Goal: Task Accomplishment & Management: Complete application form

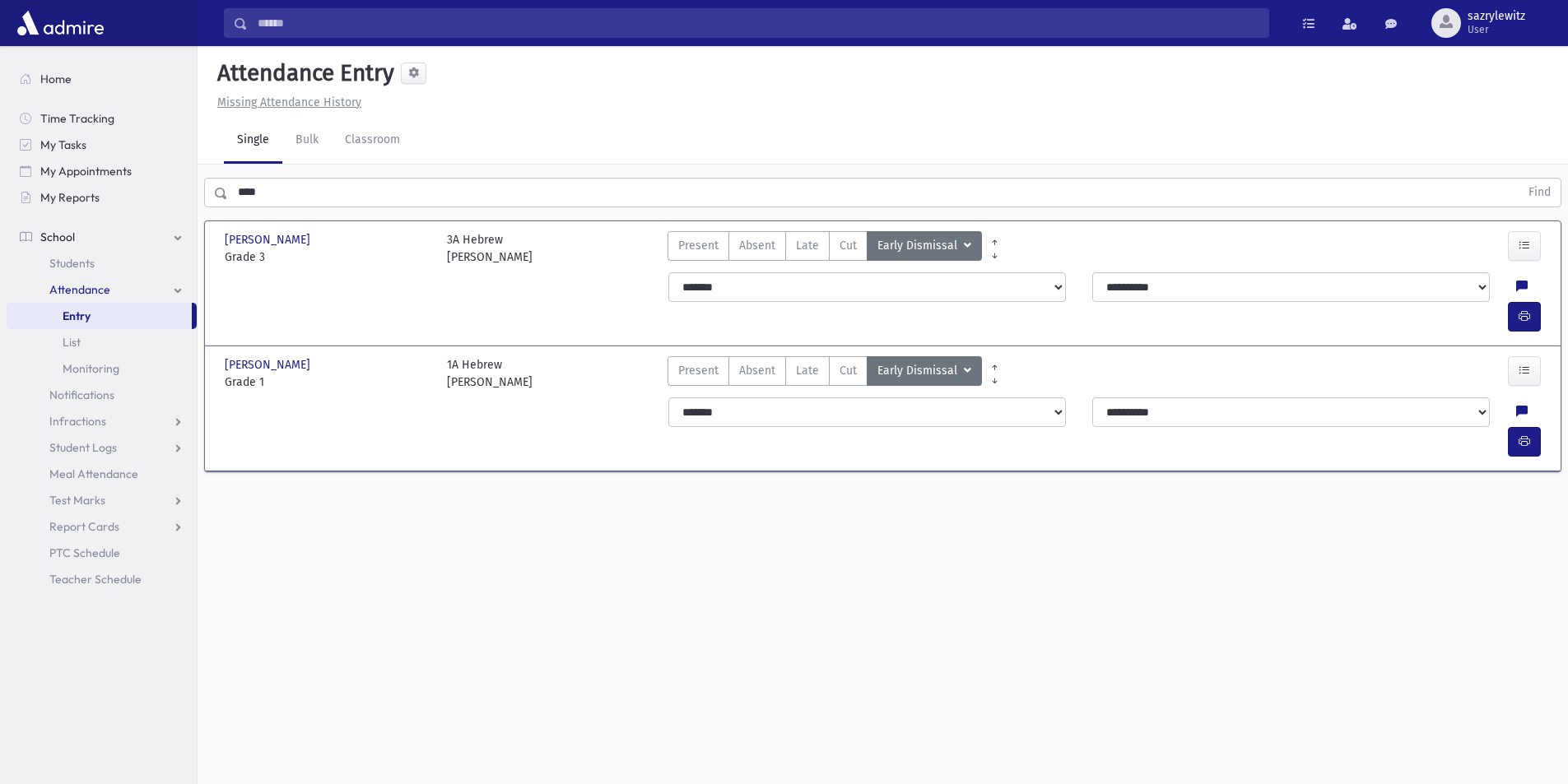
scroll to position [37, 0]
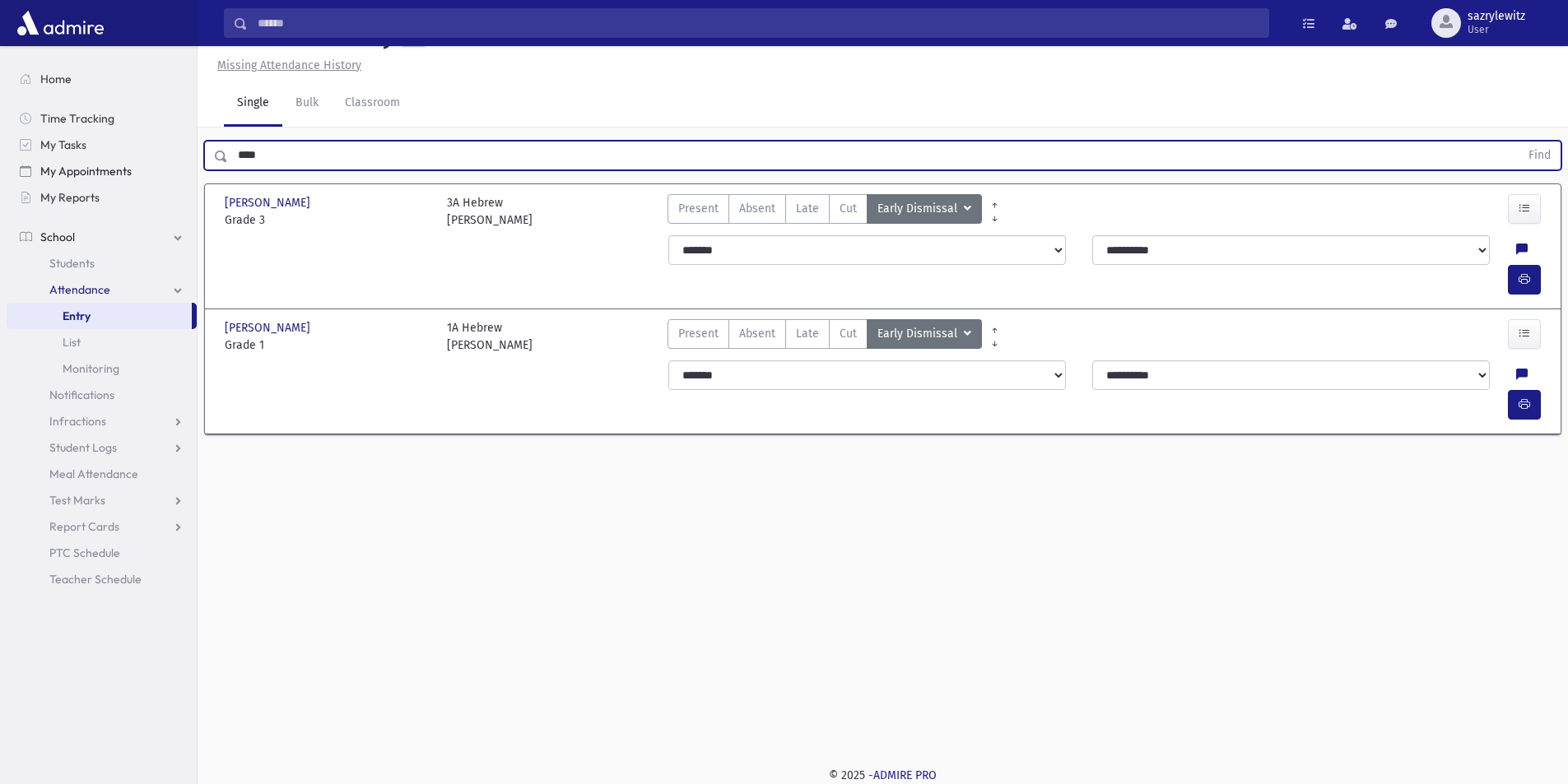
drag, startPoint x: 314, startPoint y: 160, endPoint x: 154, endPoint y: 162, distance: 160.0
click at [154, 162] on div "Search Results Students" at bounding box center [784, 374] width 1568 height 822
type input "*****"
click at [1533, 155] on button "Find" at bounding box center [1540, 155] width 42 height 28
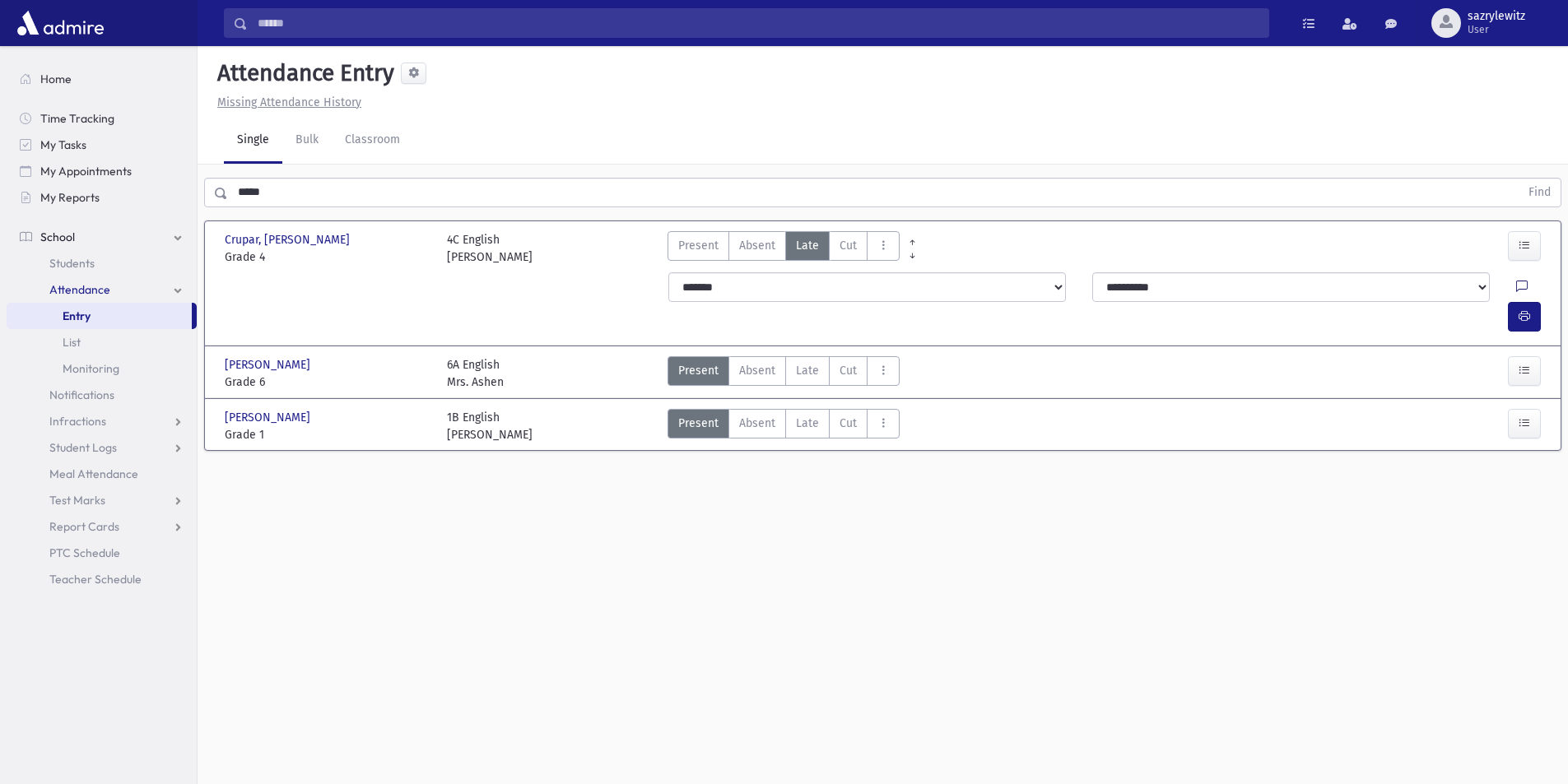
click at [1516, 288] on icon at bounding box center [1522, 288] width 12 height 14
click at [1382, 338] on div "Note" at bounding box center [1450, 363] width 206 height 94
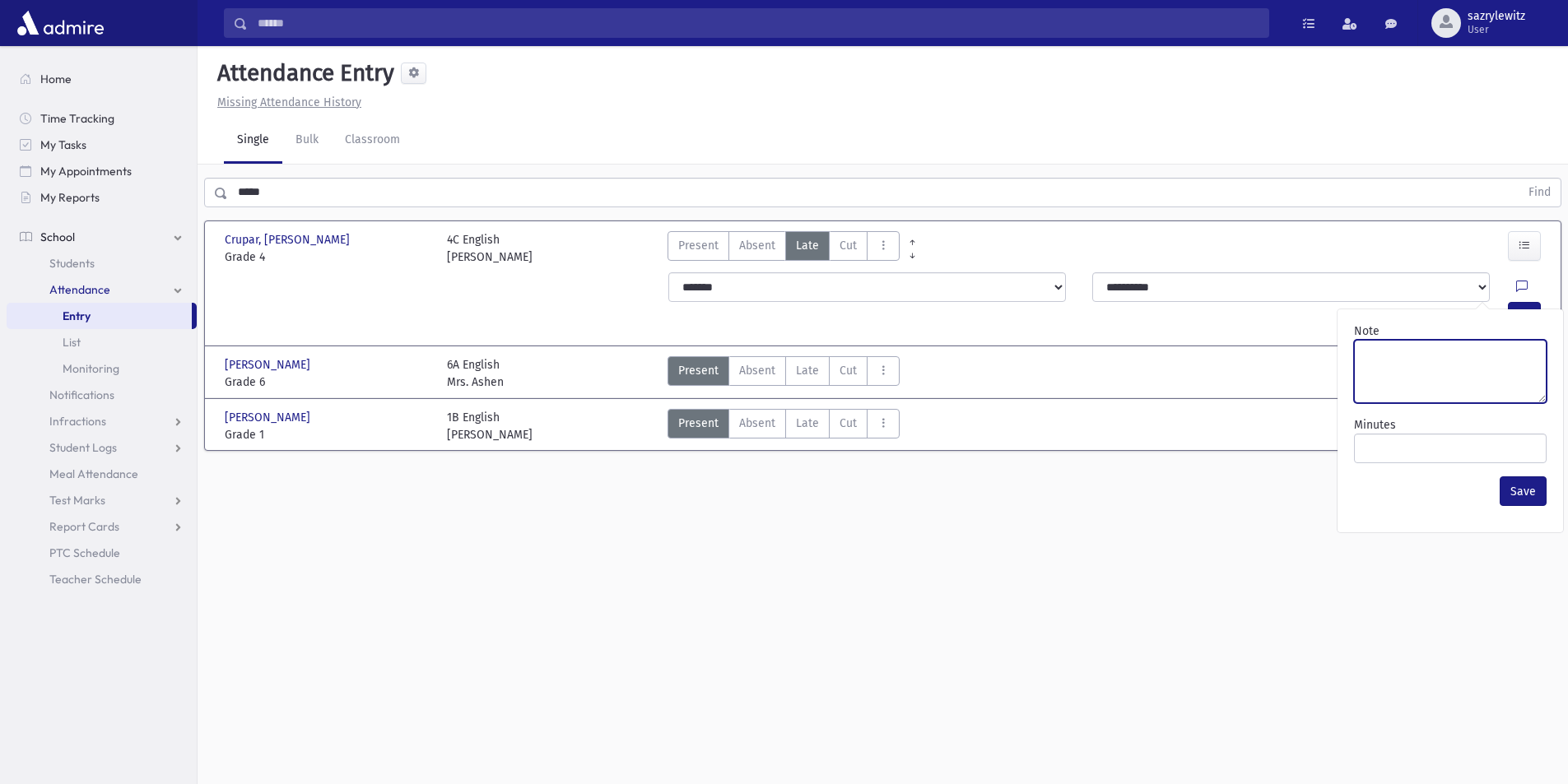
click at [1381, 369] on textarea "Note" at bounding box center [1450, 372] width 192 height 64
type textarea "*****"
click at [1514, 487] on button "Save" at bounding box center [1523, 491] width 47 height 29
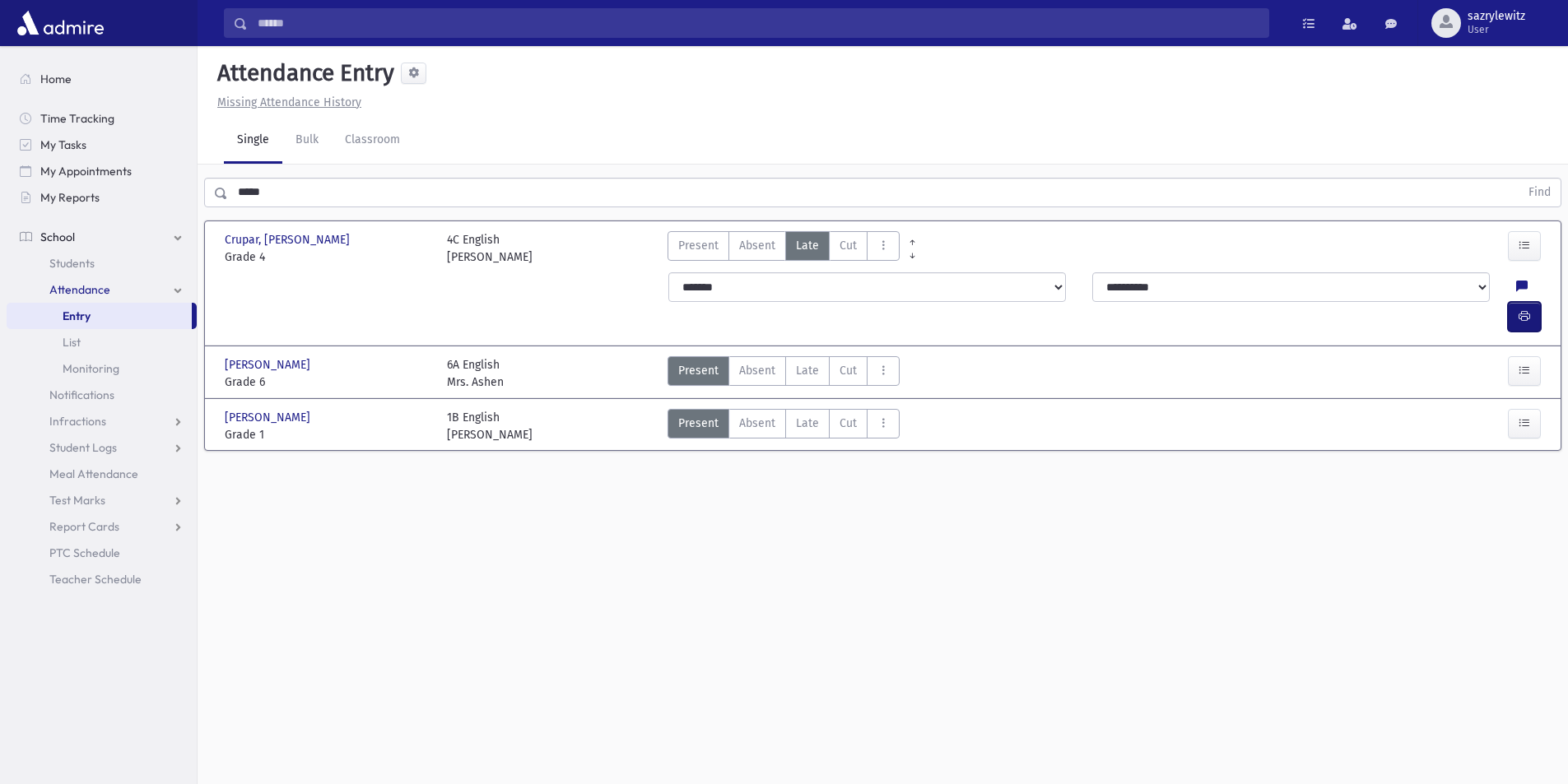
click at [1524, 309] on icon "button" at bounding box center [1525, 316] width 12 height 14
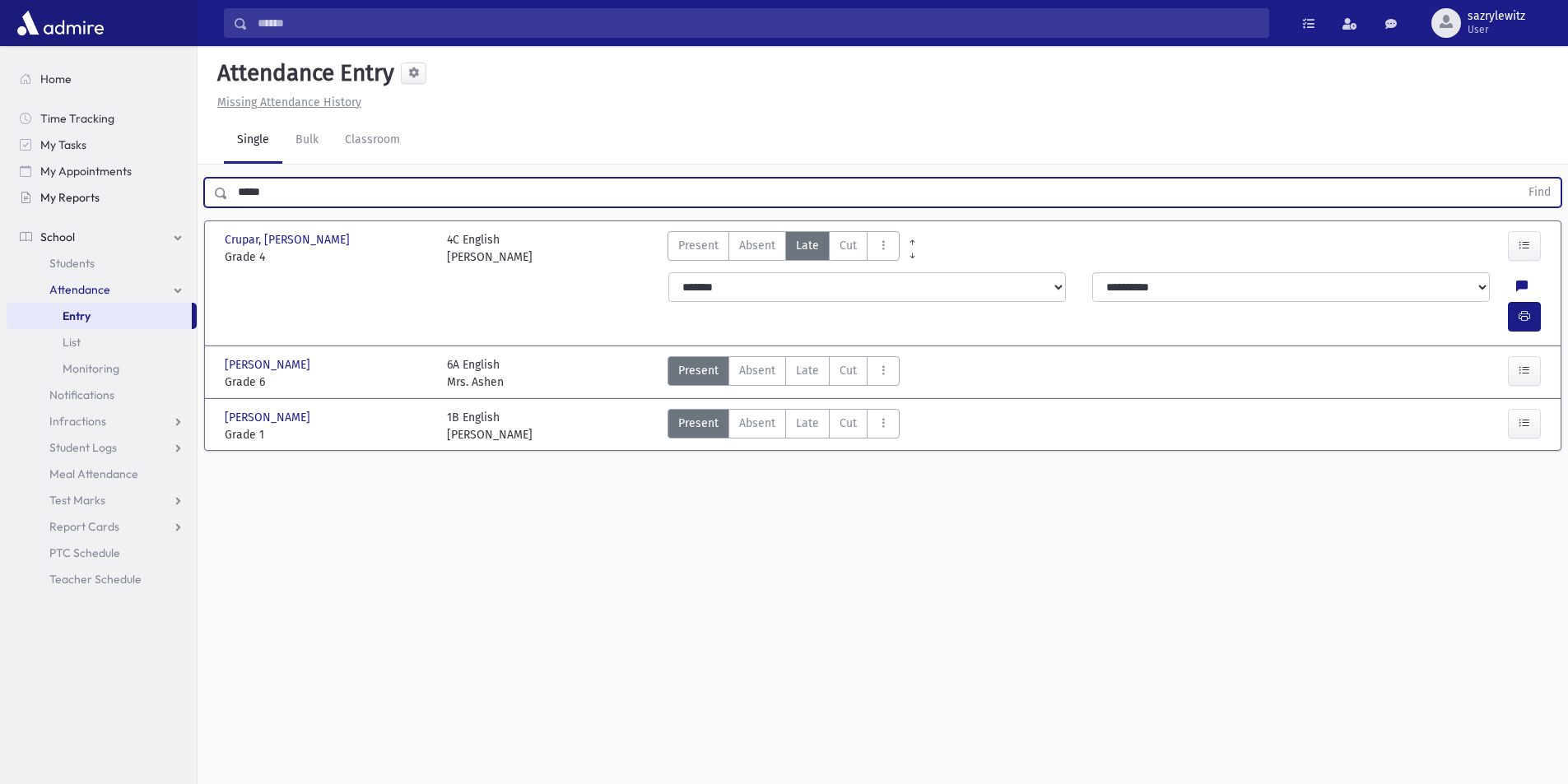
drag, startPoint x: 328, startPoint y: 186, endPoint x: 111, endPoint y: 201, distance: 217.5
click at [111, 201] on div "Search Results Students" at bounding box center [784, 410] width 1568 height 822
type input "*******"
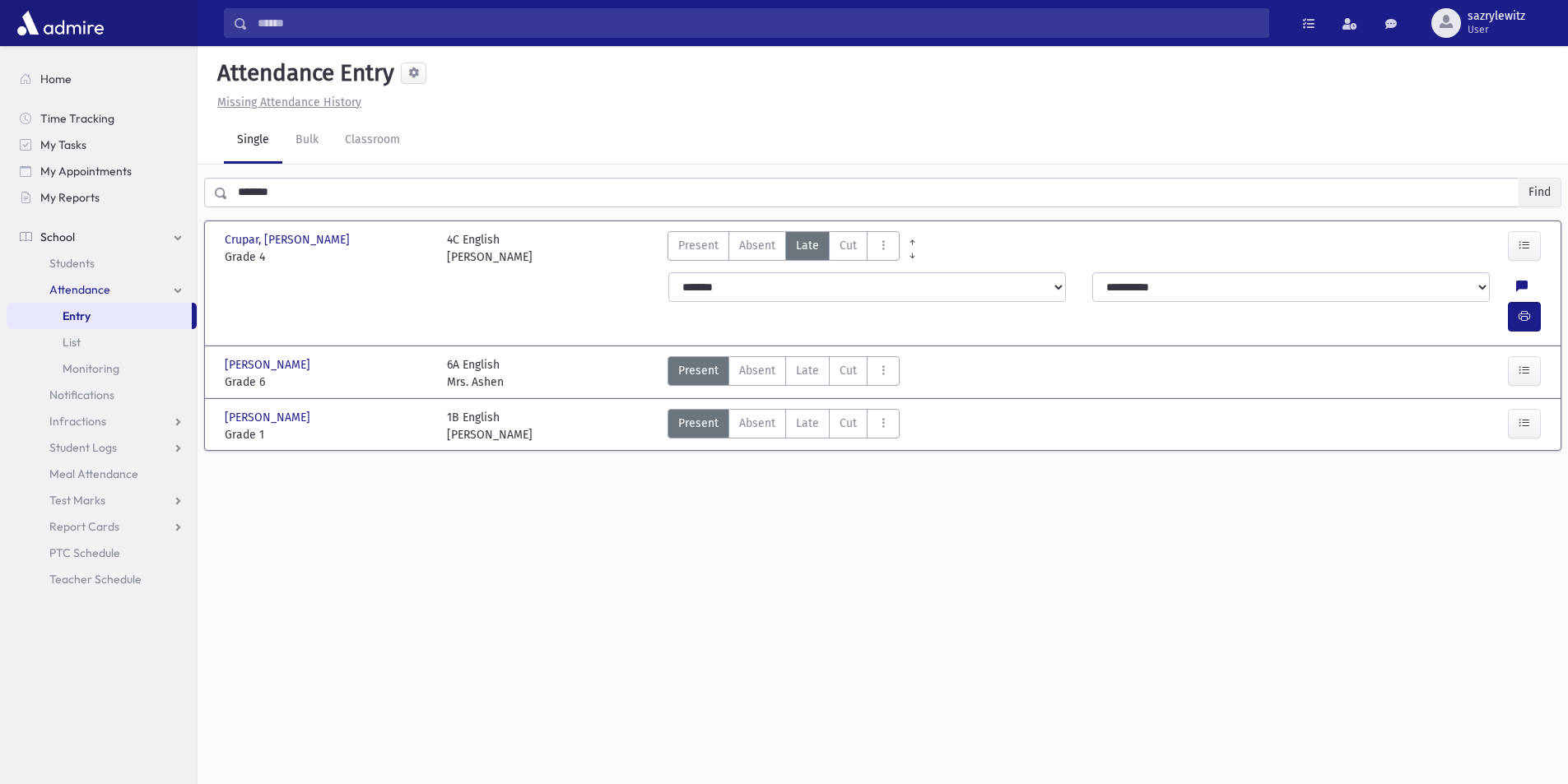
click at [1533, 188] on button "Find" at bounding box center [1540, 192] width 42 height 28
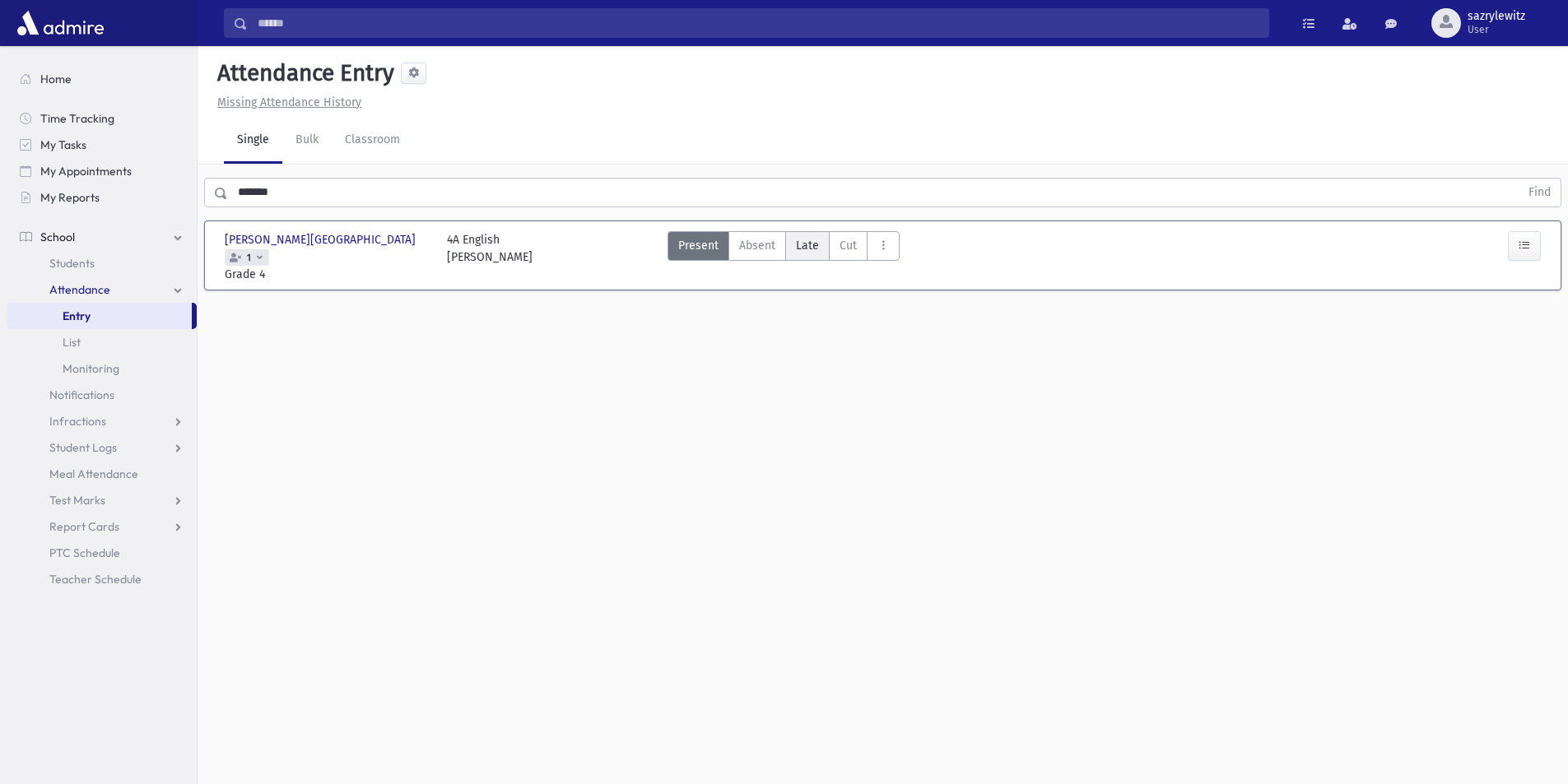
click at [803, 248] on span "Late" at bounding box center [807, 246] width 23 height 18
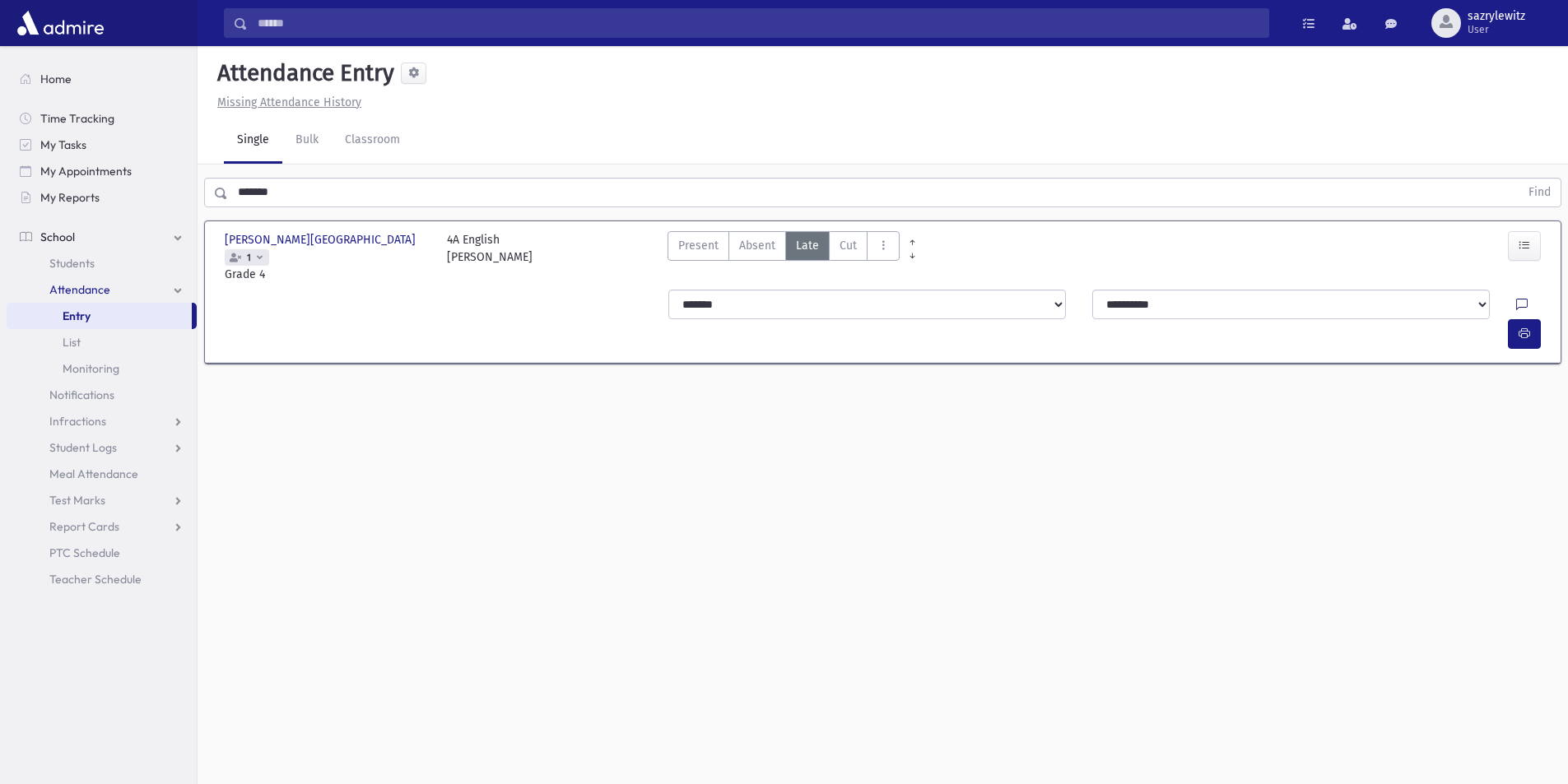
click at [1516, 298] on icon at bounding box center [1522, 304] width 12 height 14
click at [1407, 396] on textarea "Note" at bounding box center [1450, 372] width 192 height 64
type textarea "*****"
click at [1530, 497] on button "Save" at bounding box center [1523, 491] width 47 height 29
click at [1524, 327] on icon "button" at bounding box center [1525, 333] width 12 height 14
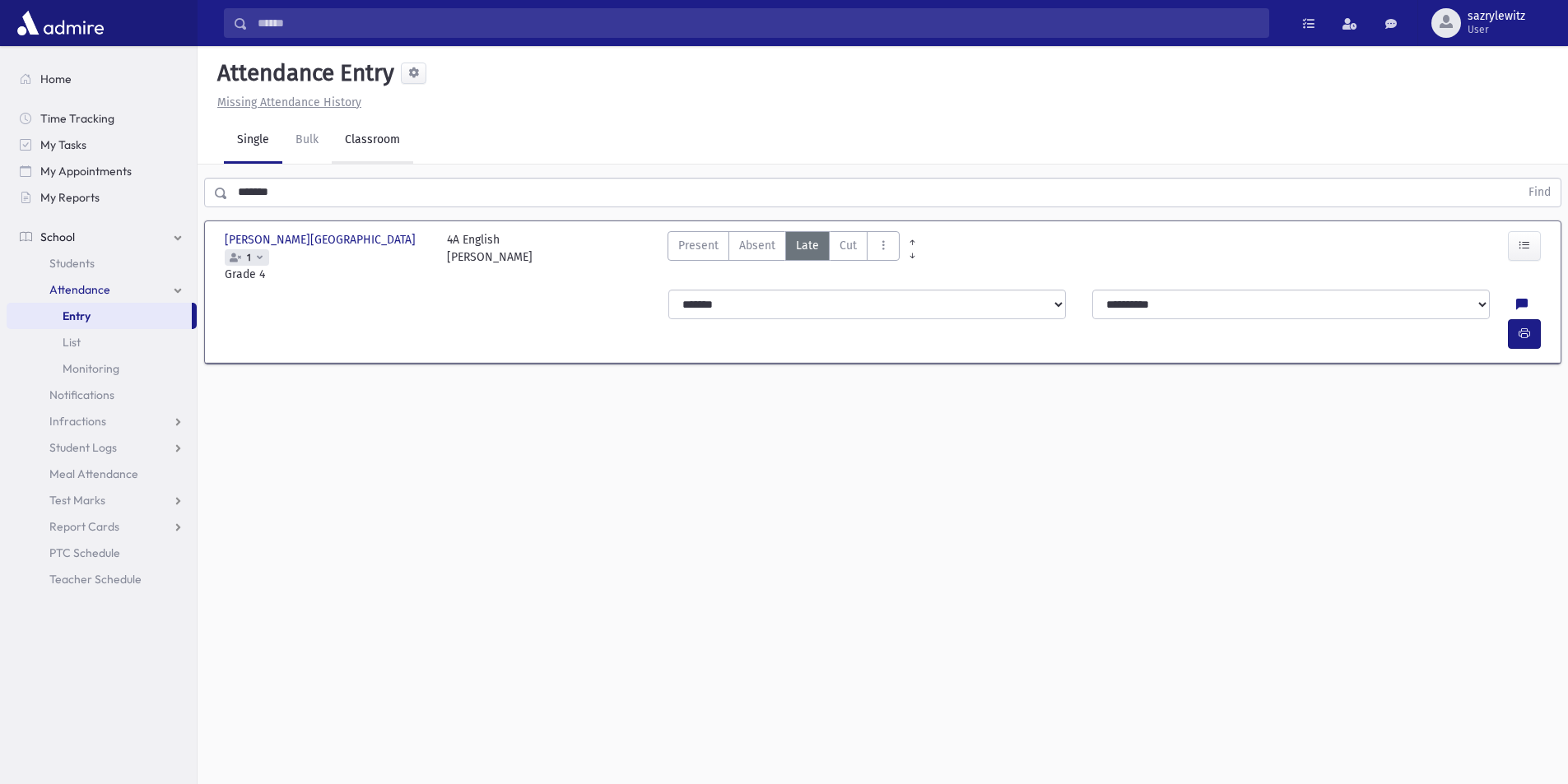
click at [372, 142] on link "Classroom" at bounding box center [372, 140] width 81 height 46
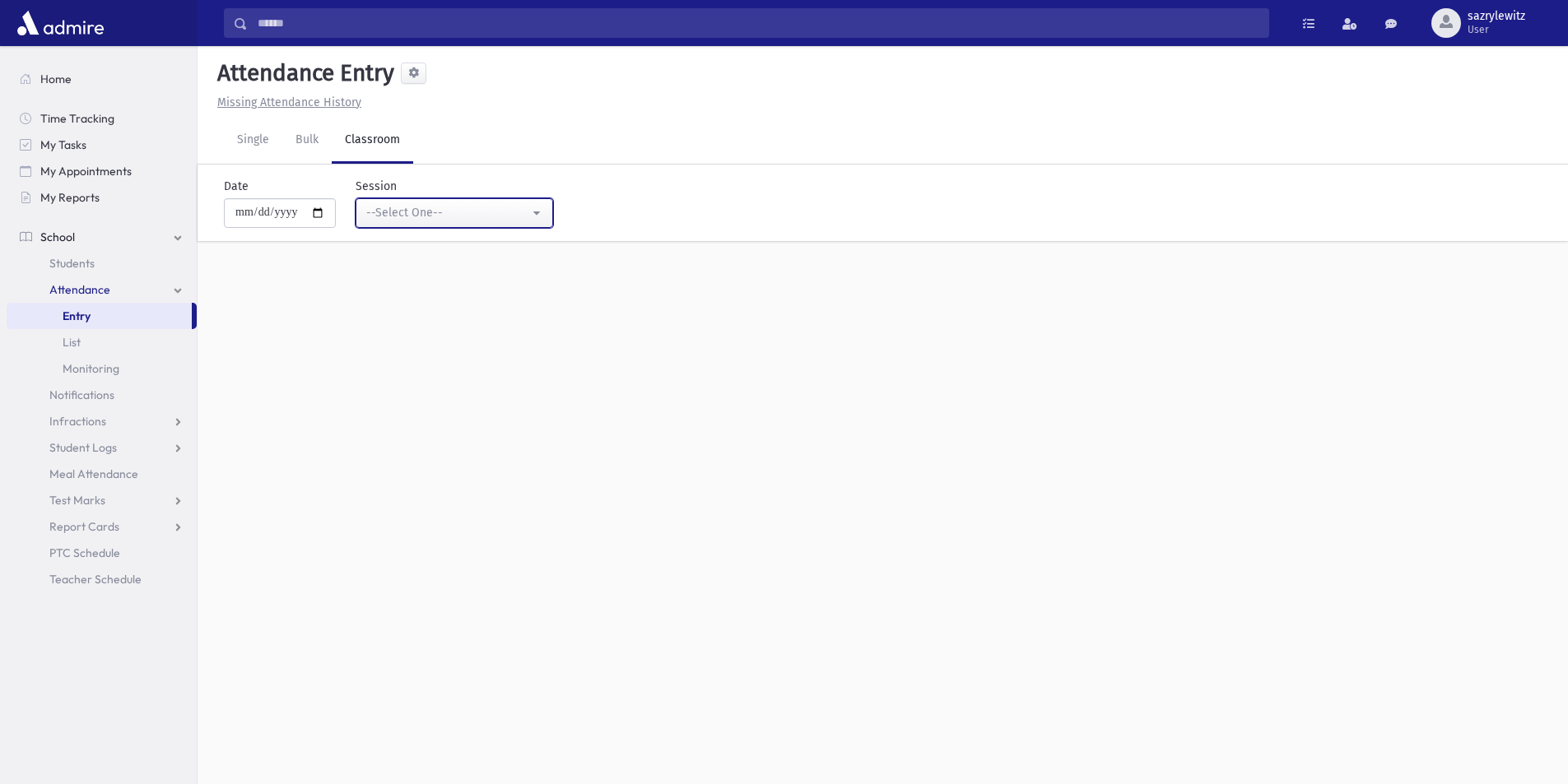
click at [448, 216] on div "--Select One--" at bounding box center [447, 212] width 163 height 18
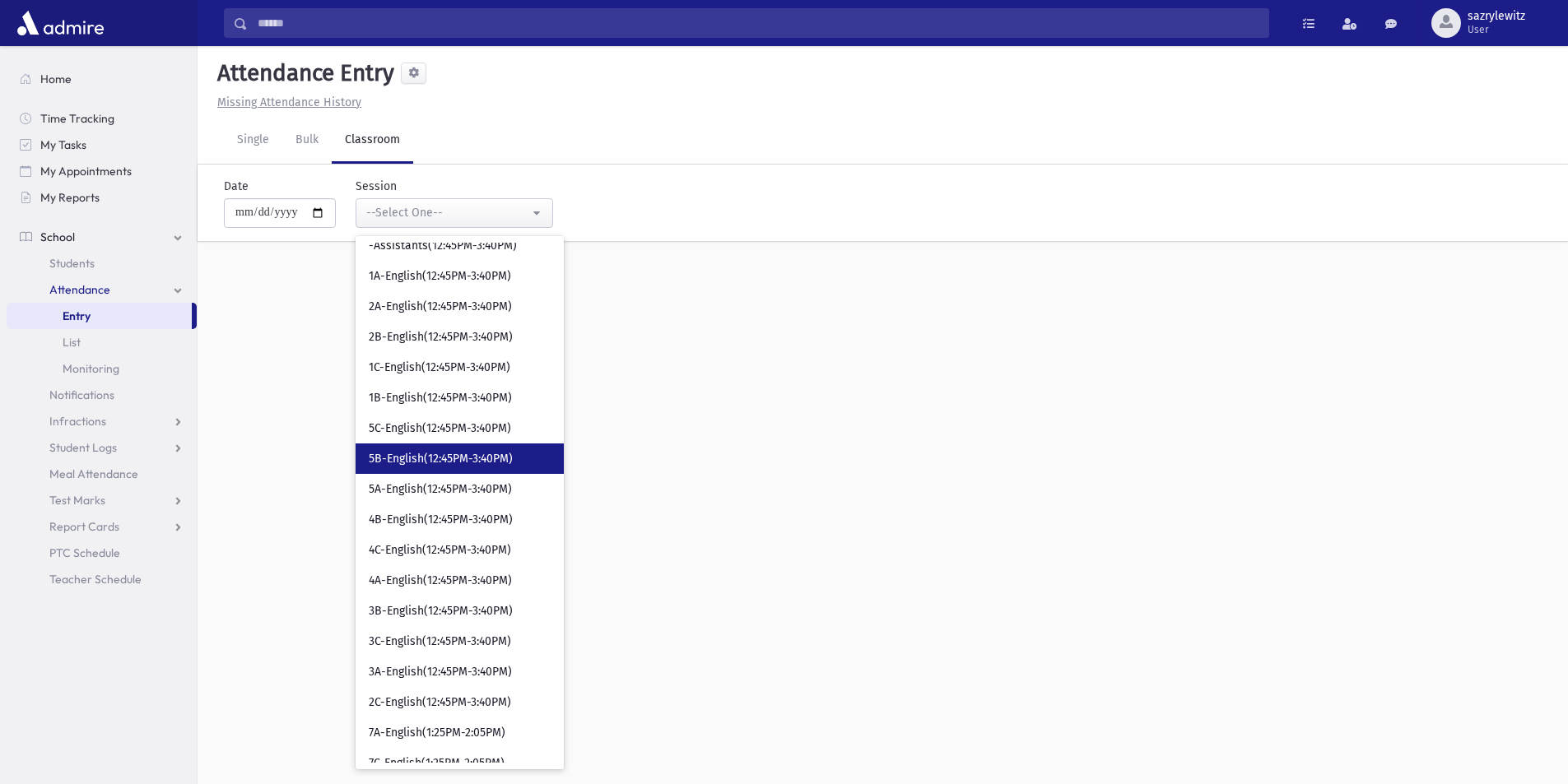
scroll to position [2716, 0]
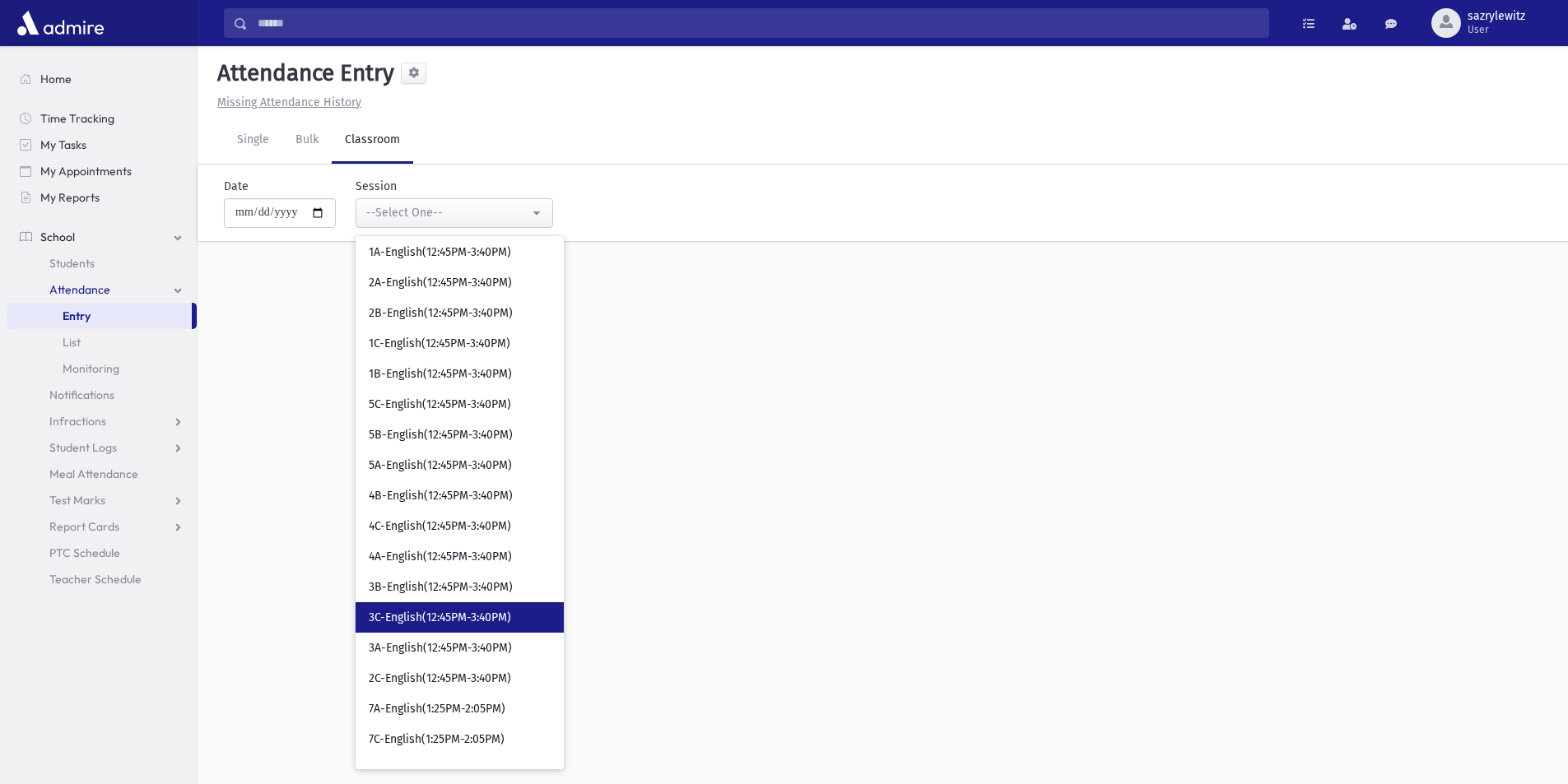
click at [450, 621] on span "3C-English(12:45PM-3:40PM)" at bounding box center [440, 619] width 142 height 17
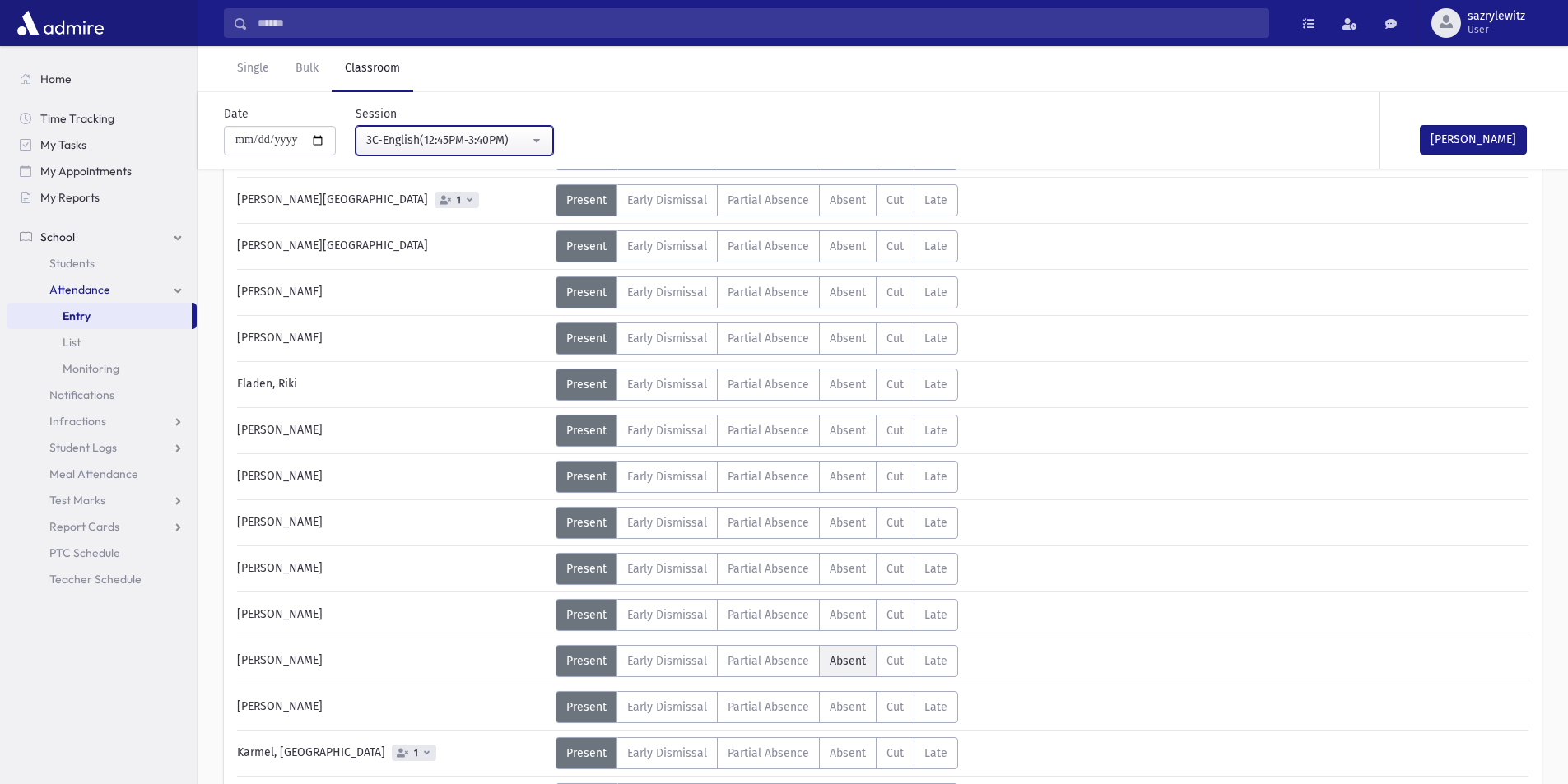
scroll to position [494, 0]
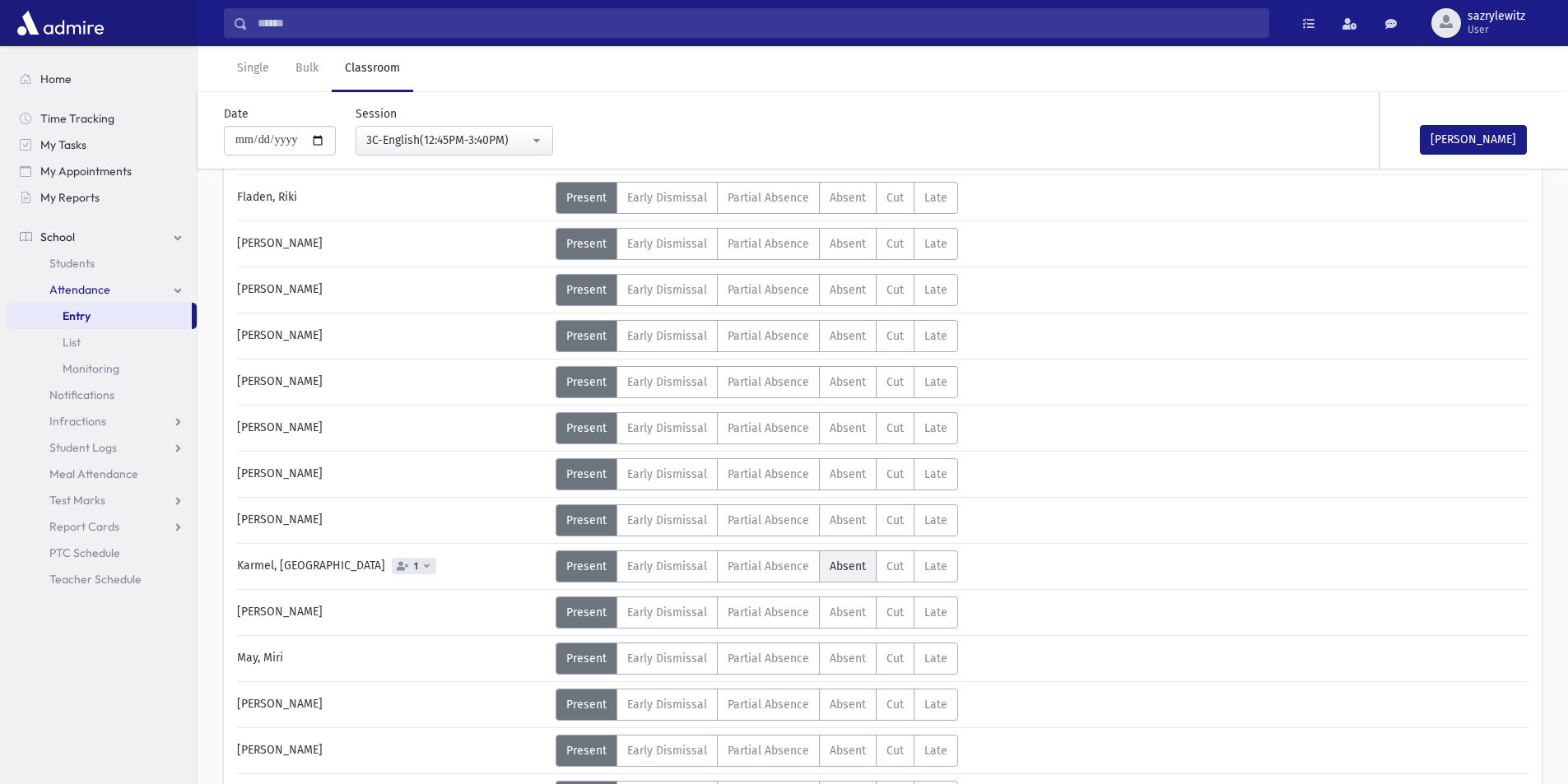
click at [852, 576] on label "Absent A" at bounding box center [848, 567] width 58 height 32
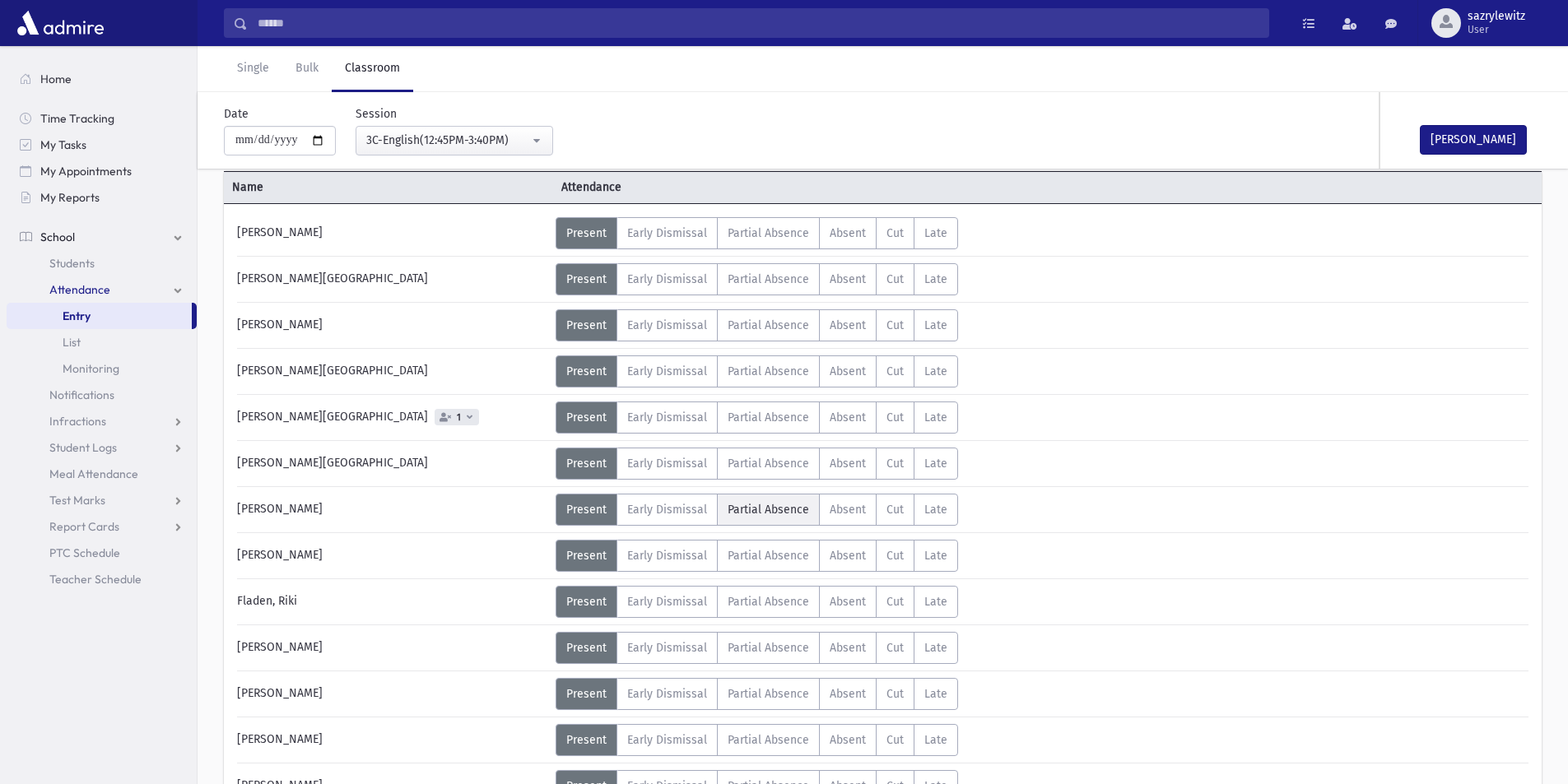
scroll to position [247, 0]
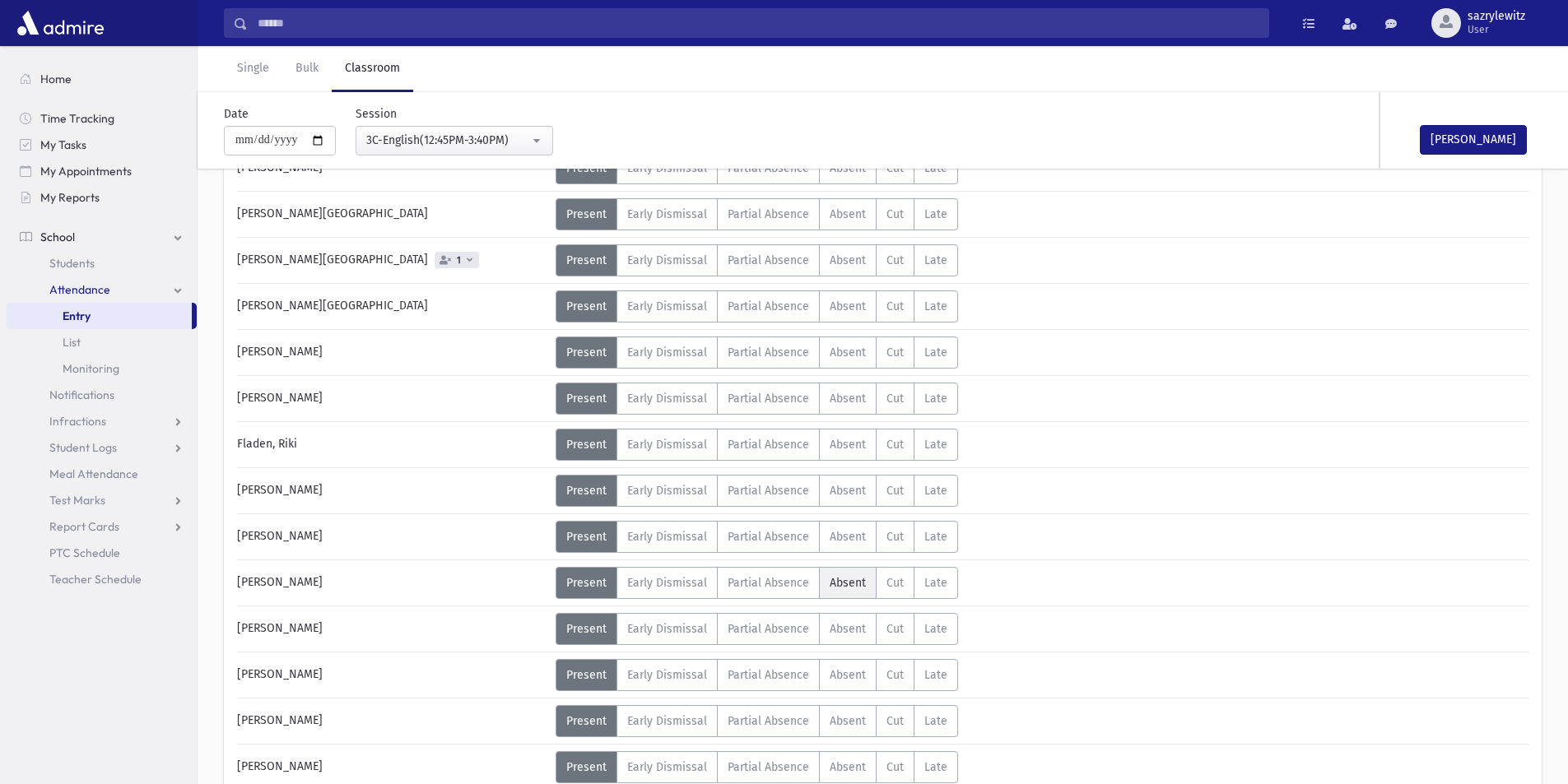
click at [834, 588] on span "Absent" at bounding box center [848, 583] width 36 height 14
click at [454, 147] on div "3C-English(12:45PM-3:40PM)" at bounding box center [447, 140] width 163 height 18
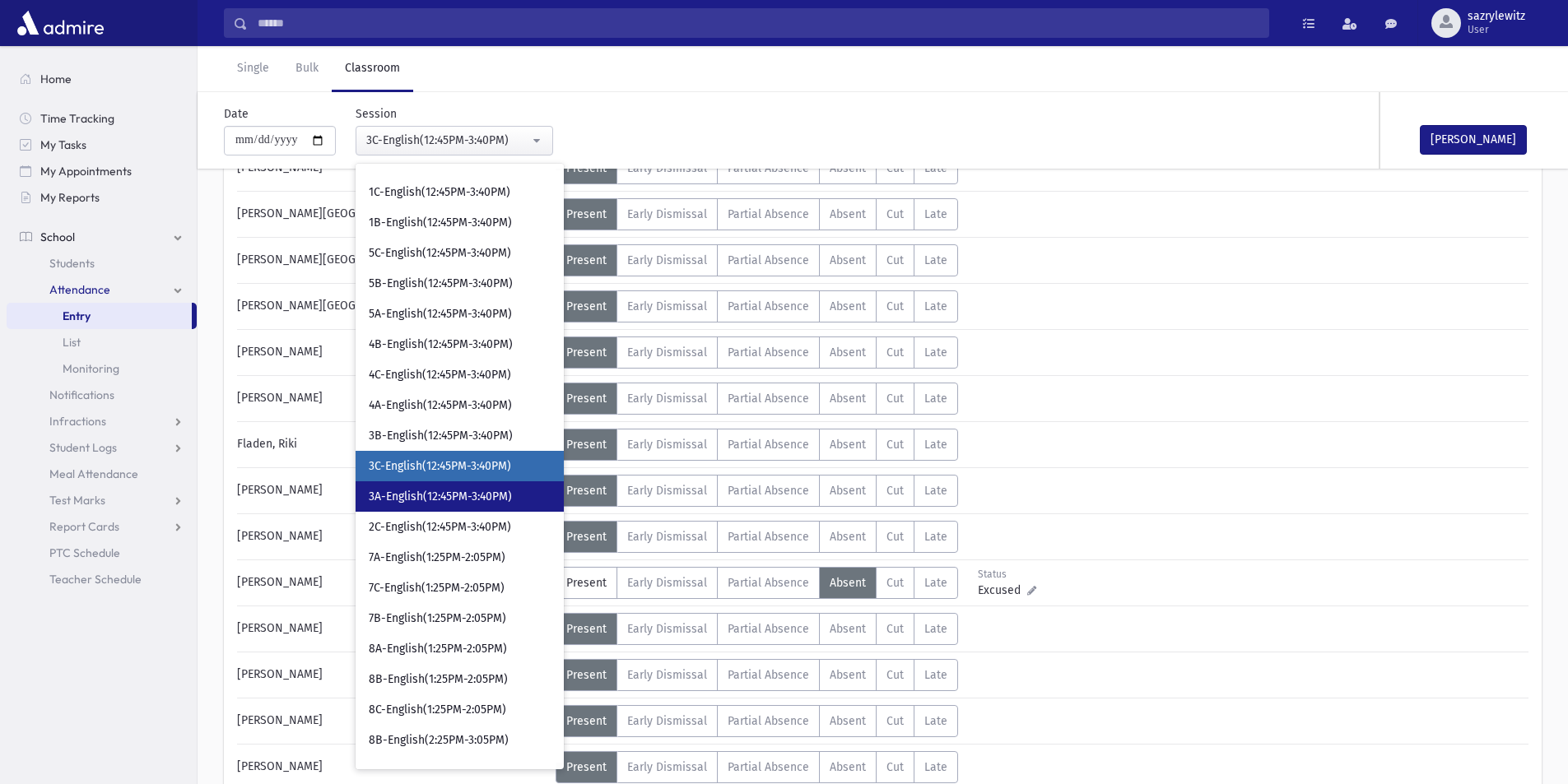
click at [427, 502] on span "3A-English(12:45PM-3:40PM)" at bounding box center [440, 497] width 143 height 17
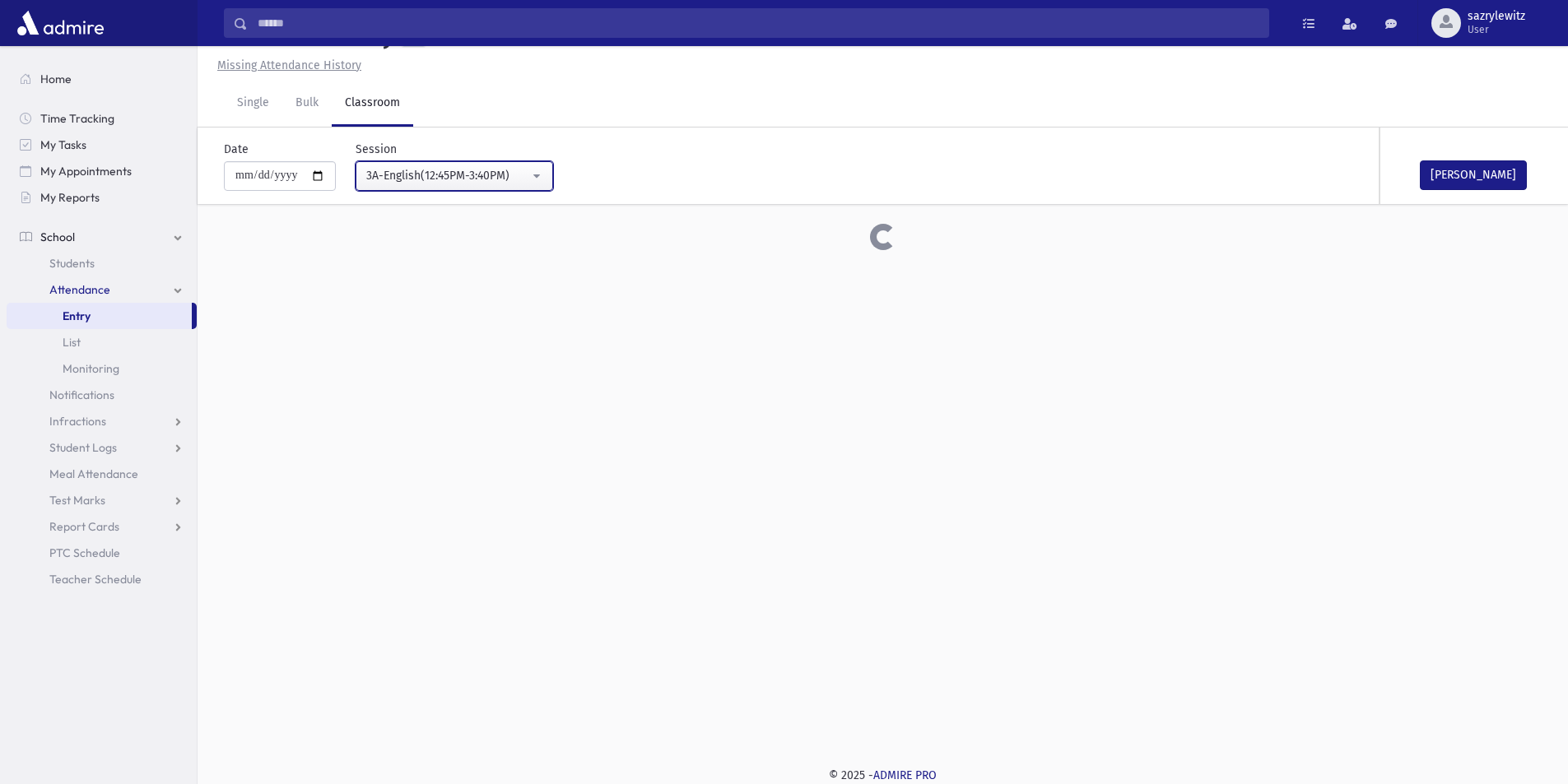
scroll to position [247, 0]
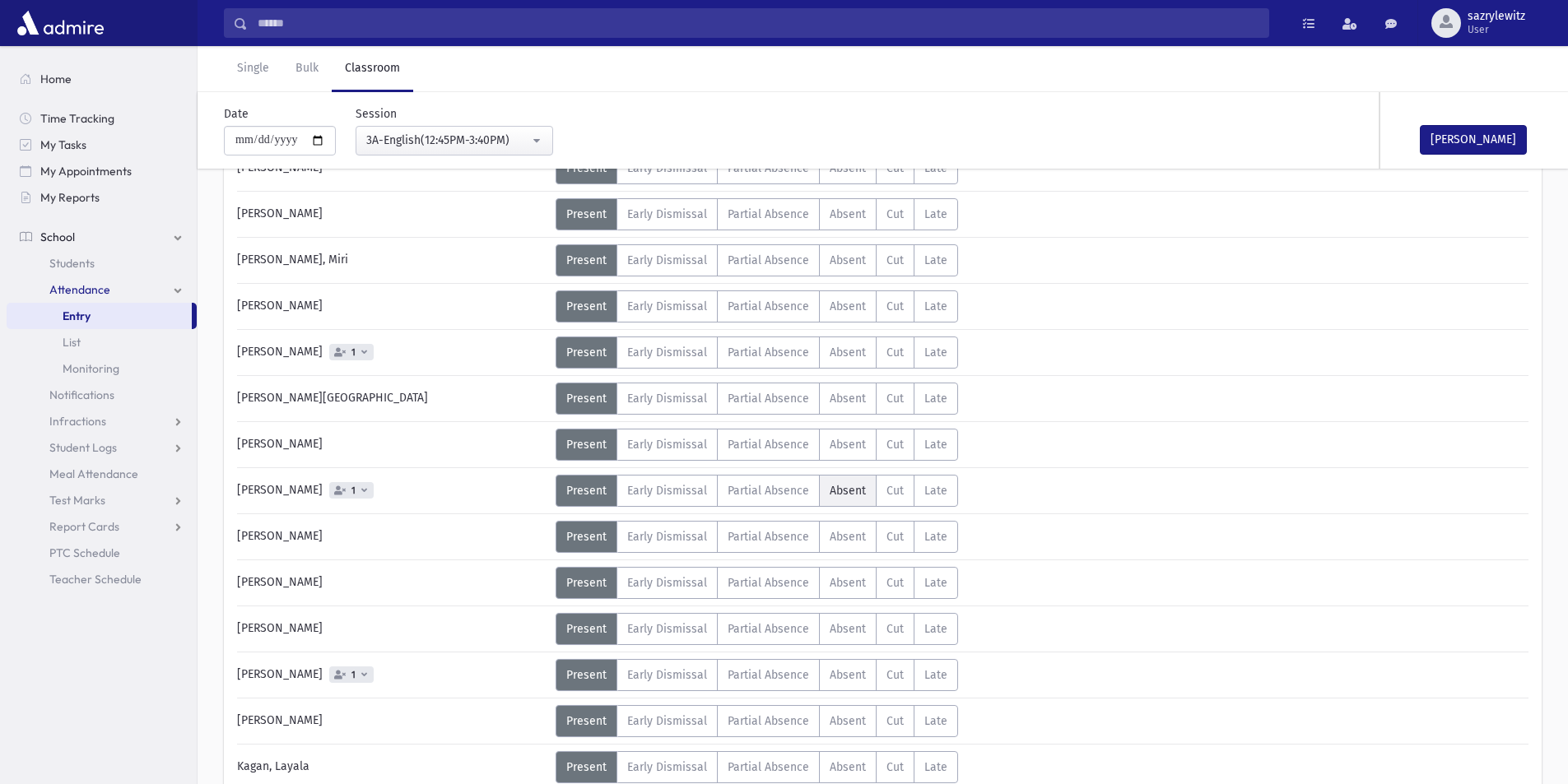
click at [842, 493] on span "Absent" at bounding box center [848, 491] width 36 height 14
click at [844, 680] on span "Absent" at bounding box center [848, 675] width 36 height 14
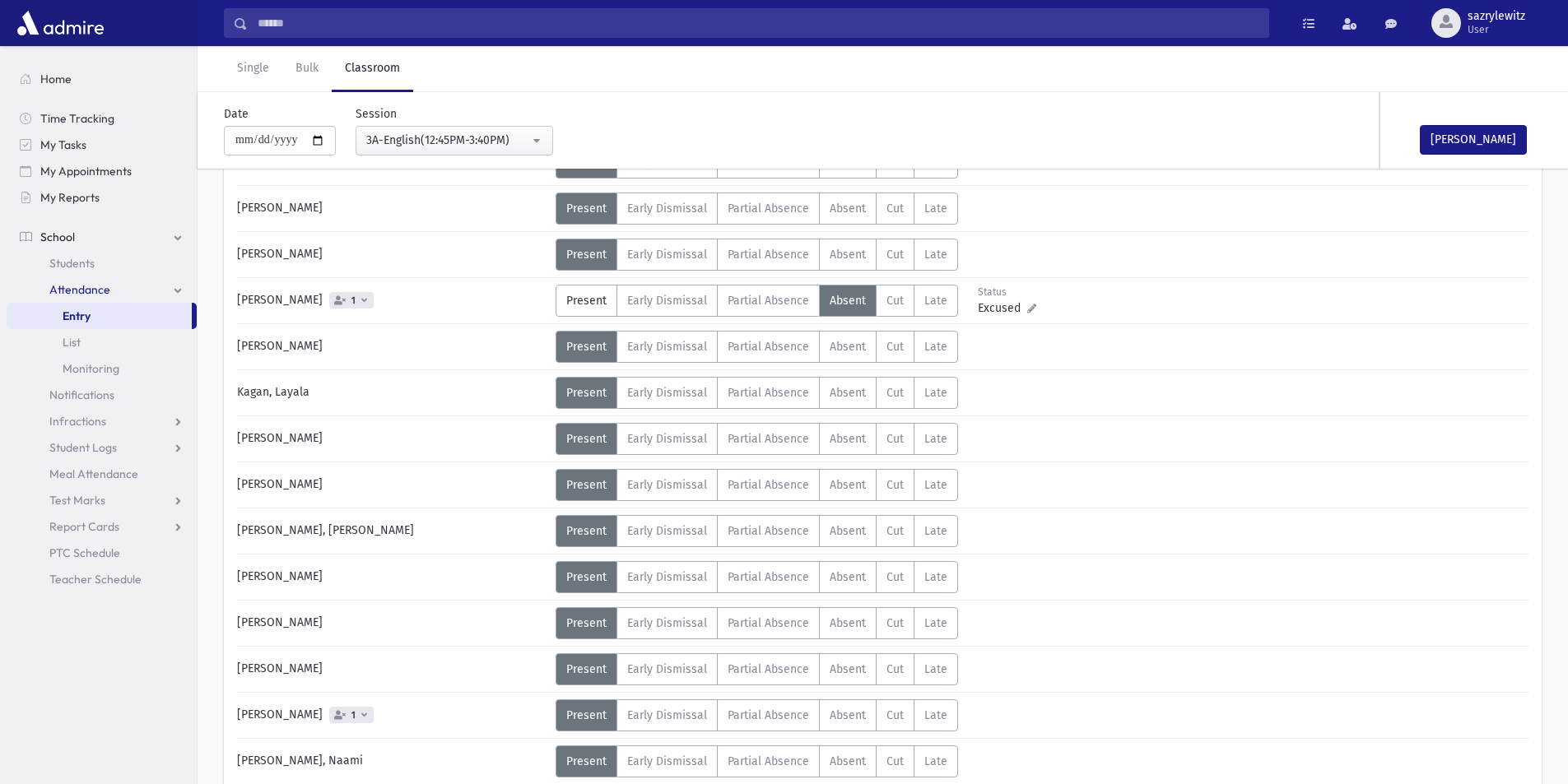
scroll to position [659, 0]
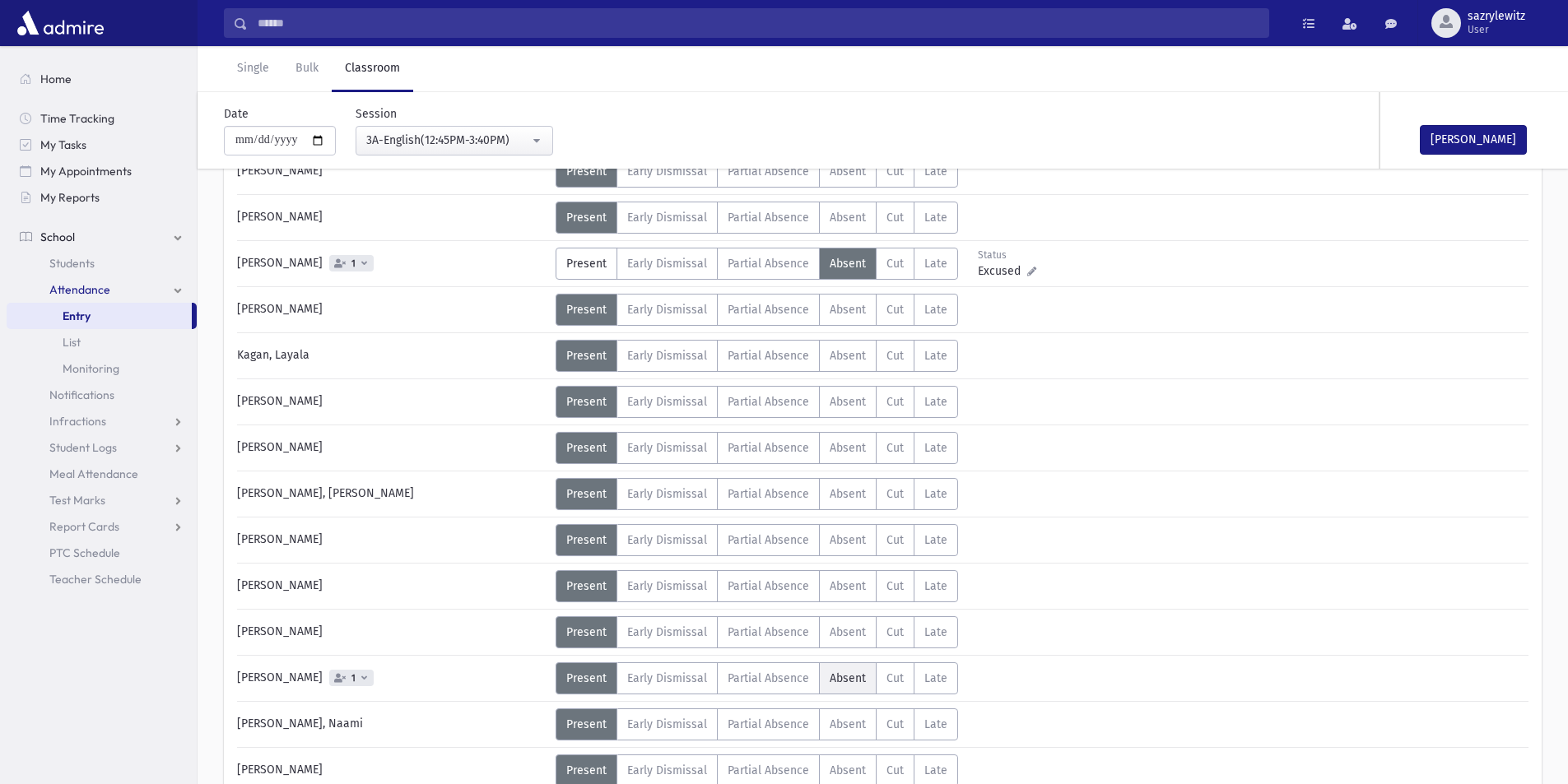
click at [835, 675] on span "Absent" at bounding box center [848, 679] width 36 height 14
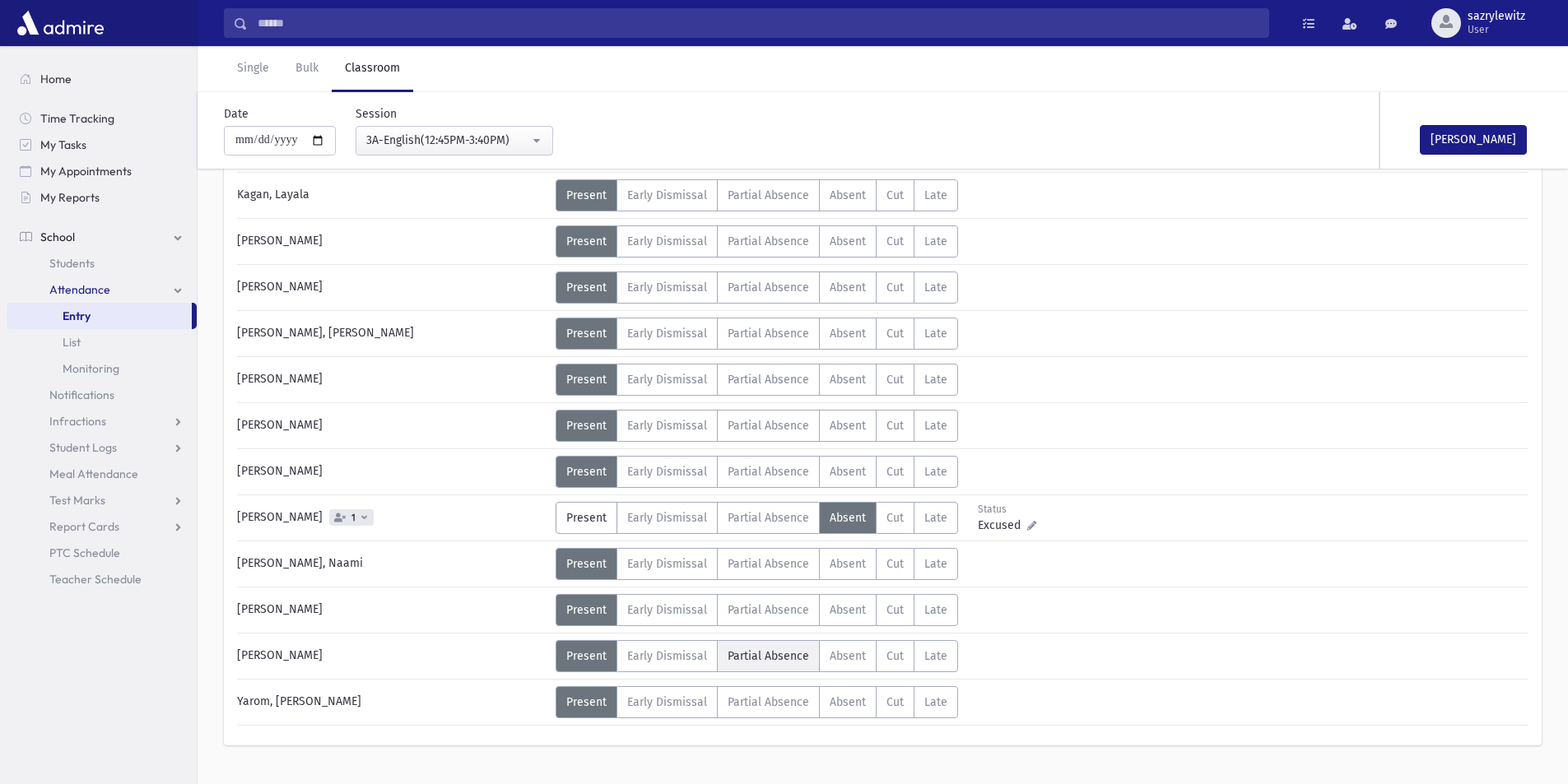
scroll to position [853, 0]
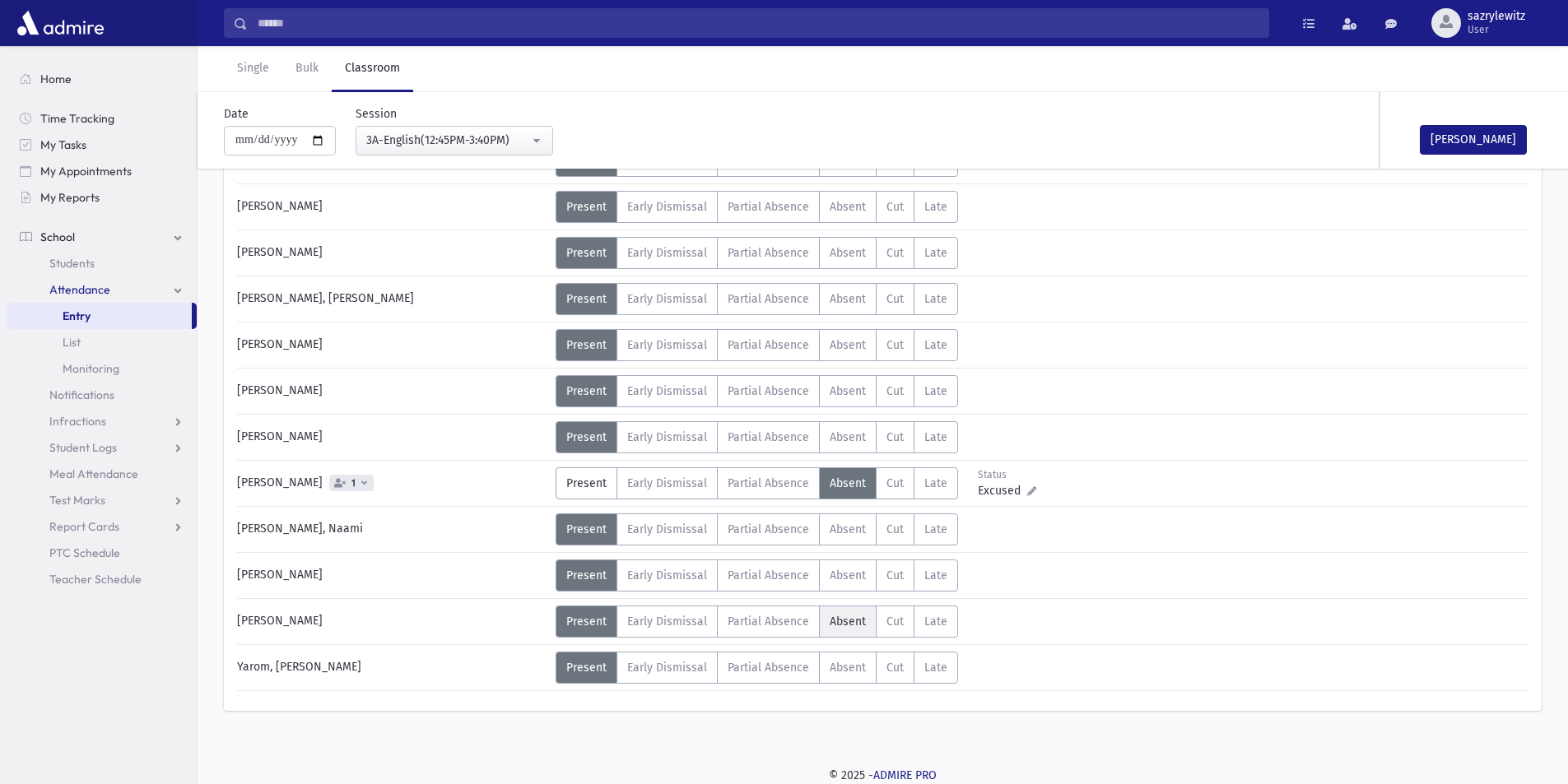
click at [845, 628] on span "Absent" at bounding box center [848, 622] width 36 height 14
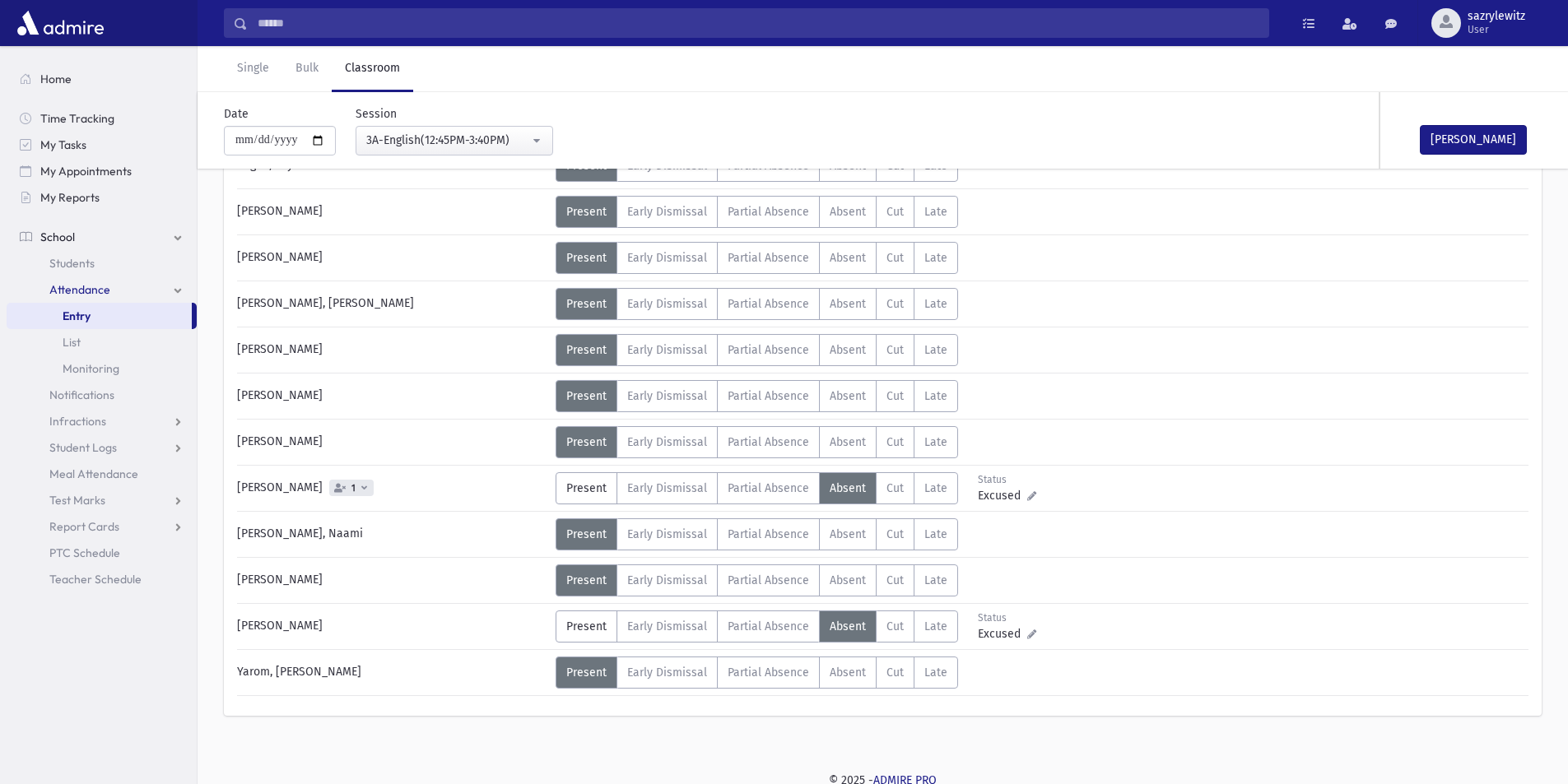
scroll to position [689, 0]
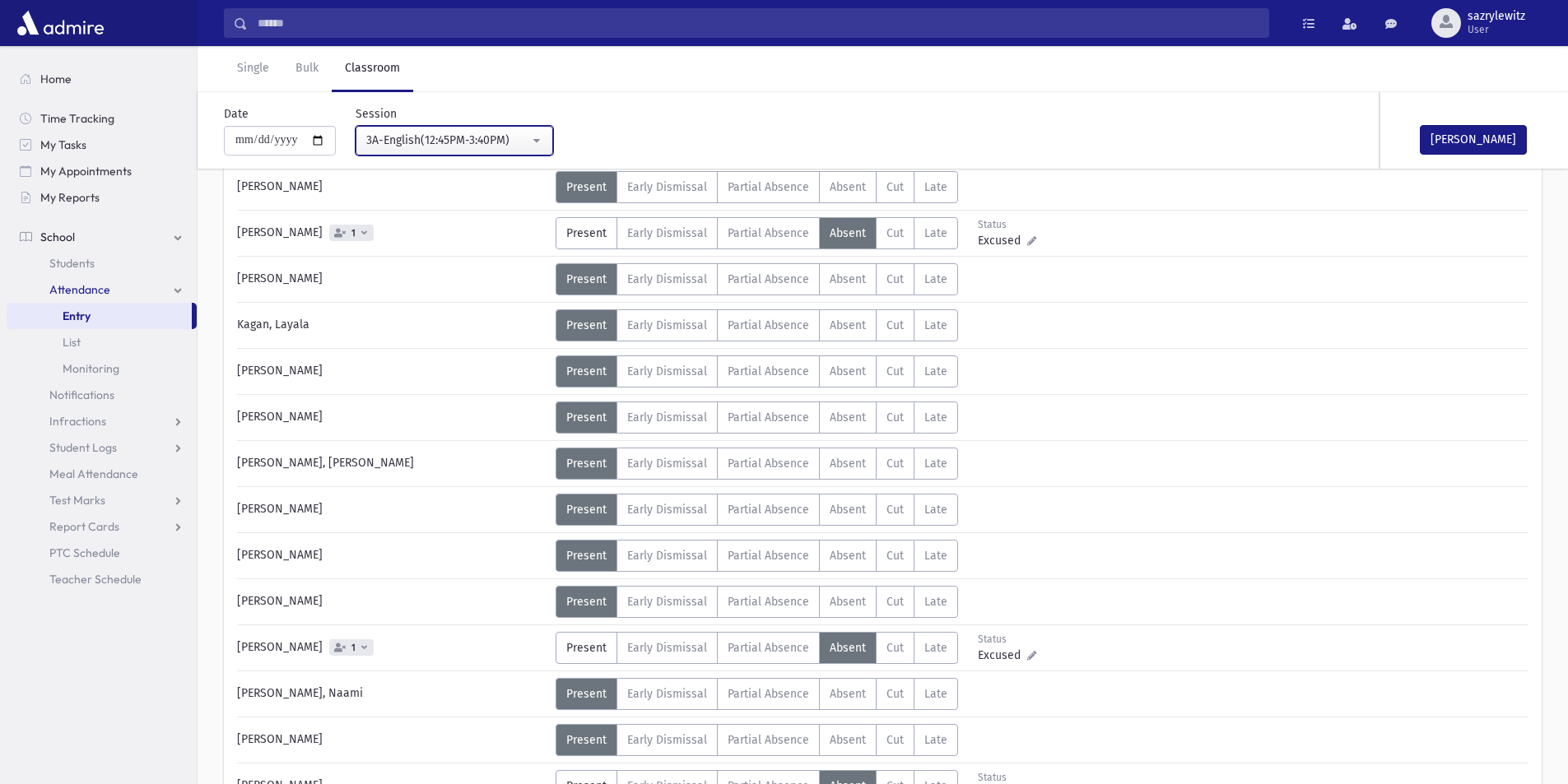
click at [463, 140] on div "3A-English(12:45PM-3:40PM)" at bounding box center [447, 140] width 163 height 18
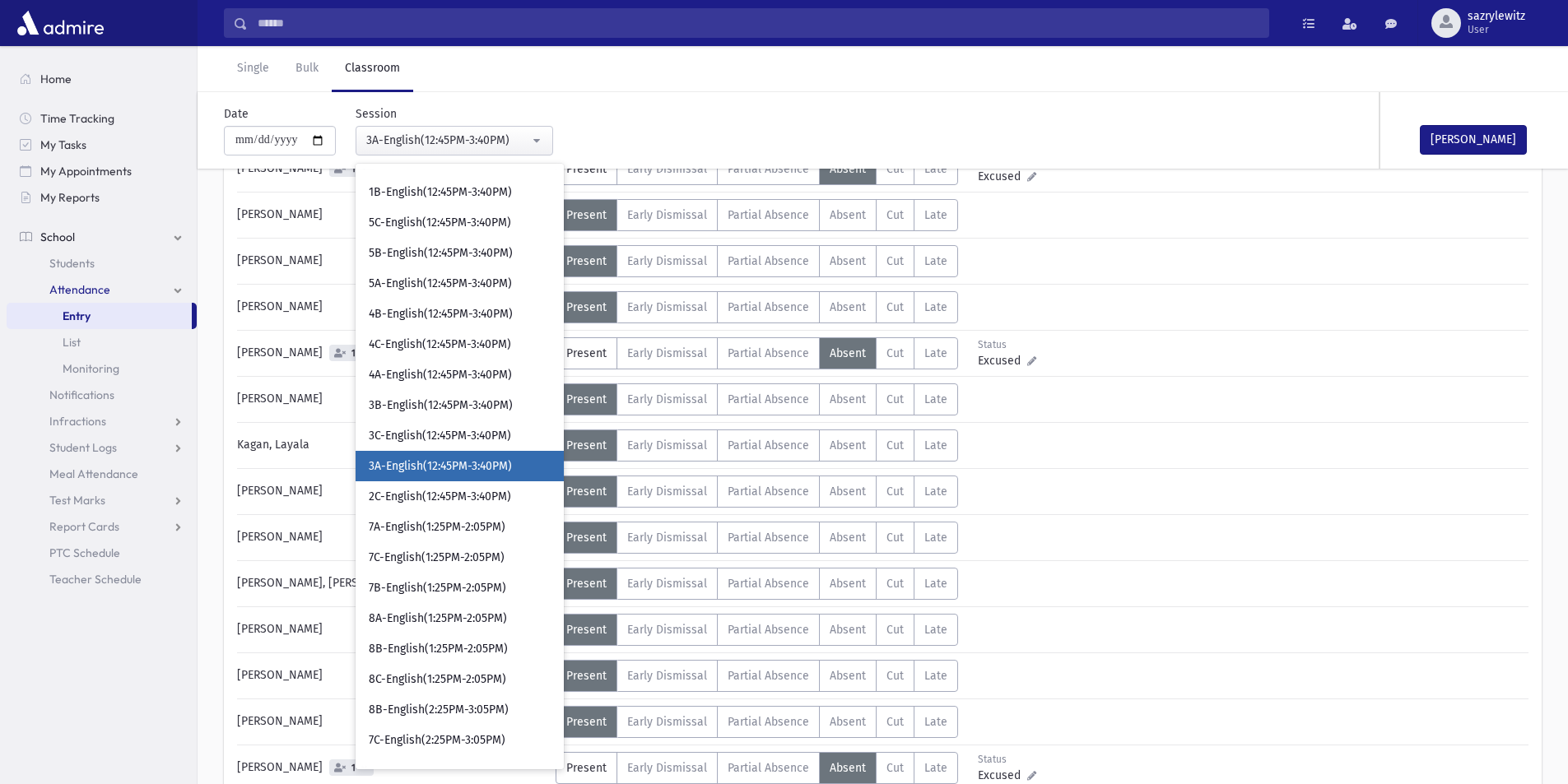
scroll to position [359, 0]
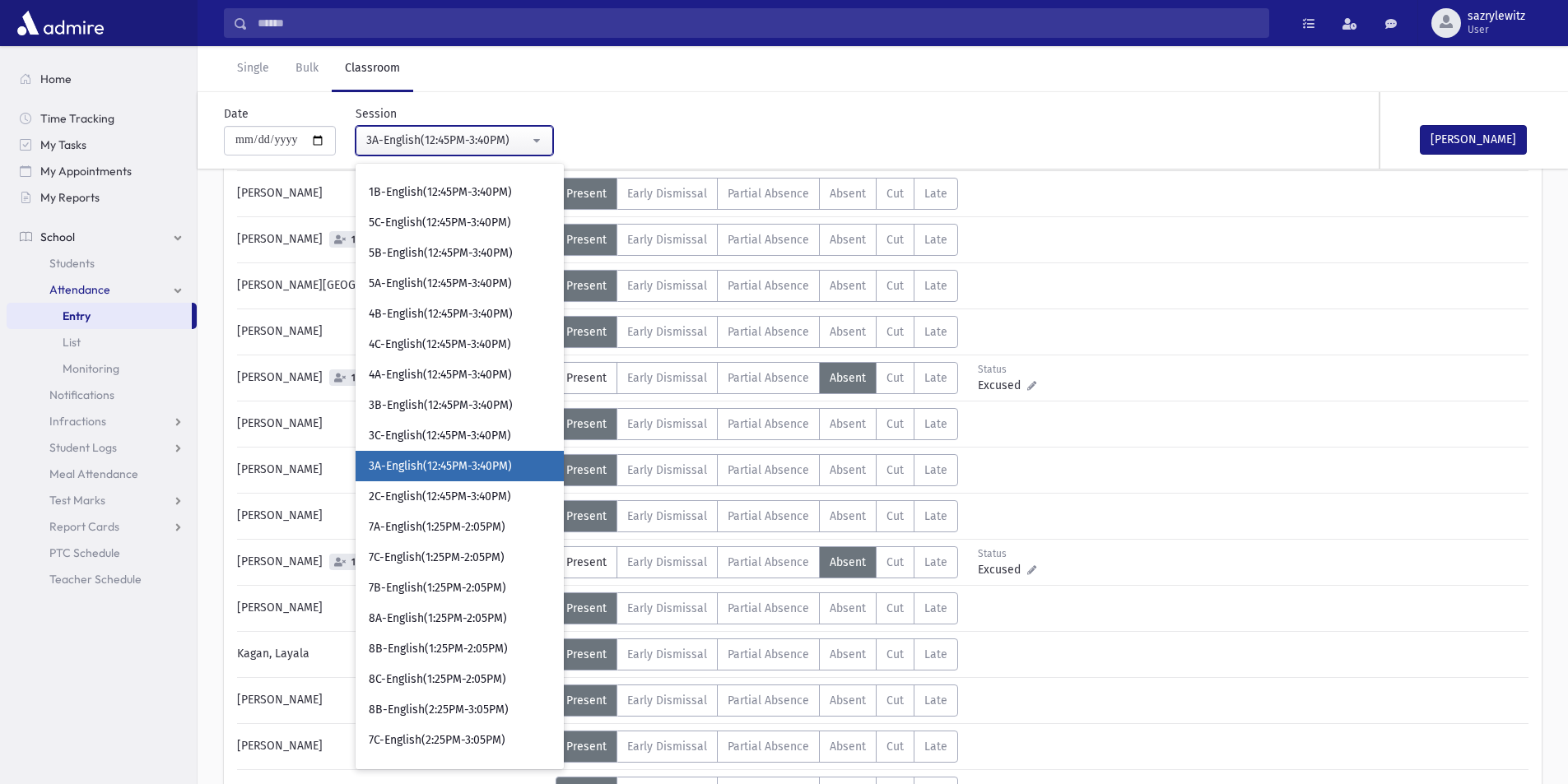
click at [456, 150] on button "3A-English(12:45PM-3:40PM)" at bounding box center [454, 140] width 197 height 29
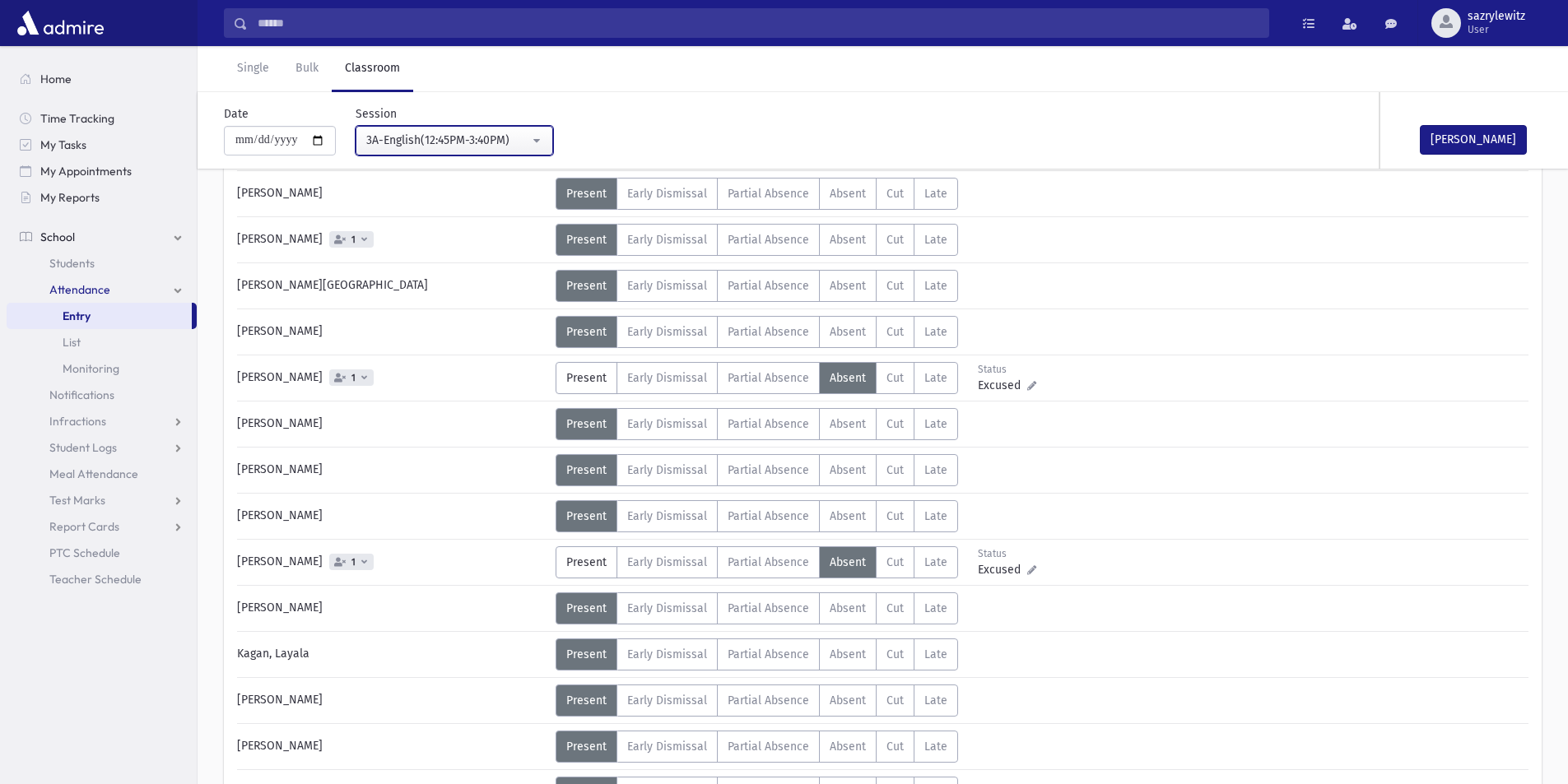
click at [455, 140] on div "3A-English(12:45PM-3:40PM)" at bounding box center [447, 140] width 163 height 18
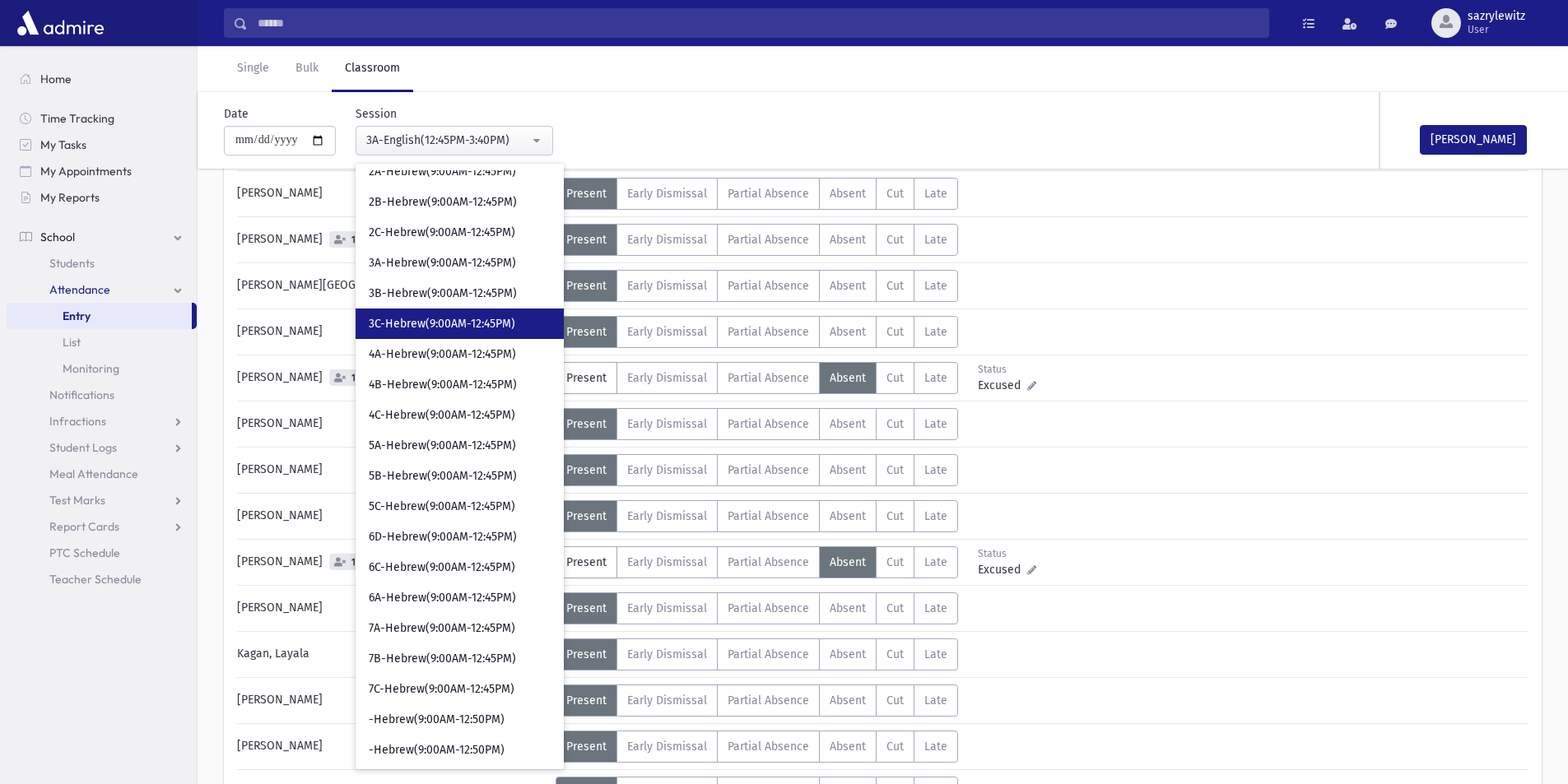
scroll to position [685, 0]
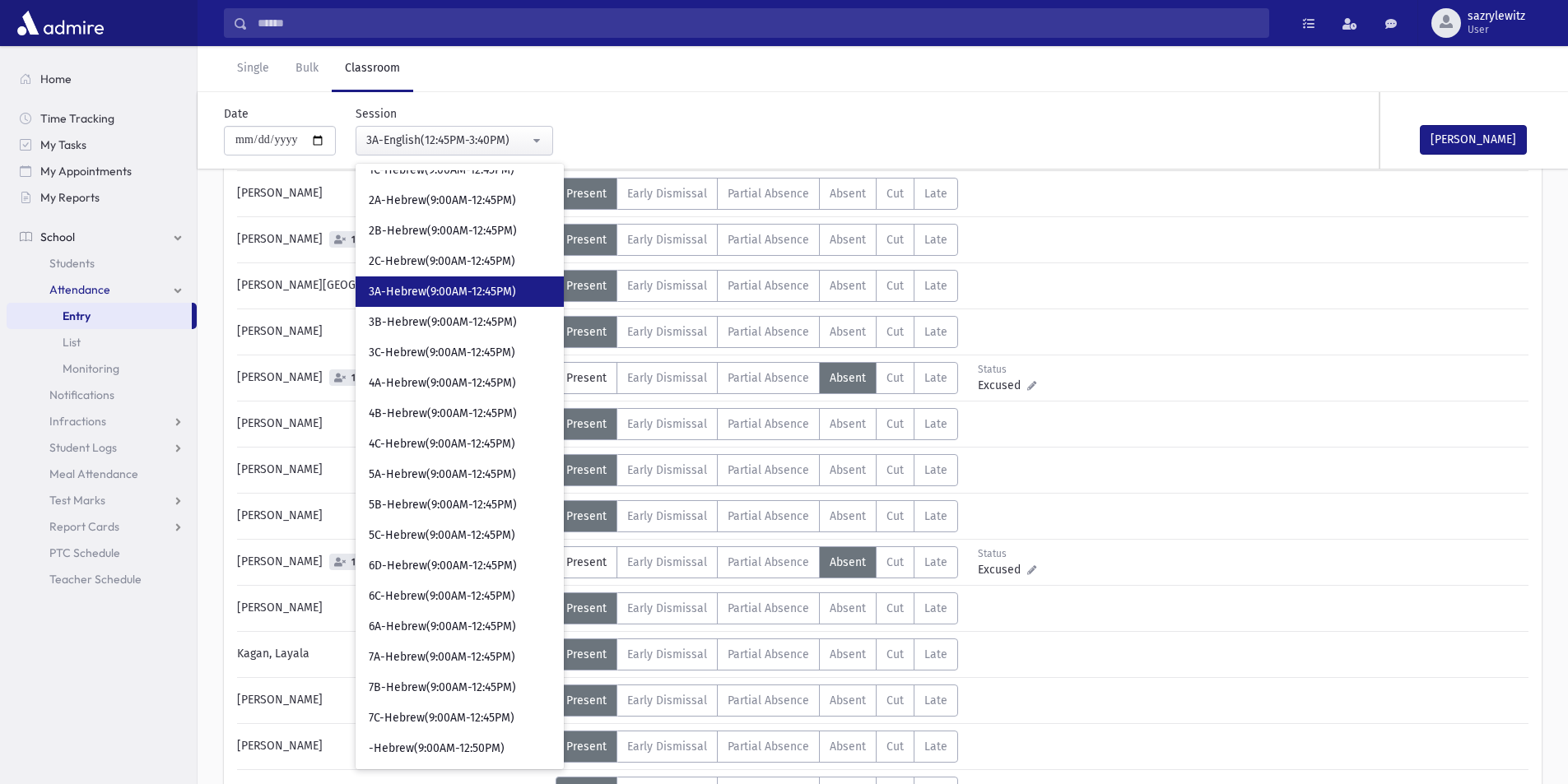
click at [447, 290] on span "3A-Hebrew(9:00AM-12:45PM)" at bounding box center [442, 293] width 147 height 17
select select "****"
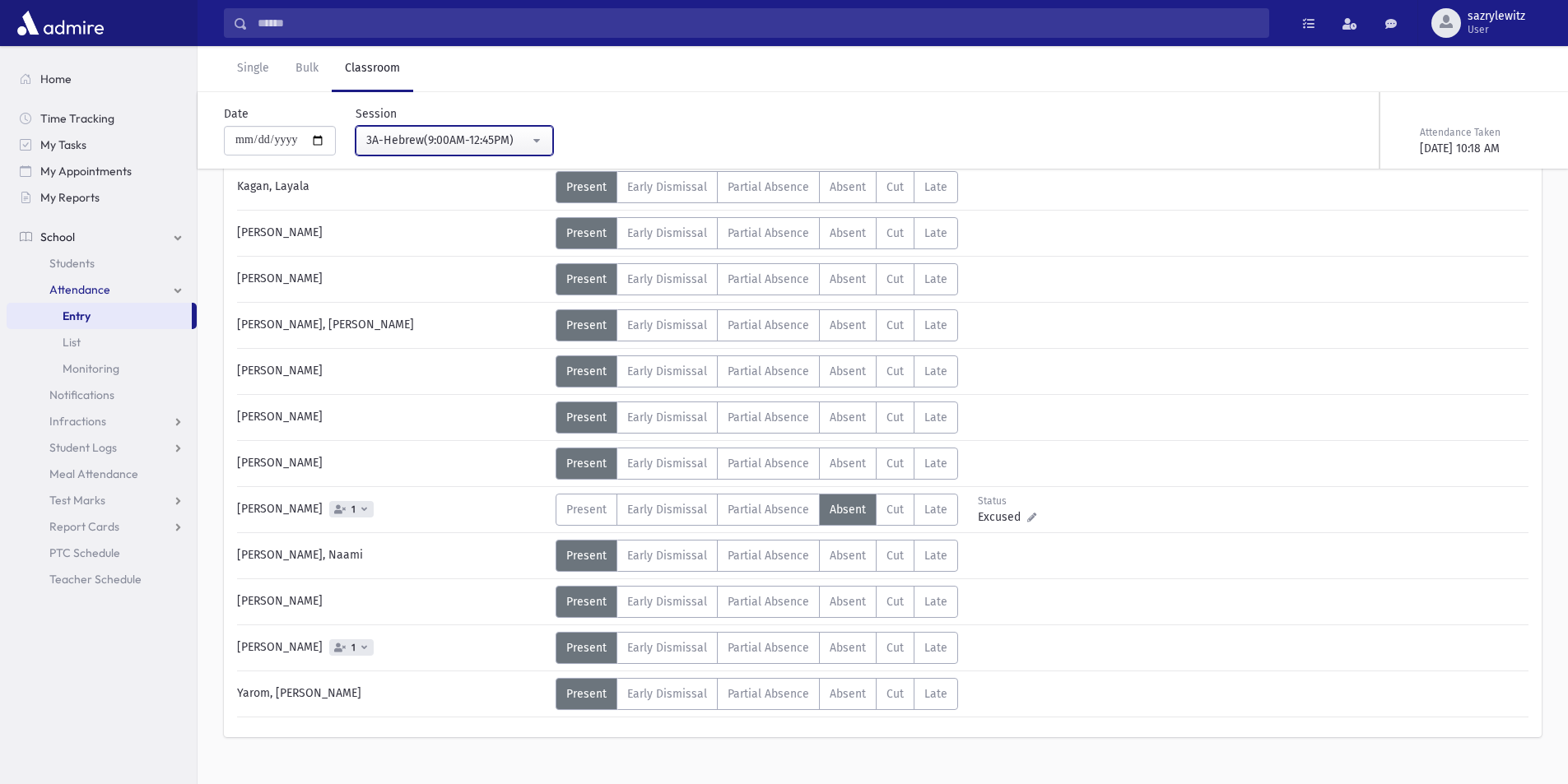
scroll to position [853, 0]
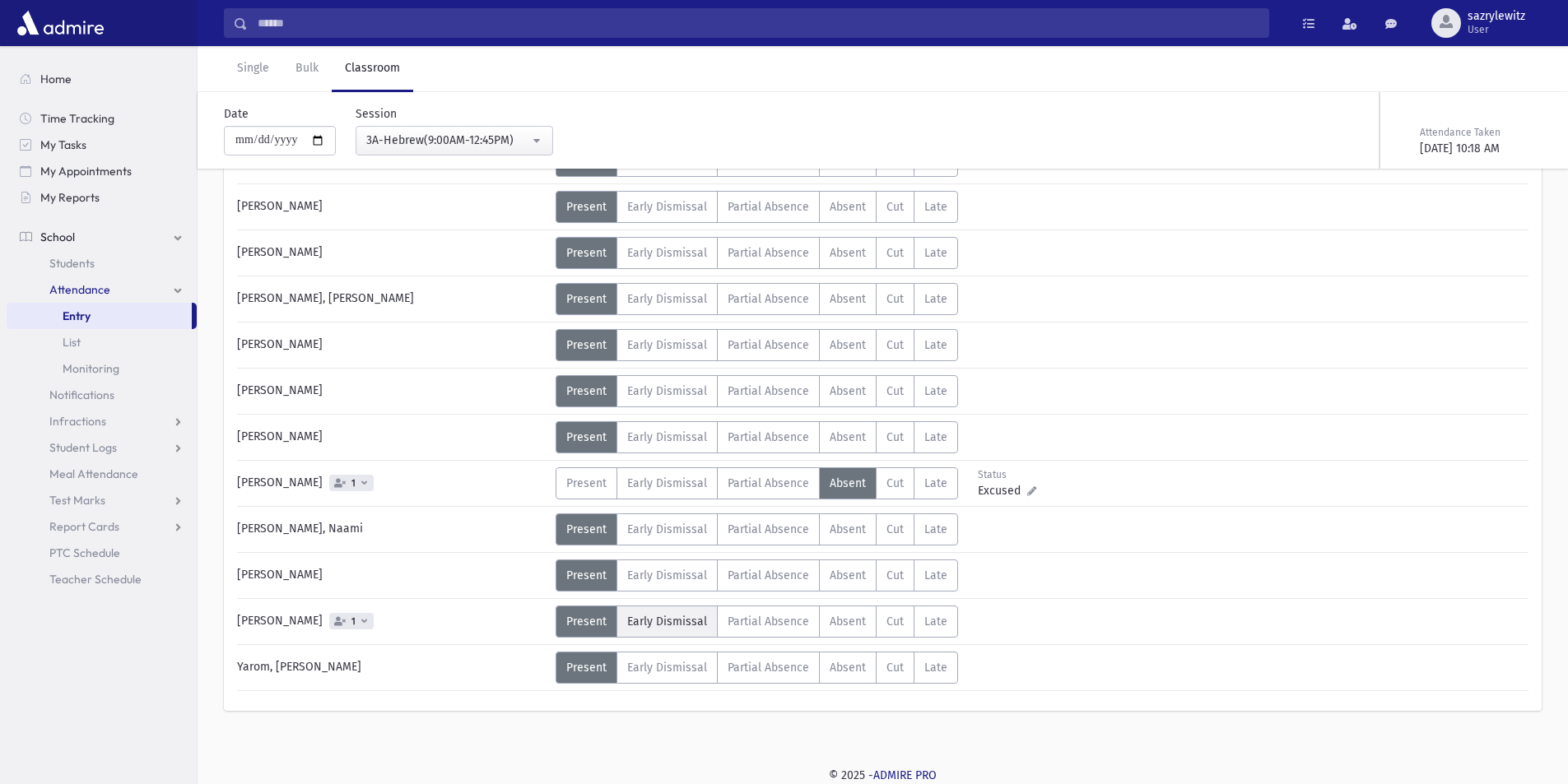
click at [690, 626] on span "Early Dismissal" at bounding box center [667, 622] width 80 height 14
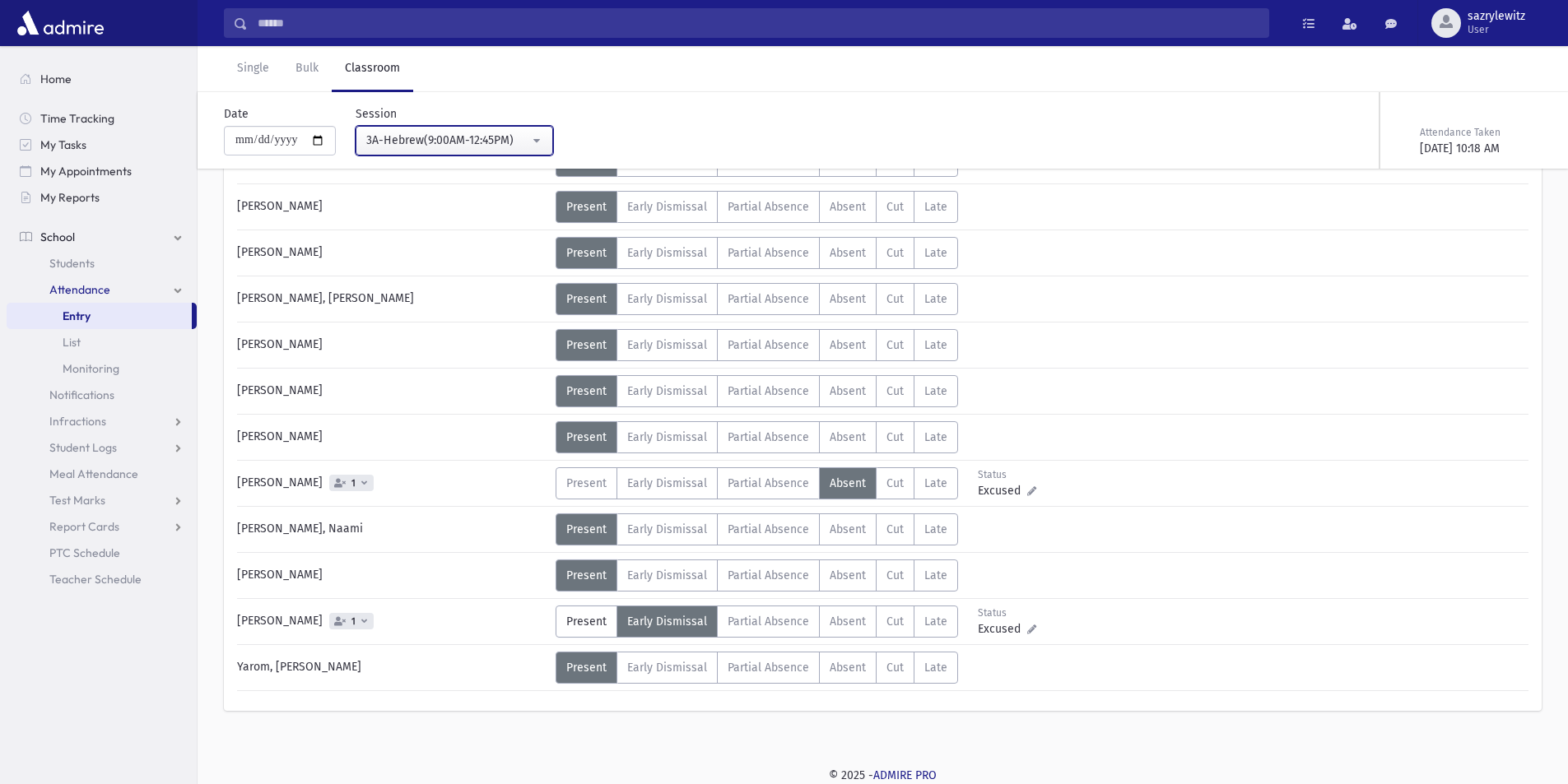
click at [454, 142] on div "3A-Hebrew(9:00AM-12:45PM)" at bounding box center [447, 140] width 163 height 18
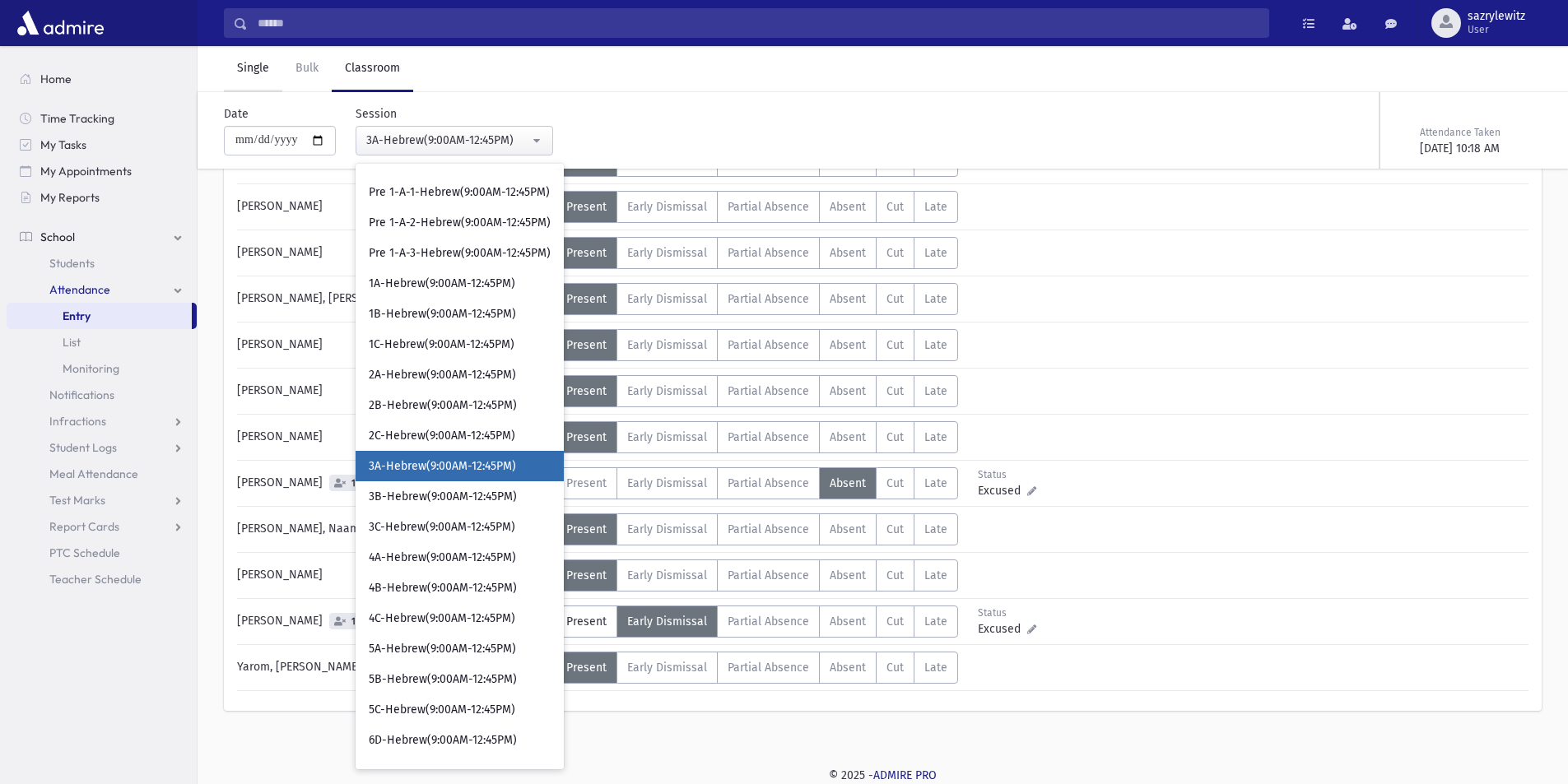
click at [242, 64] on link "Single" at bounding box center [253, 69] width 59 height 46
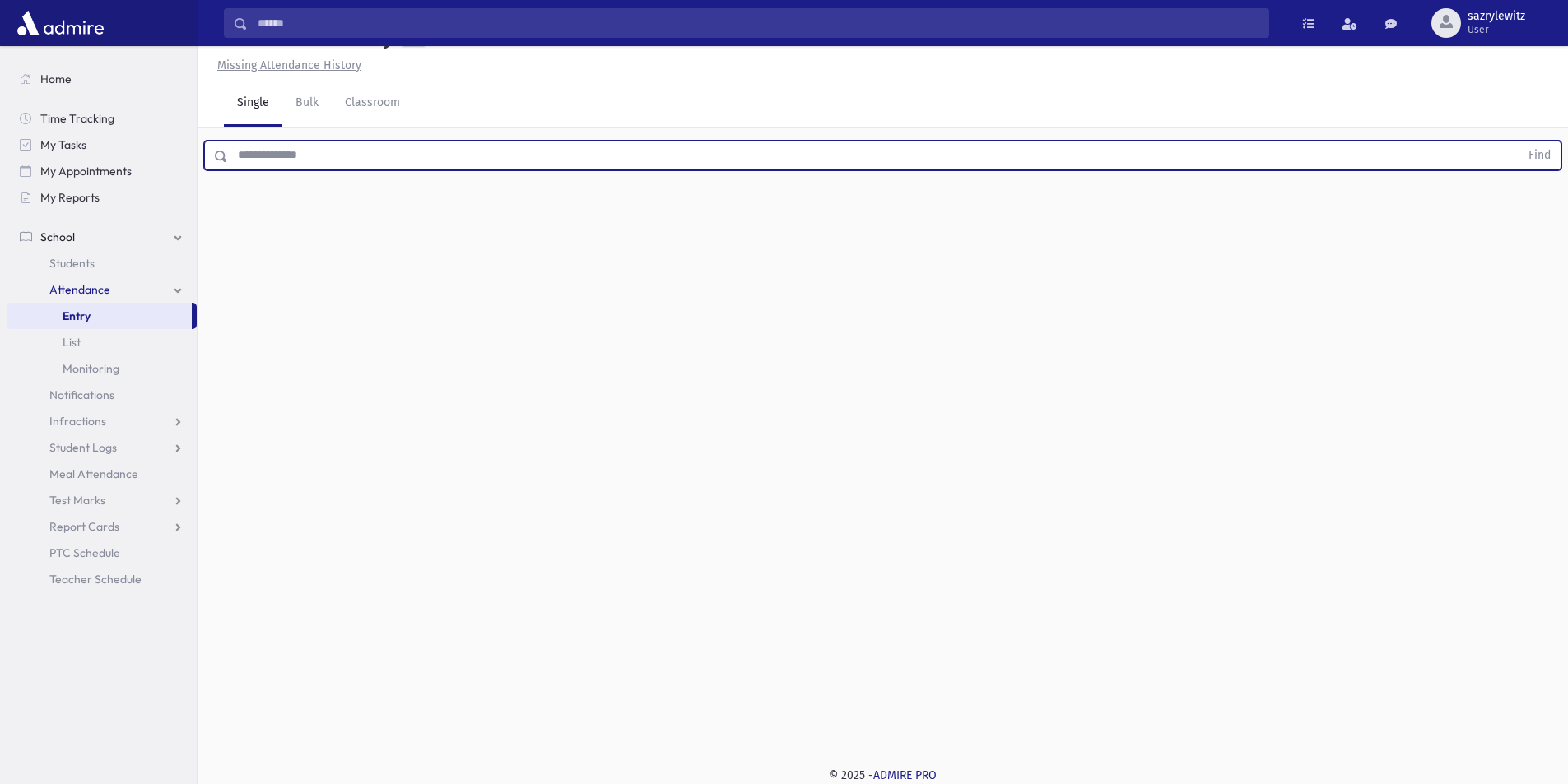
click at [311, 142] on input "text" at bounding box center [873, 155] width 1291 height 29
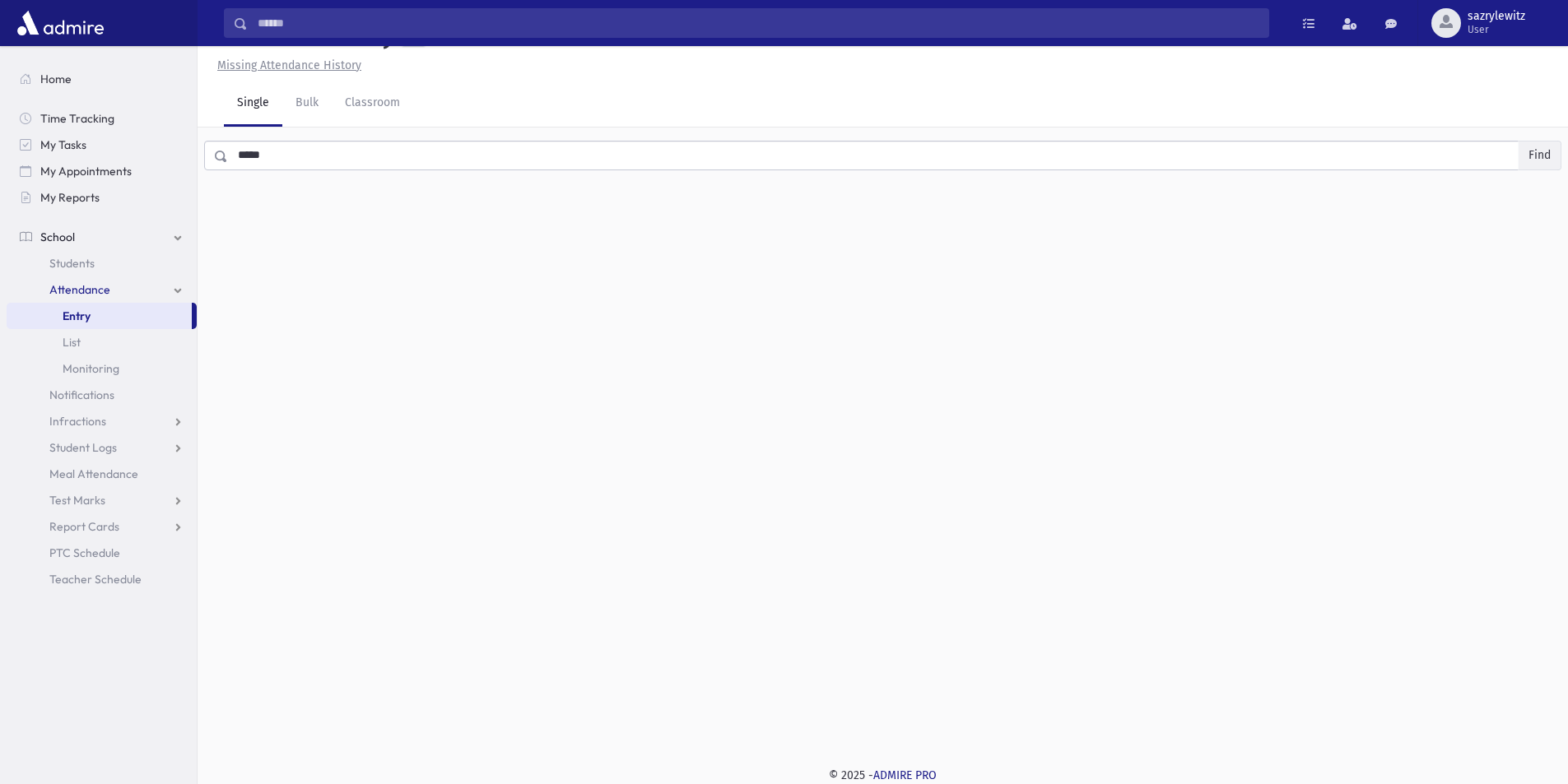
click at [1532, 158] on button "Find" at bounding box center [1540, 155] width 42 height 28
click at [275, 150] on input "*****" at bounding box center [873, 155] width 1291 height 29
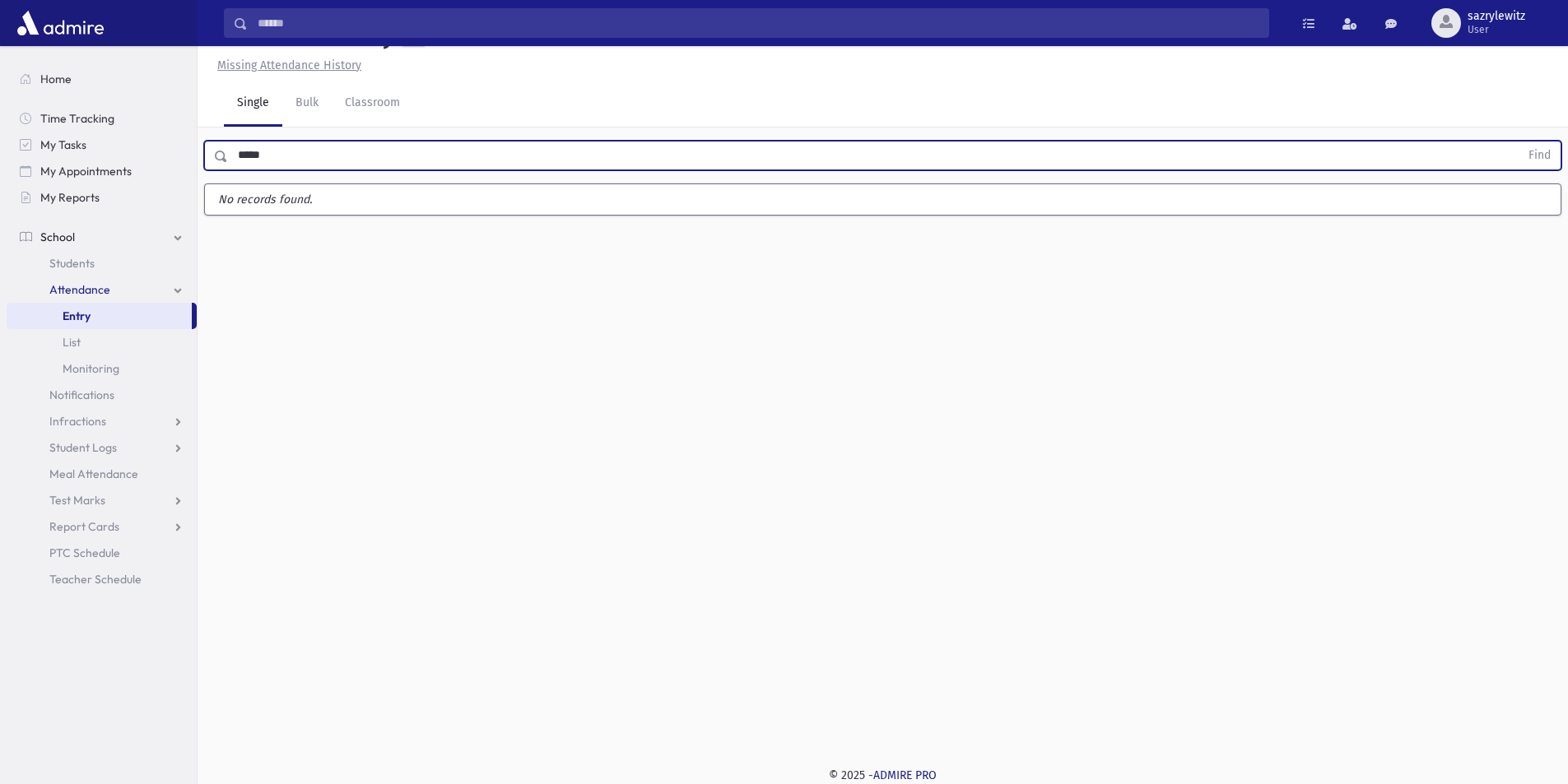
type input "*****"
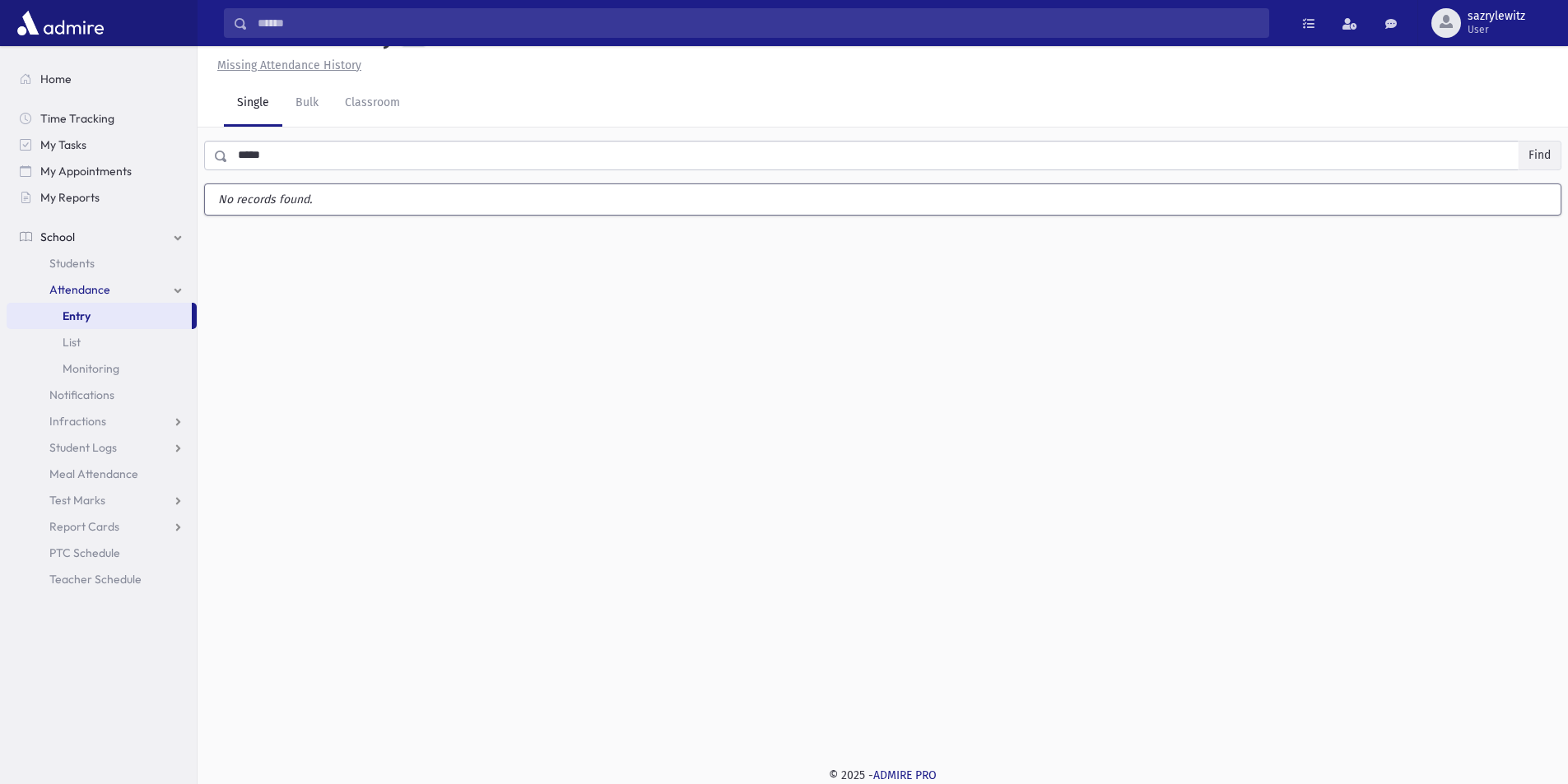
click at [1548, 151] on button "Find" at bounding box center [1540, 155] width 42 height 28
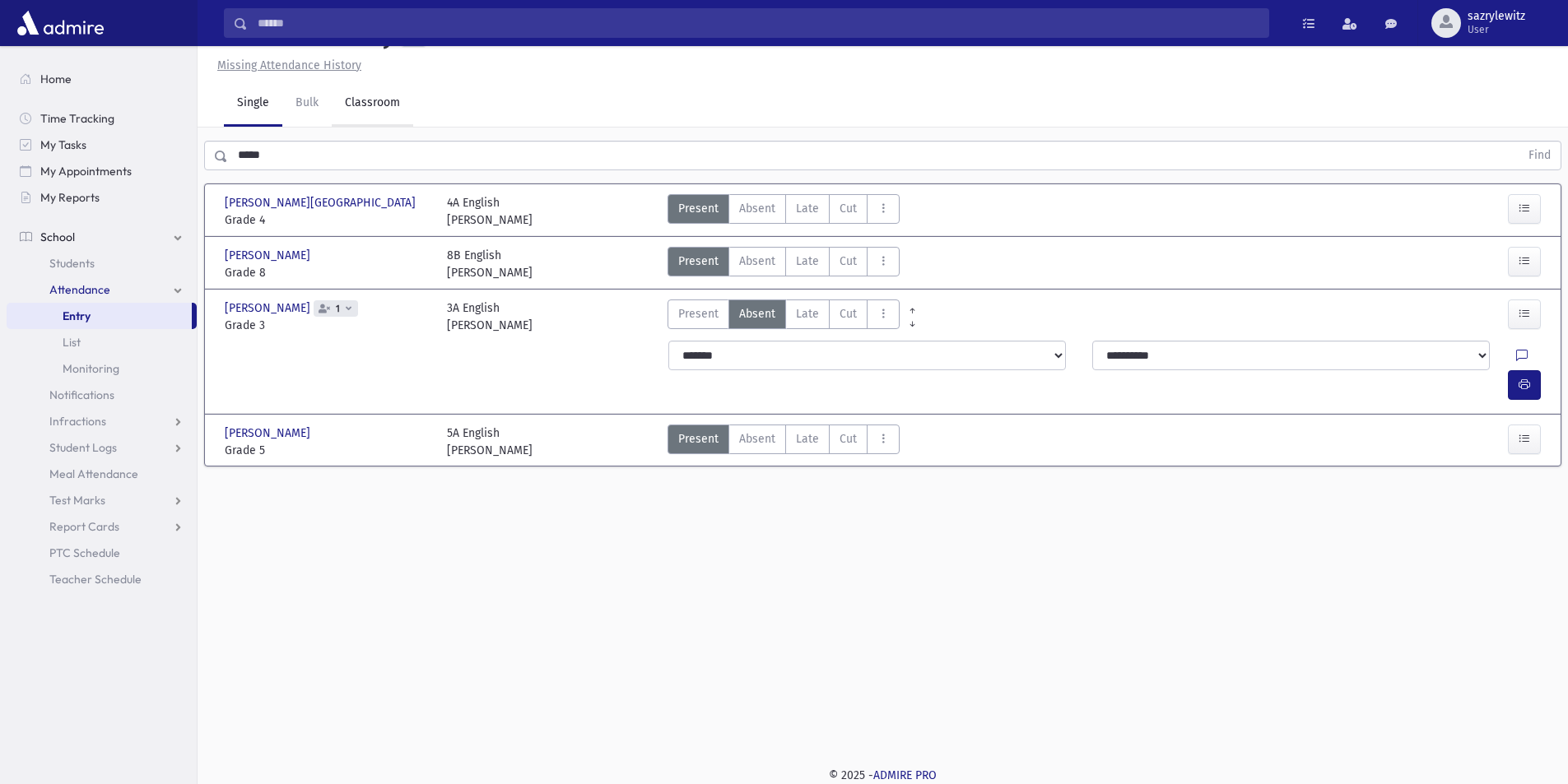
click at [373, 105] on link "Classroom" at bounding box center [372, 104] width 81 height 46
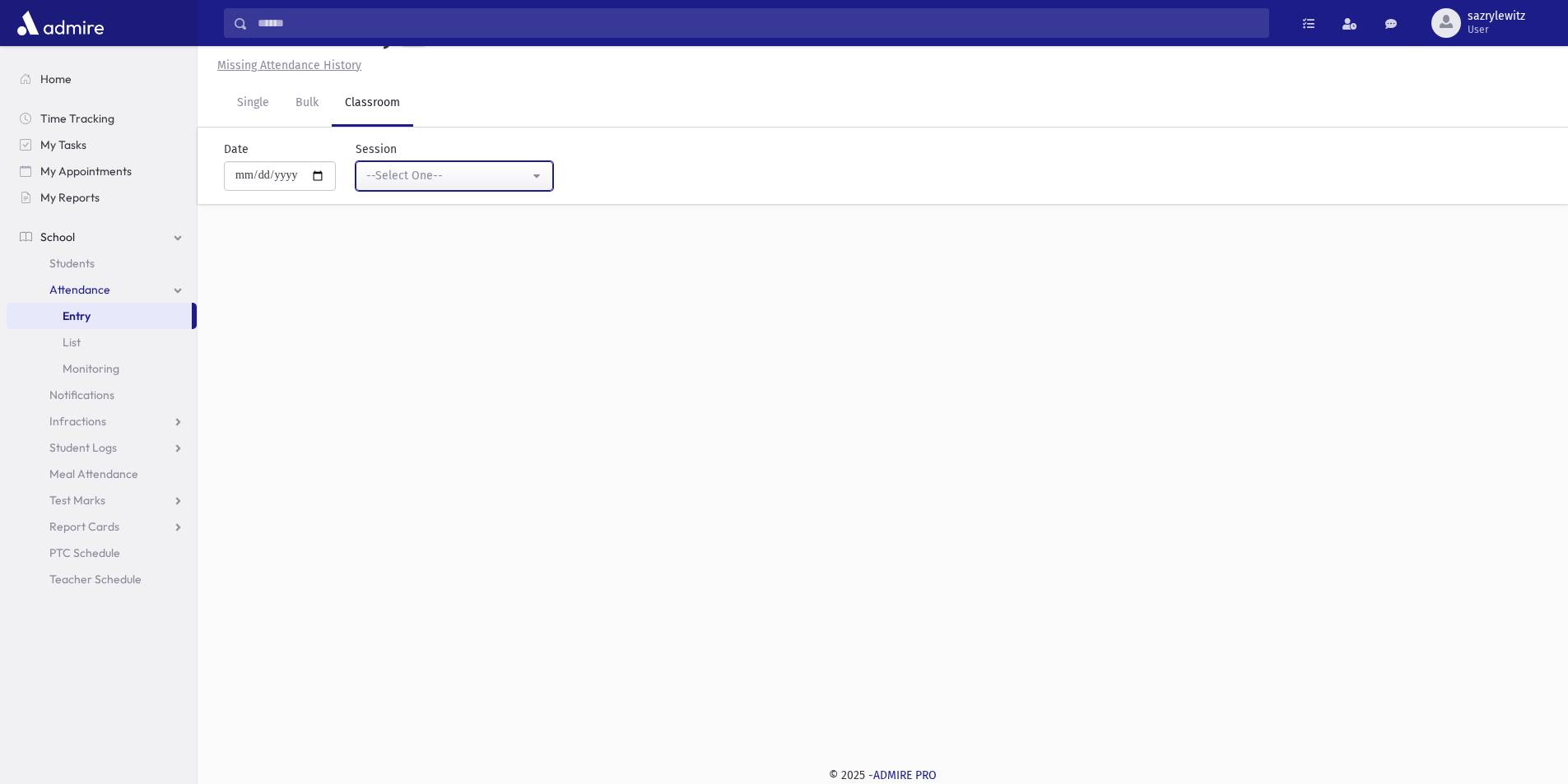
click at [460, 172] on div "--Select One--" at bounding box center [447, 176] width 163 height 18
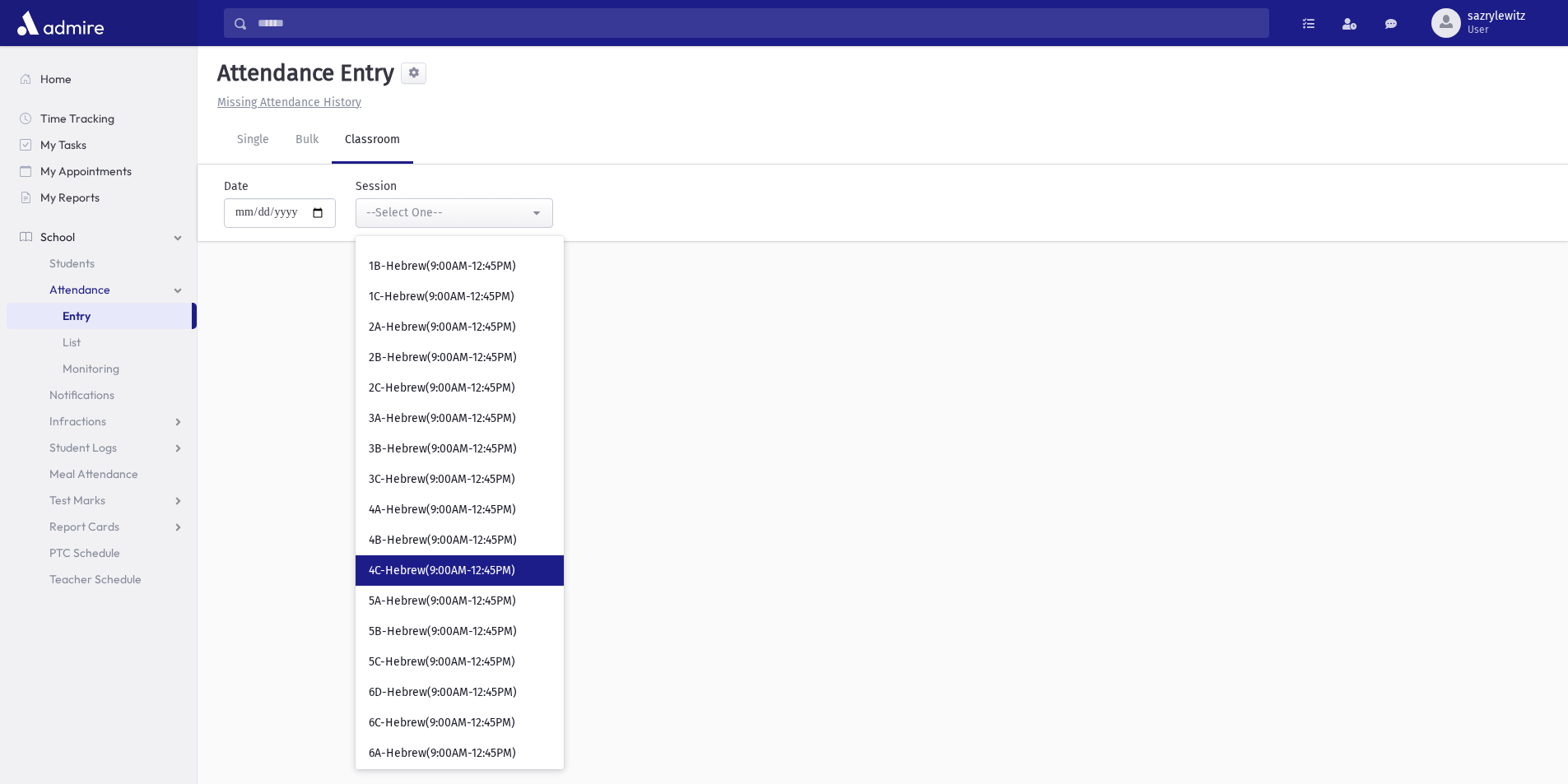
scroll to position [659, 0]
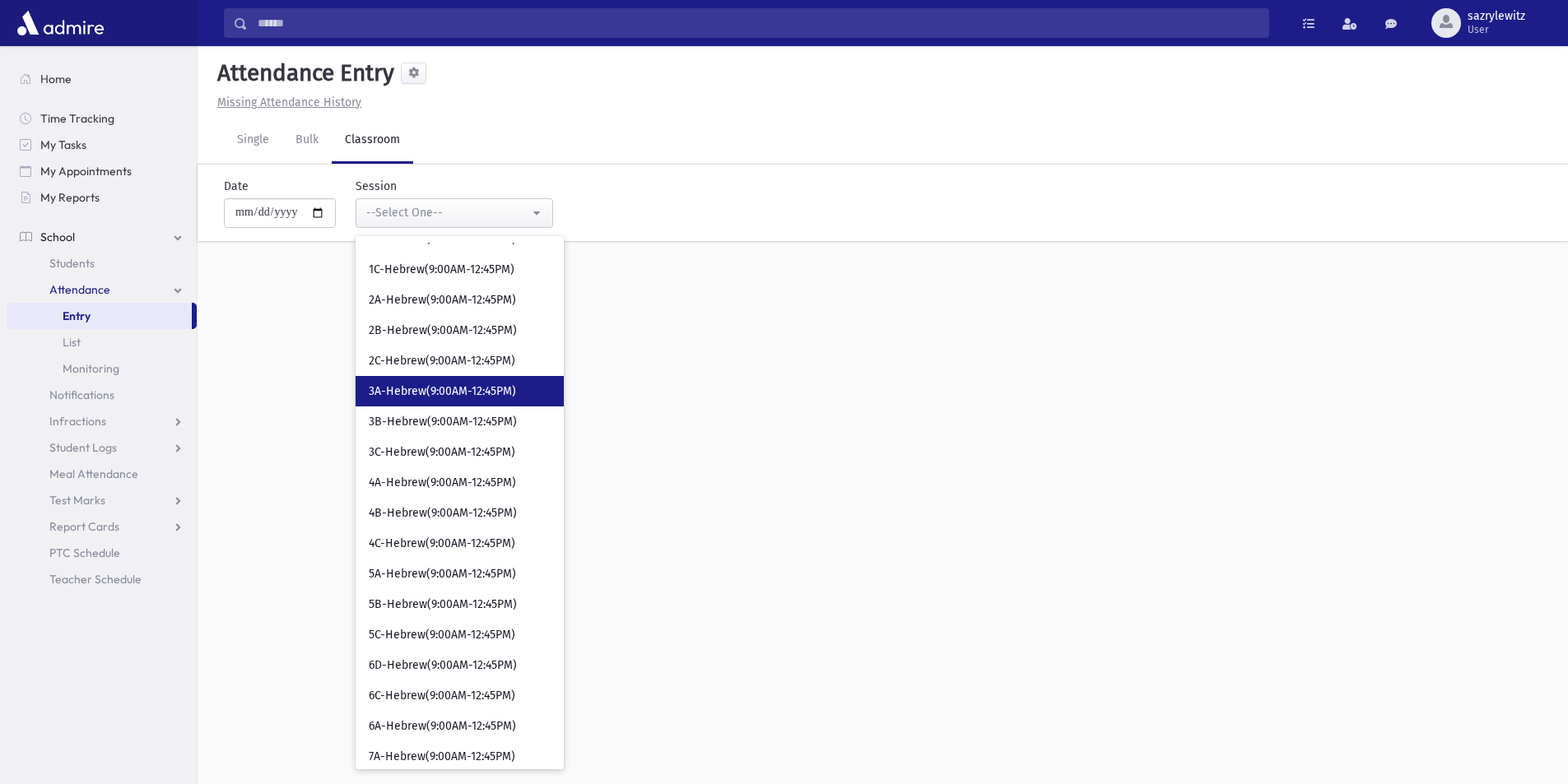
click at [474, 398] on span "3A-Hebrew(9:00AM-12:45PM)" at bounding box center [442, 392] width 147 height 17
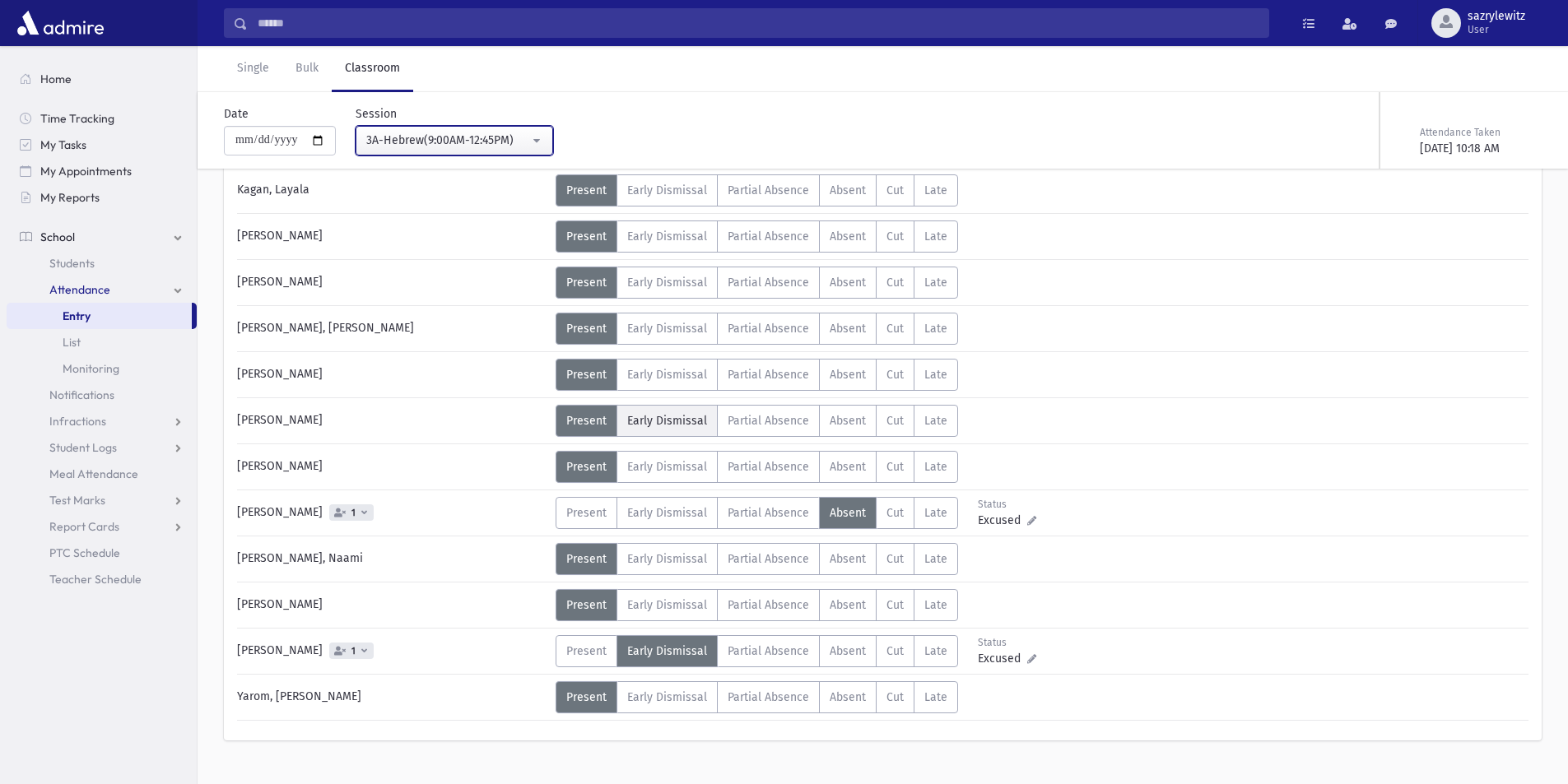
scroll to position [853, 0]
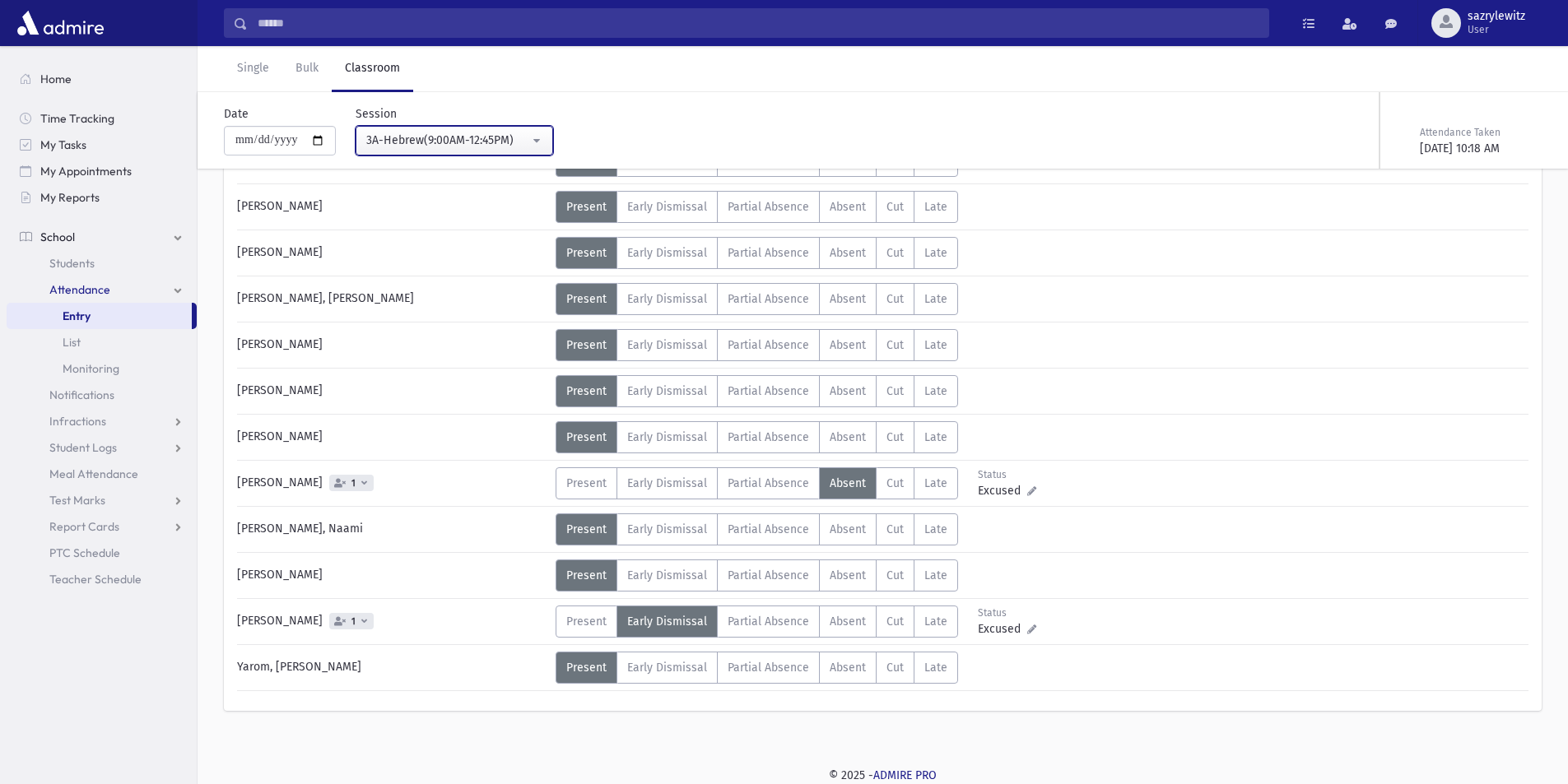
click at [461, 138] on div "3A-Hebrew(9:00AM-12:45PM)" at bounding box center [447, 140] width 163 height 18
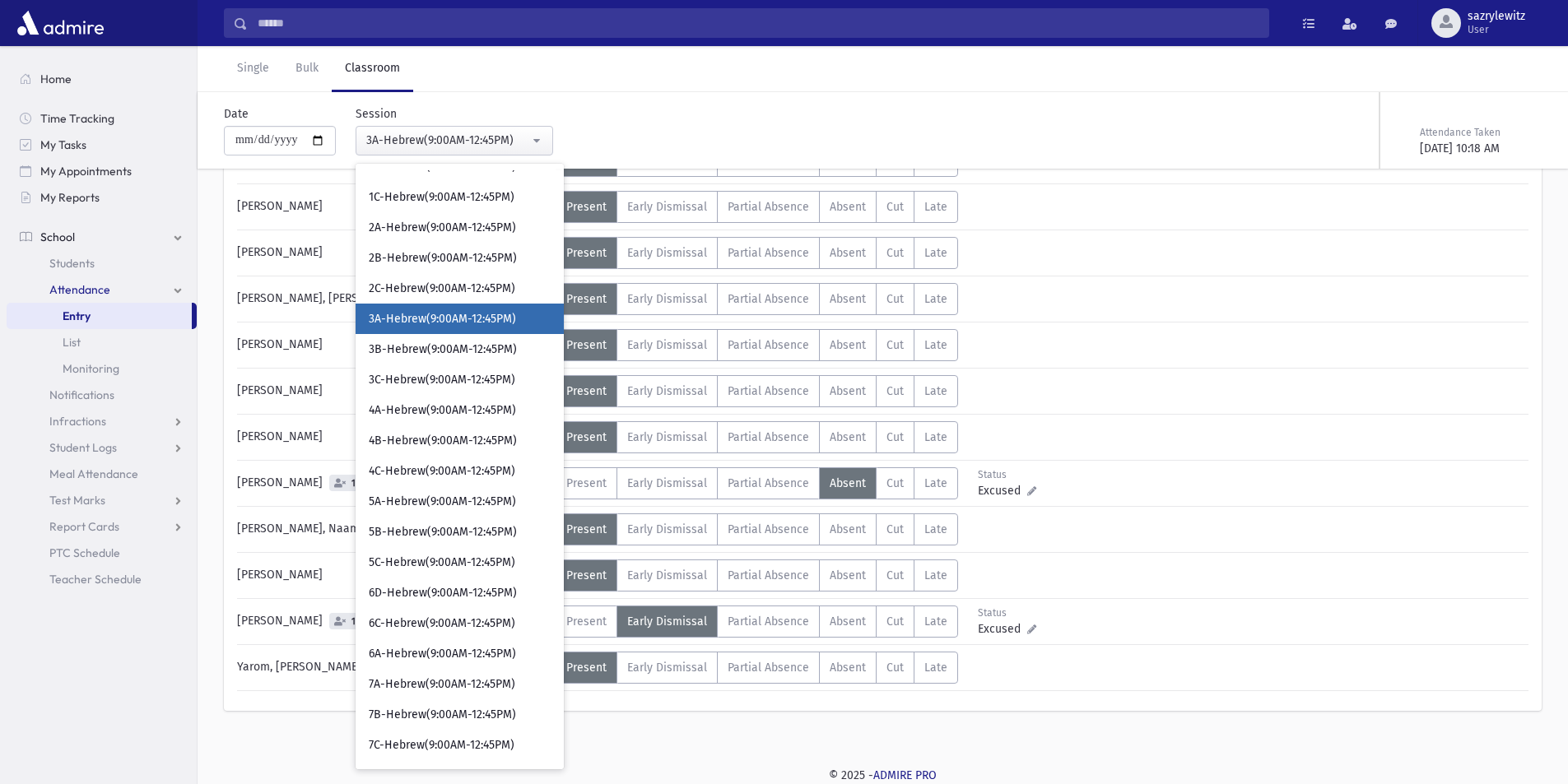
scroll to position [511, 0]
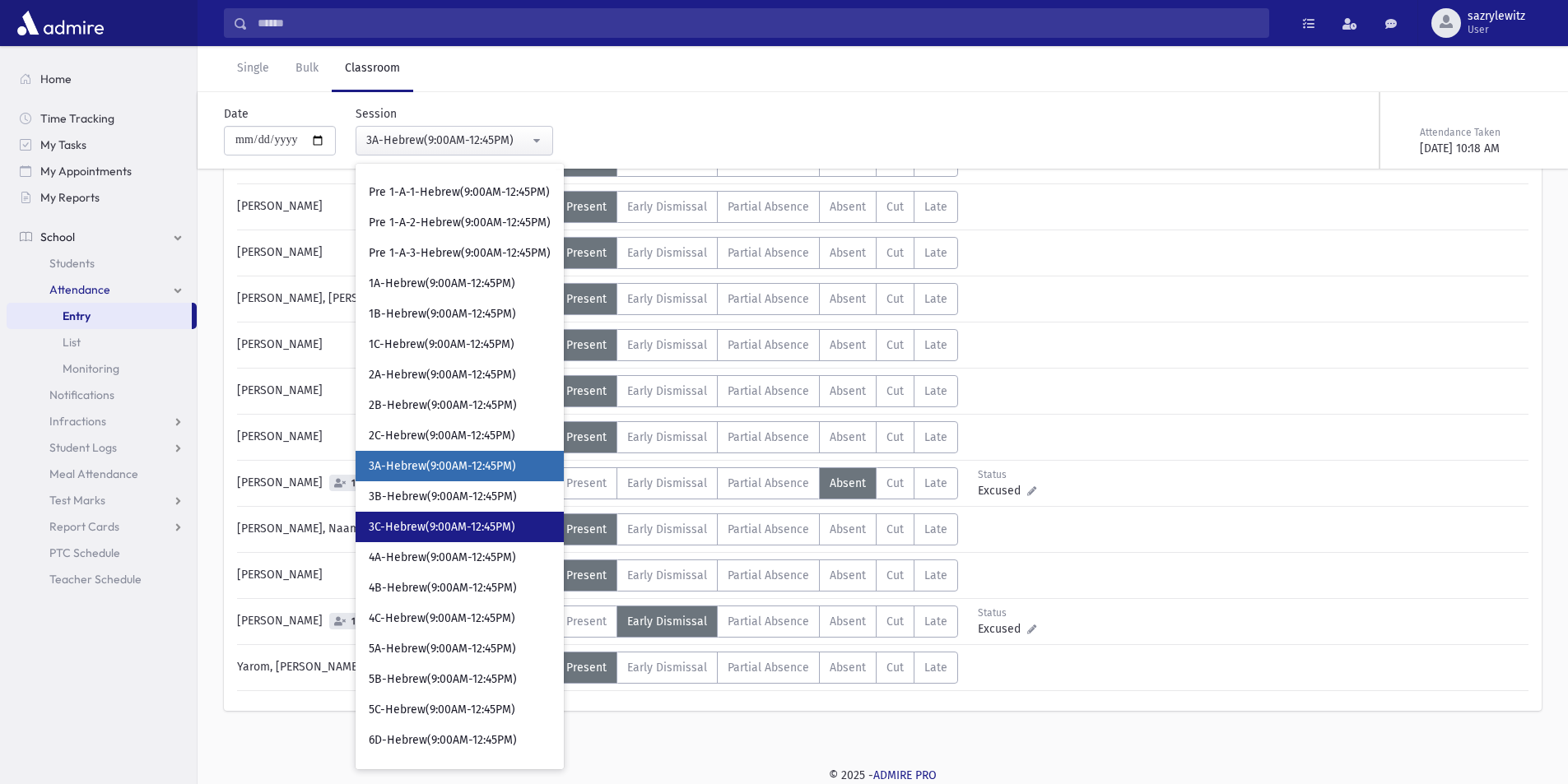
click at [441, 530] on span "3C-Hebrew(9:00AM-12:45PM)" at bounding box center [441, 527] width 146 height 17
select select "****"
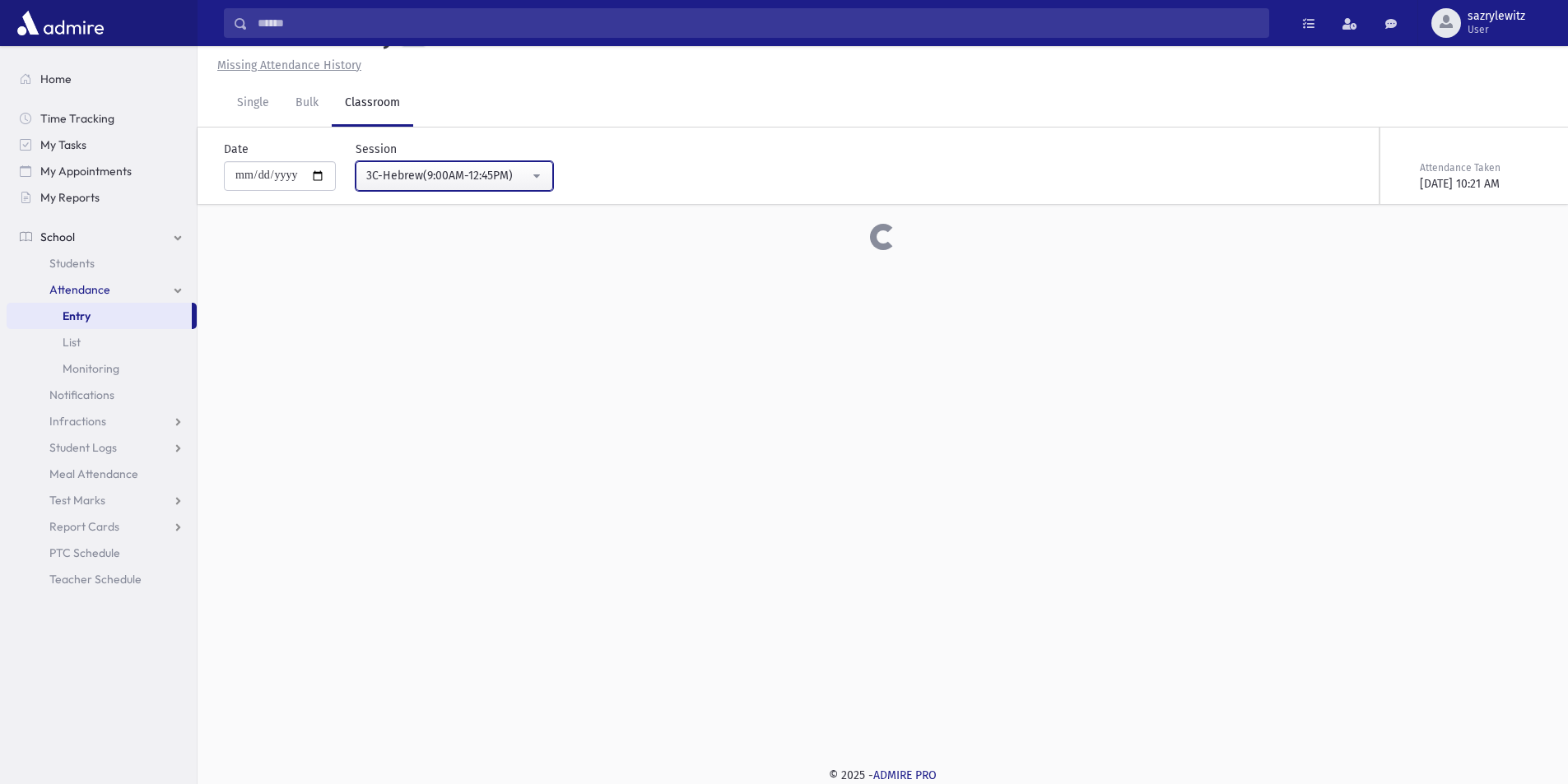
scroll to position [853, 0]
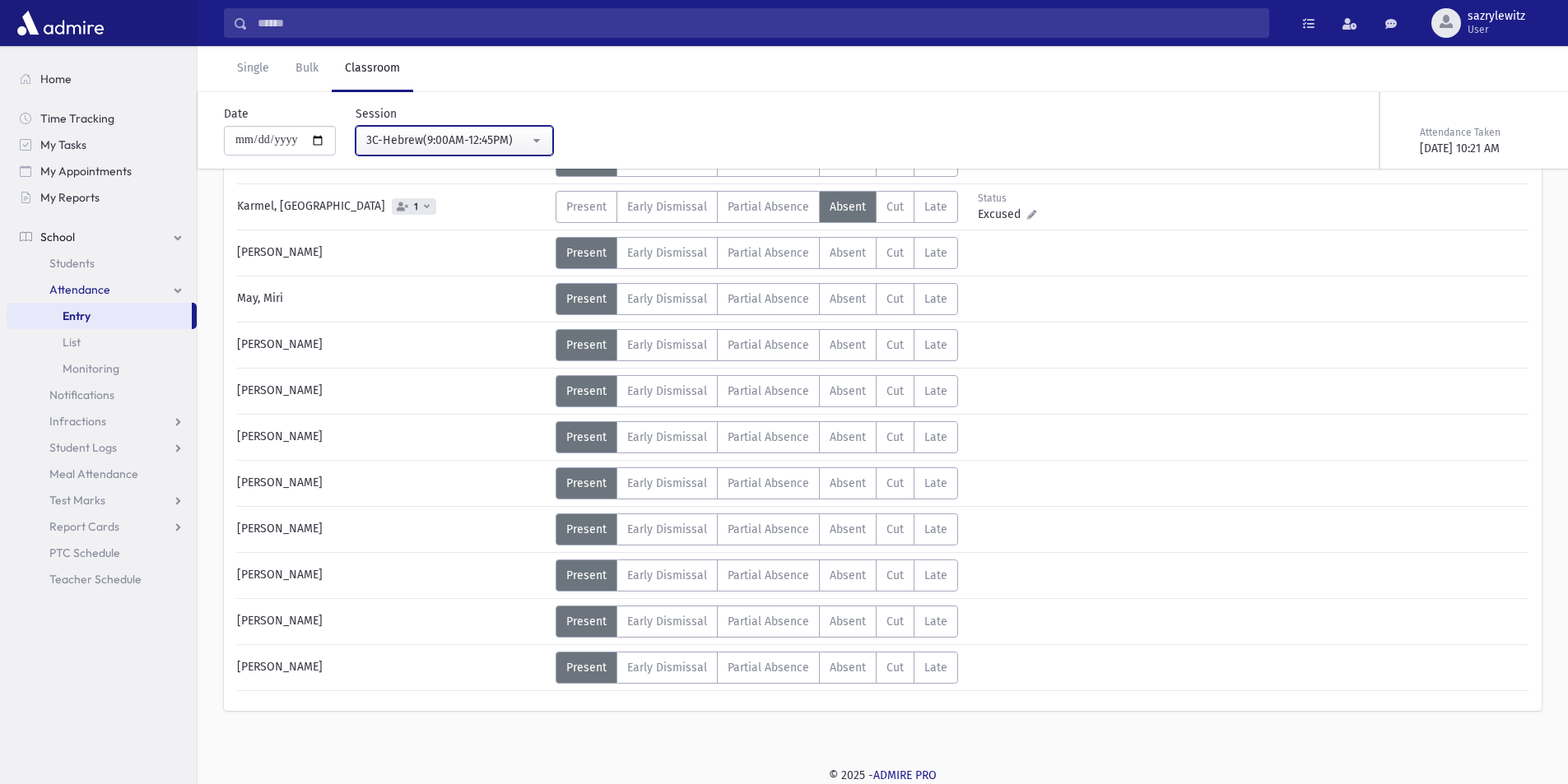
click at [487, 139] on div "3C-Hebrew(9:00AM-12:45PM)" at bounding box center [447, 140] width 163 height 18
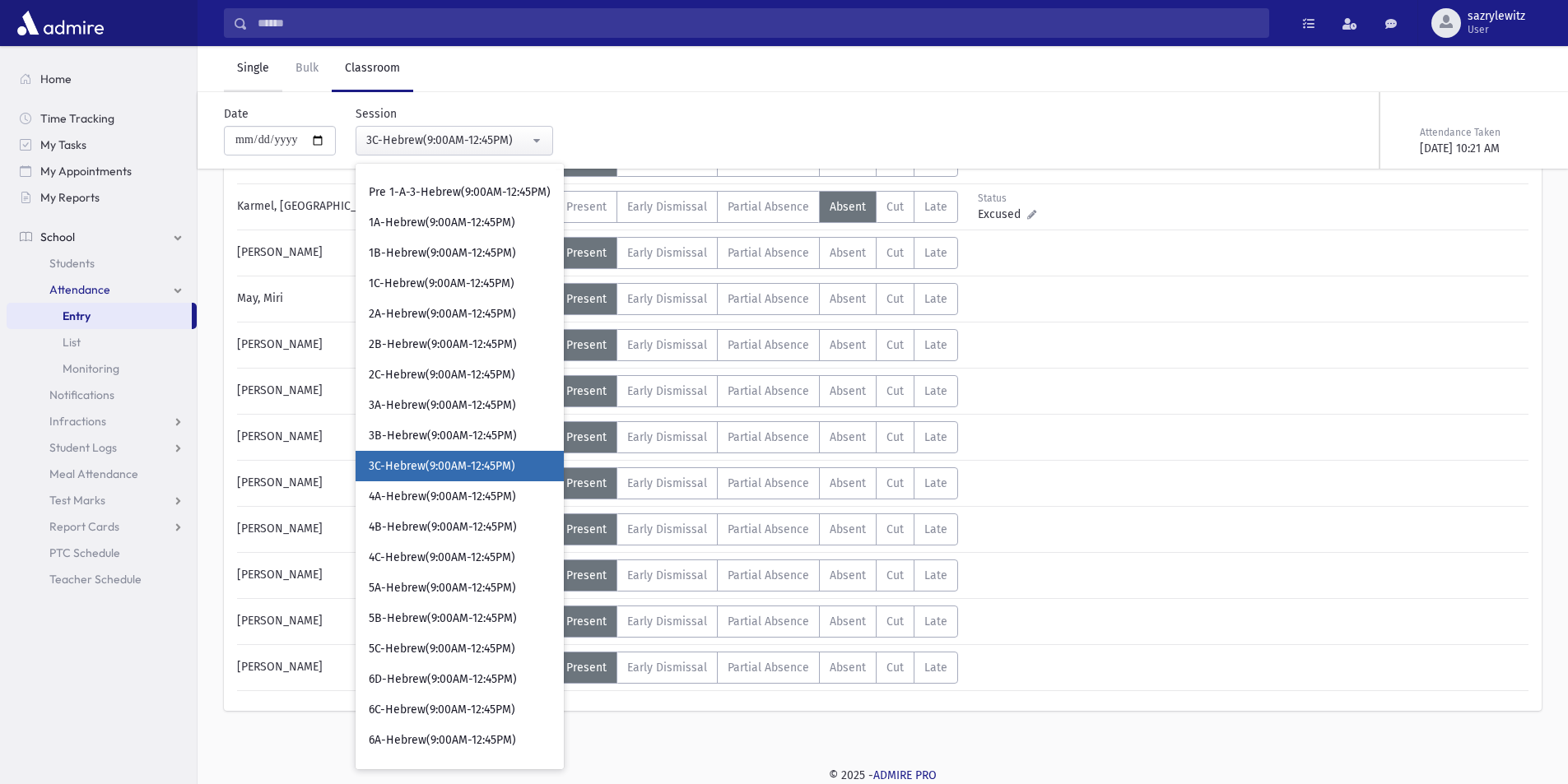
click at [255, 75] on link "Single" at bounding box center [253, 69] width 59 height 46
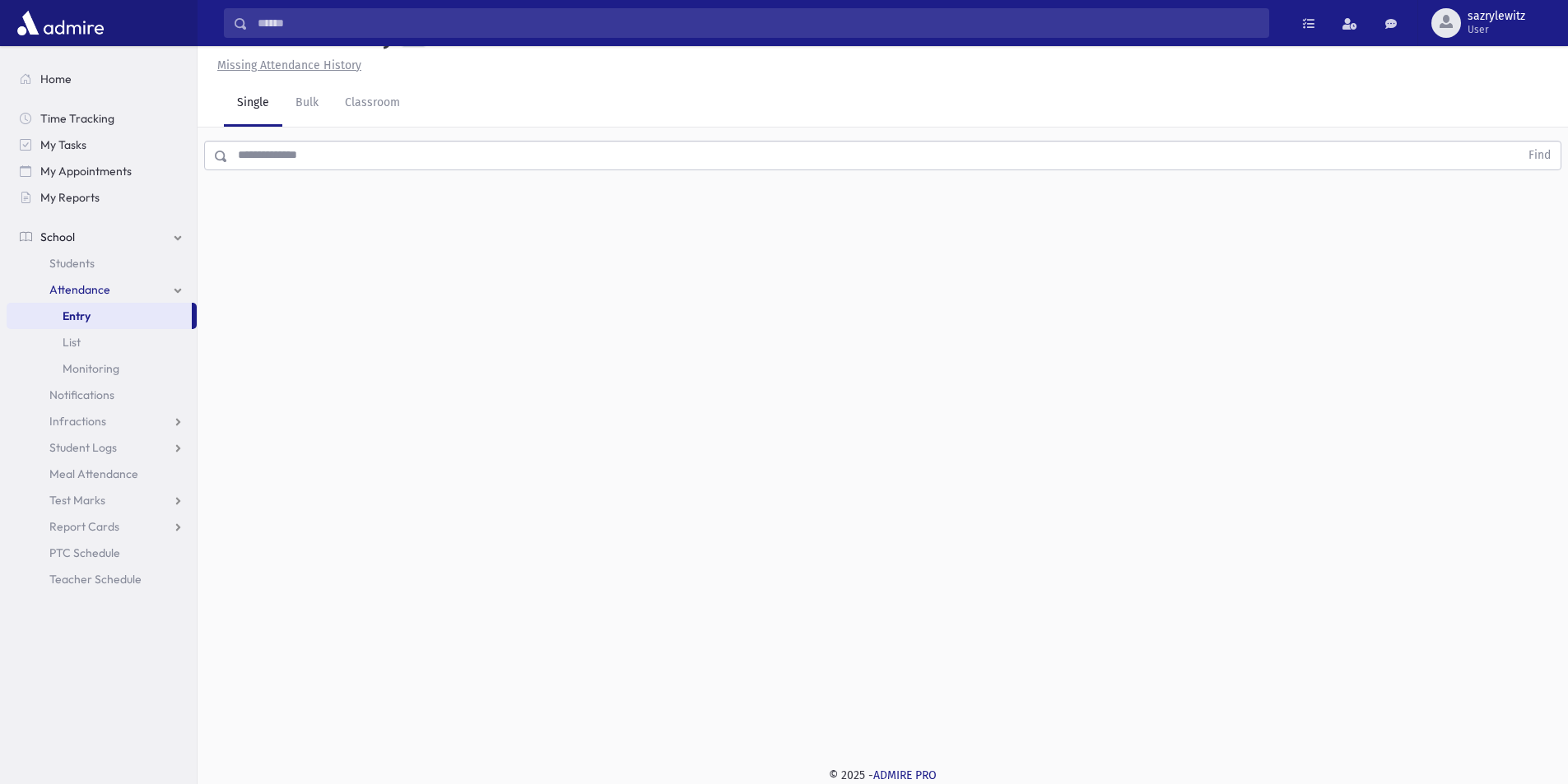
scroll to position [37, 0]
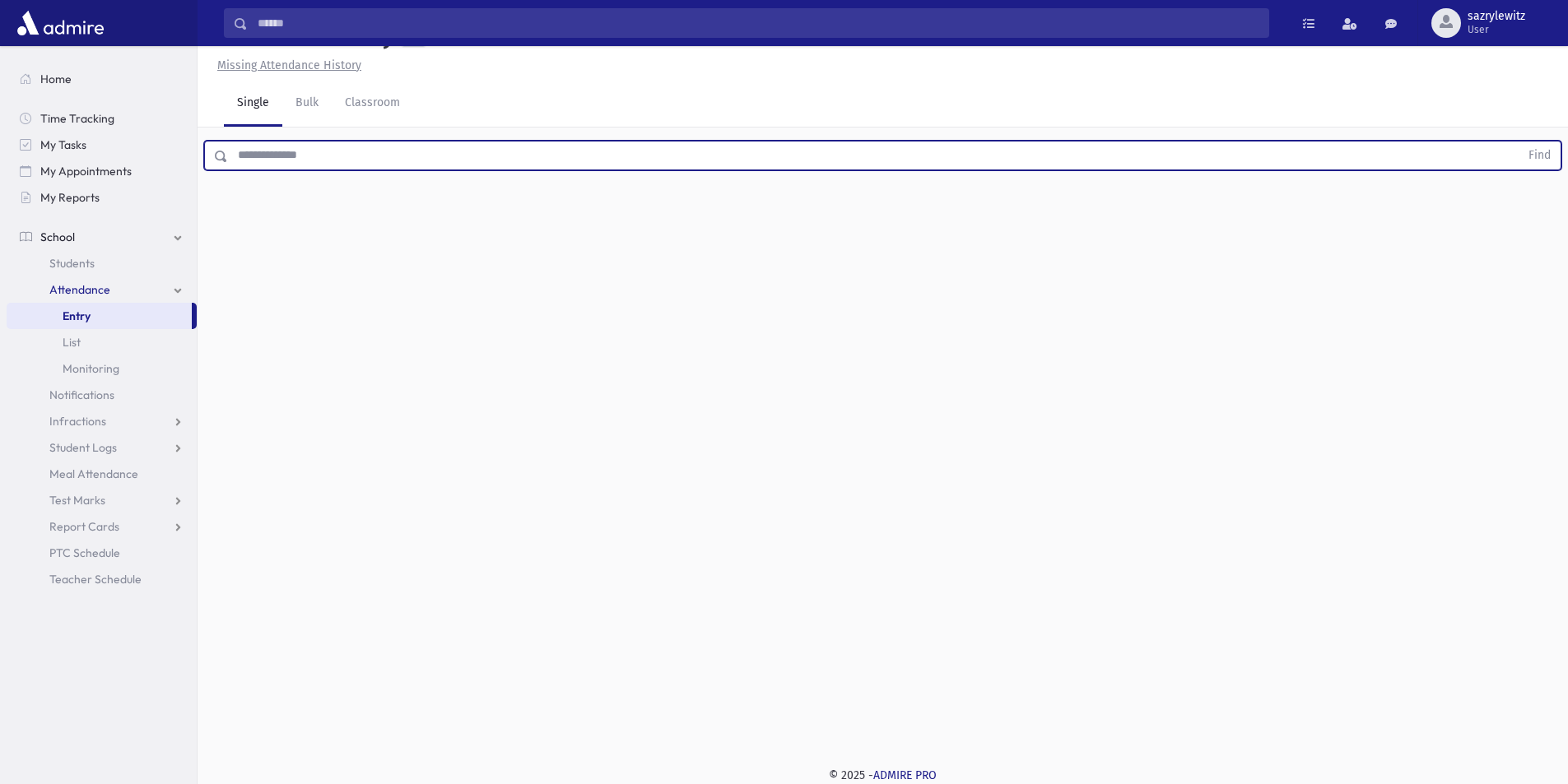
click at [278, 160] on input "text" at bounding box center [873, 155] width 1291 height 29
type input "***"
click at [1535, 157] on button "Find" at bounding box center [1540, 155] width 42 height 28
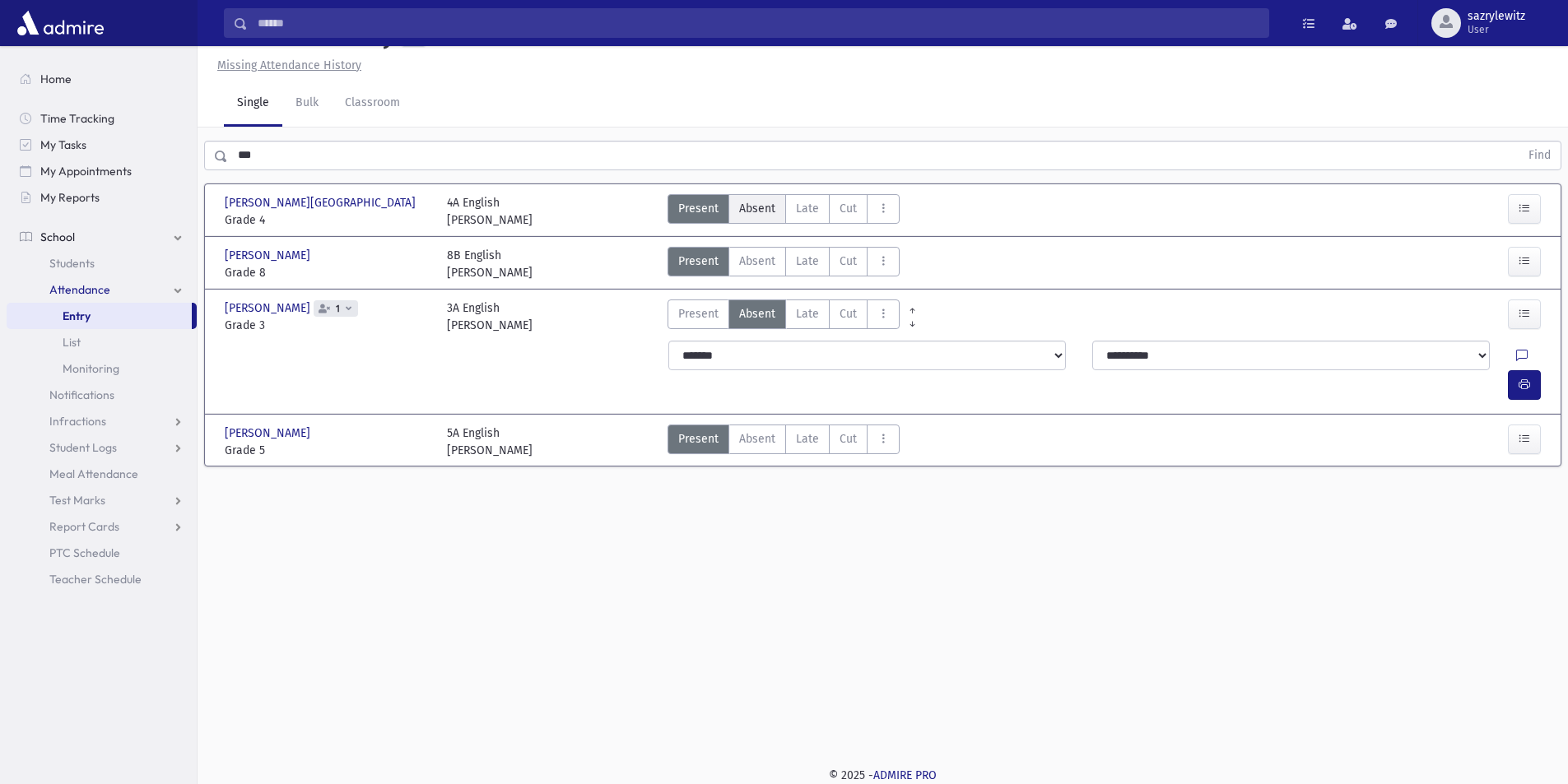
click at [756, 214] on span "Absent" at bounding box center [756, 208] width 36 height 18
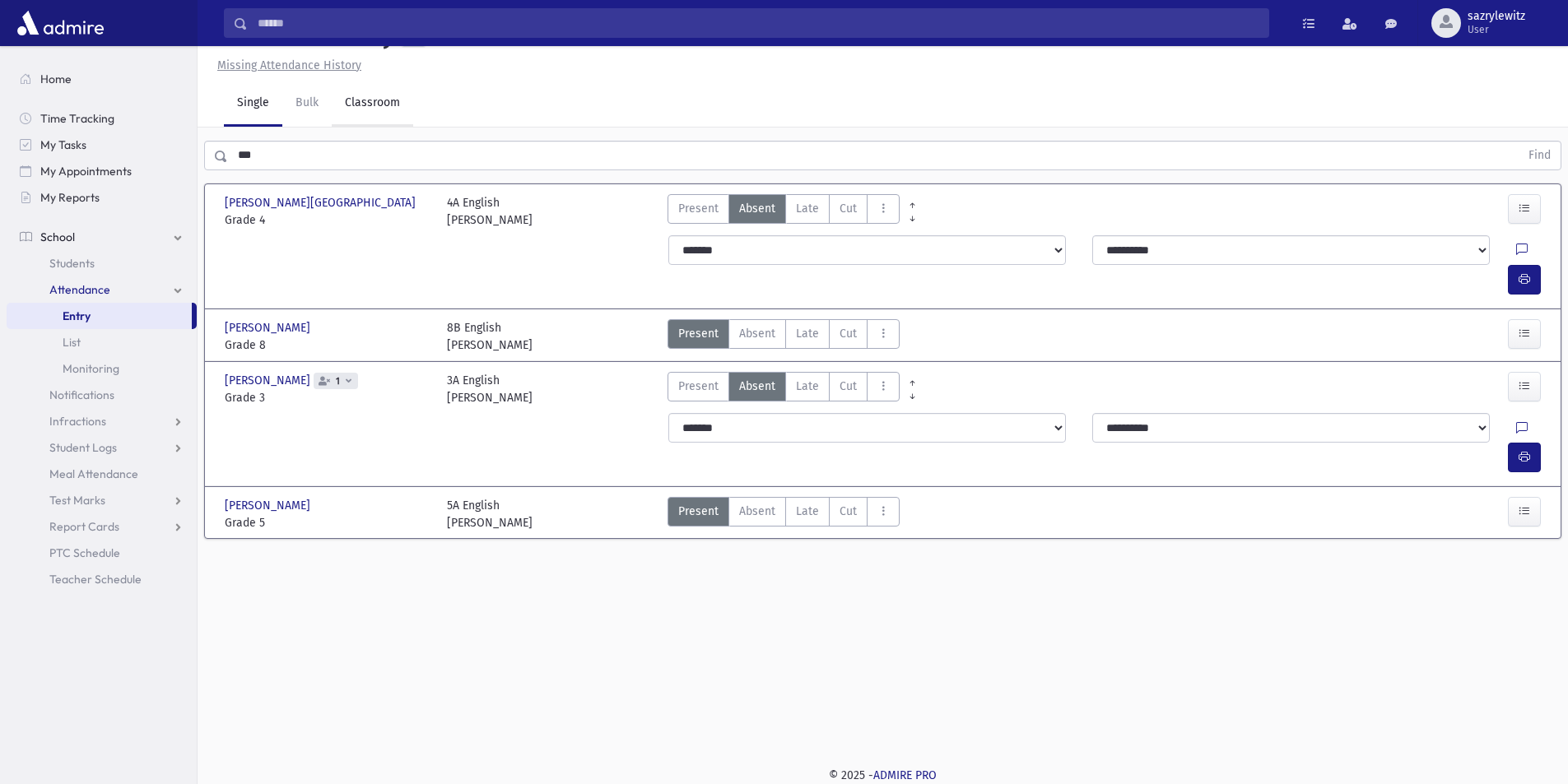
click at [364, 97] on link "Classroom" at bounding box center [372, 104] width 81 height 46
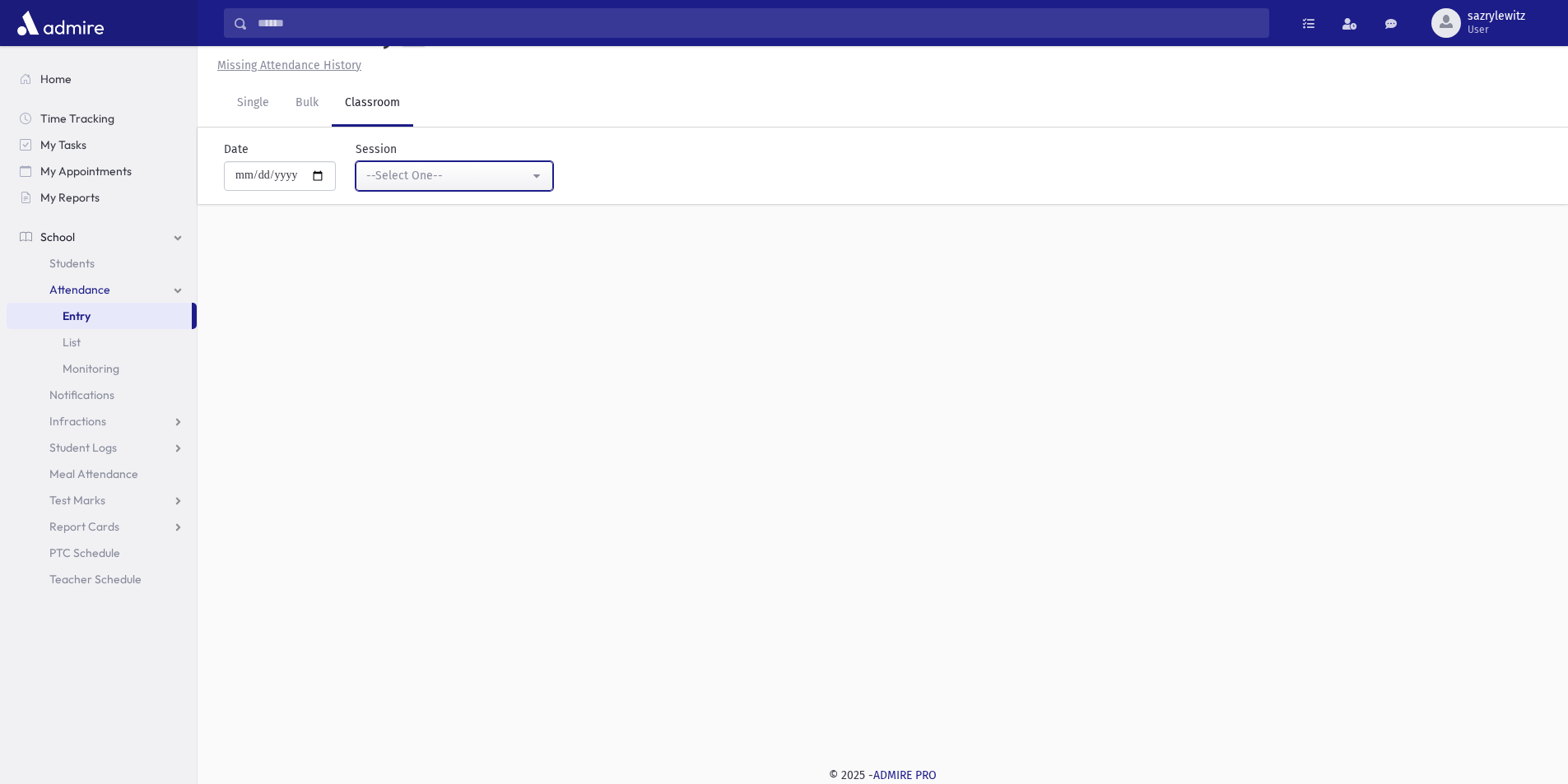
click at [419, 175] on div "--Select One--" at bounding box center [447, 176] width 163 height 18
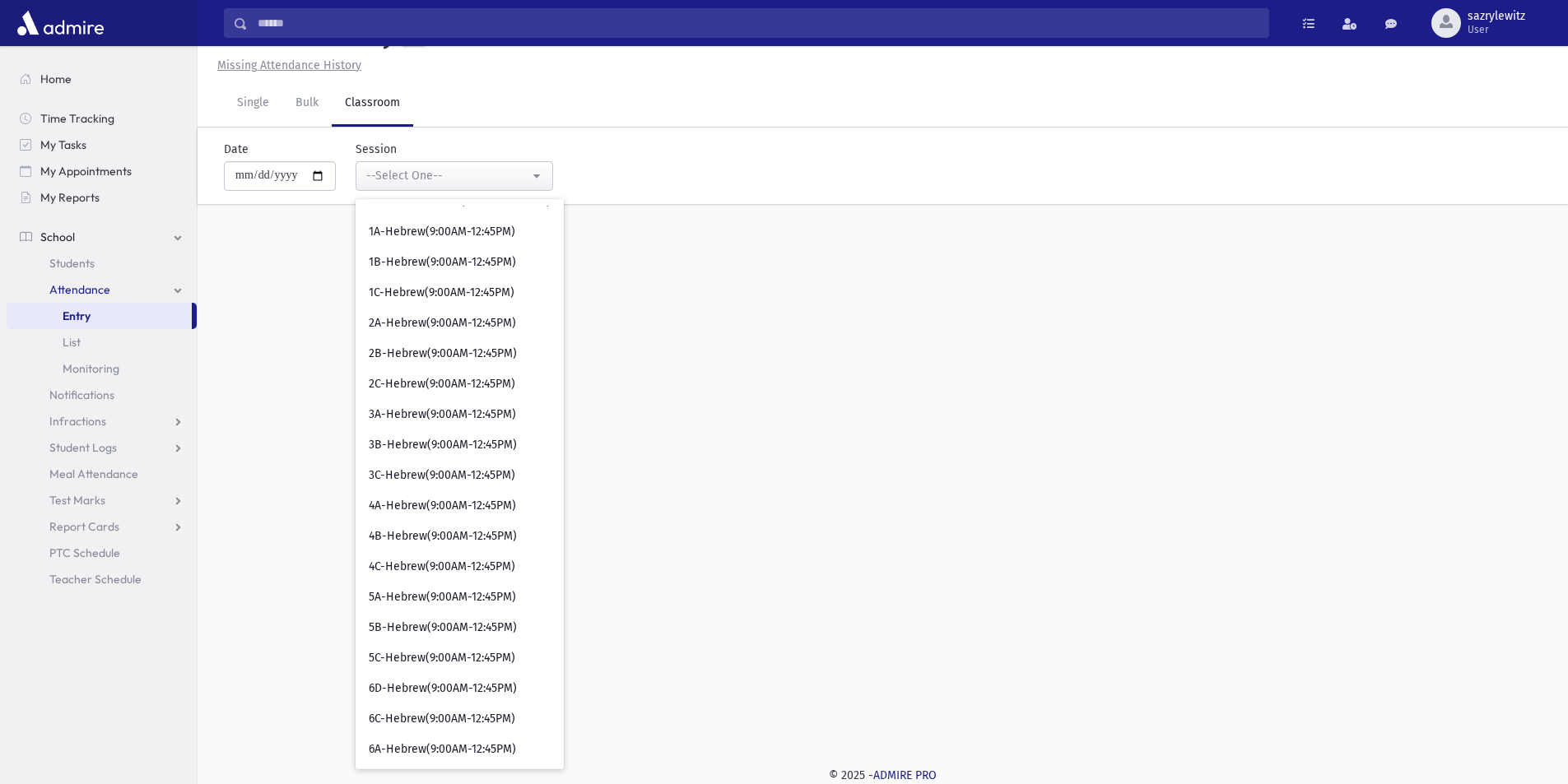
scroll to position [823, 0]
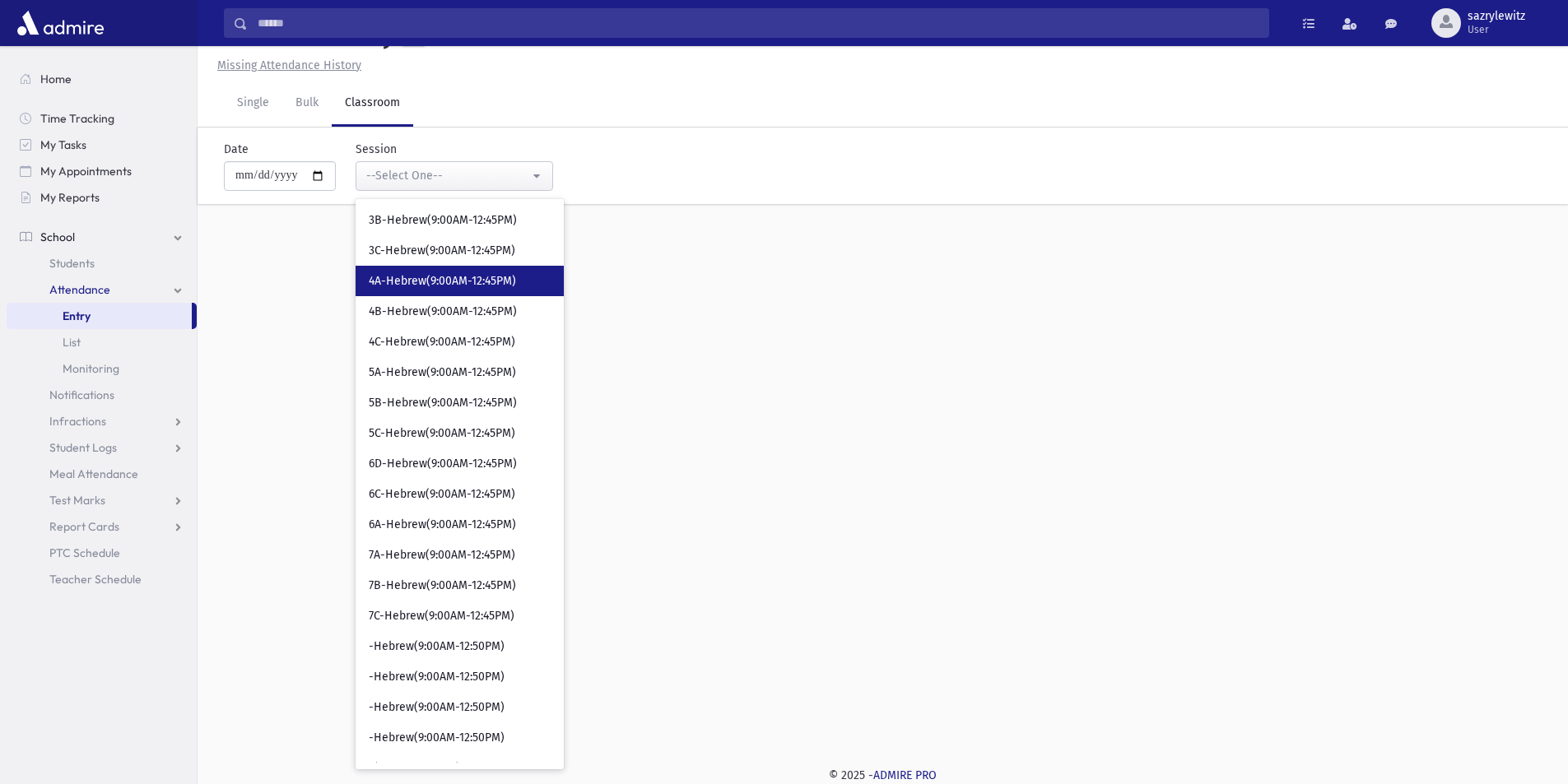
click at [430, 281] on span "4A-Hebrew(9:00AM-12:45PM)" at bounding box center [442, 282] width 147 height 17
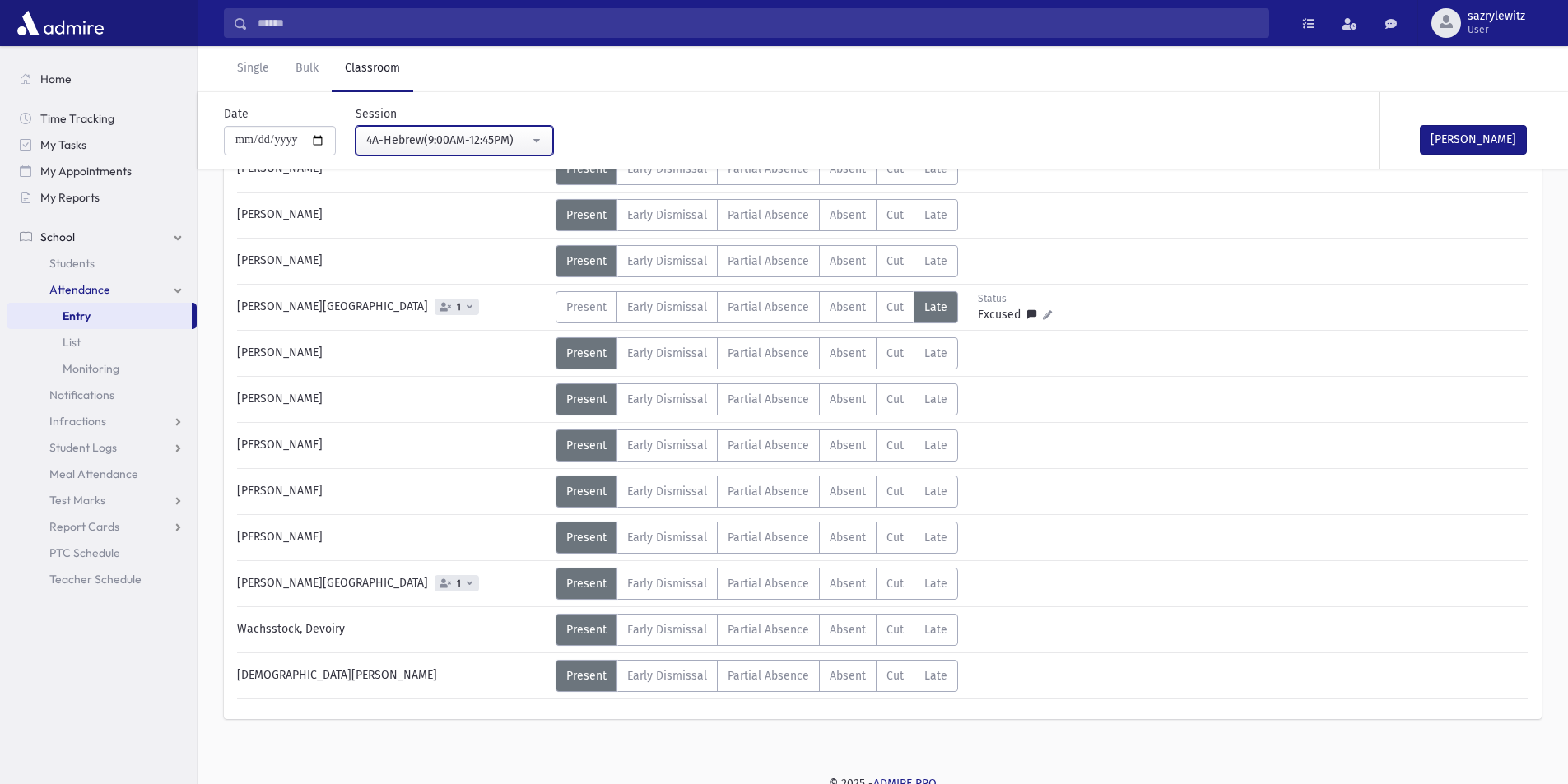
scroll to position [992, 0]
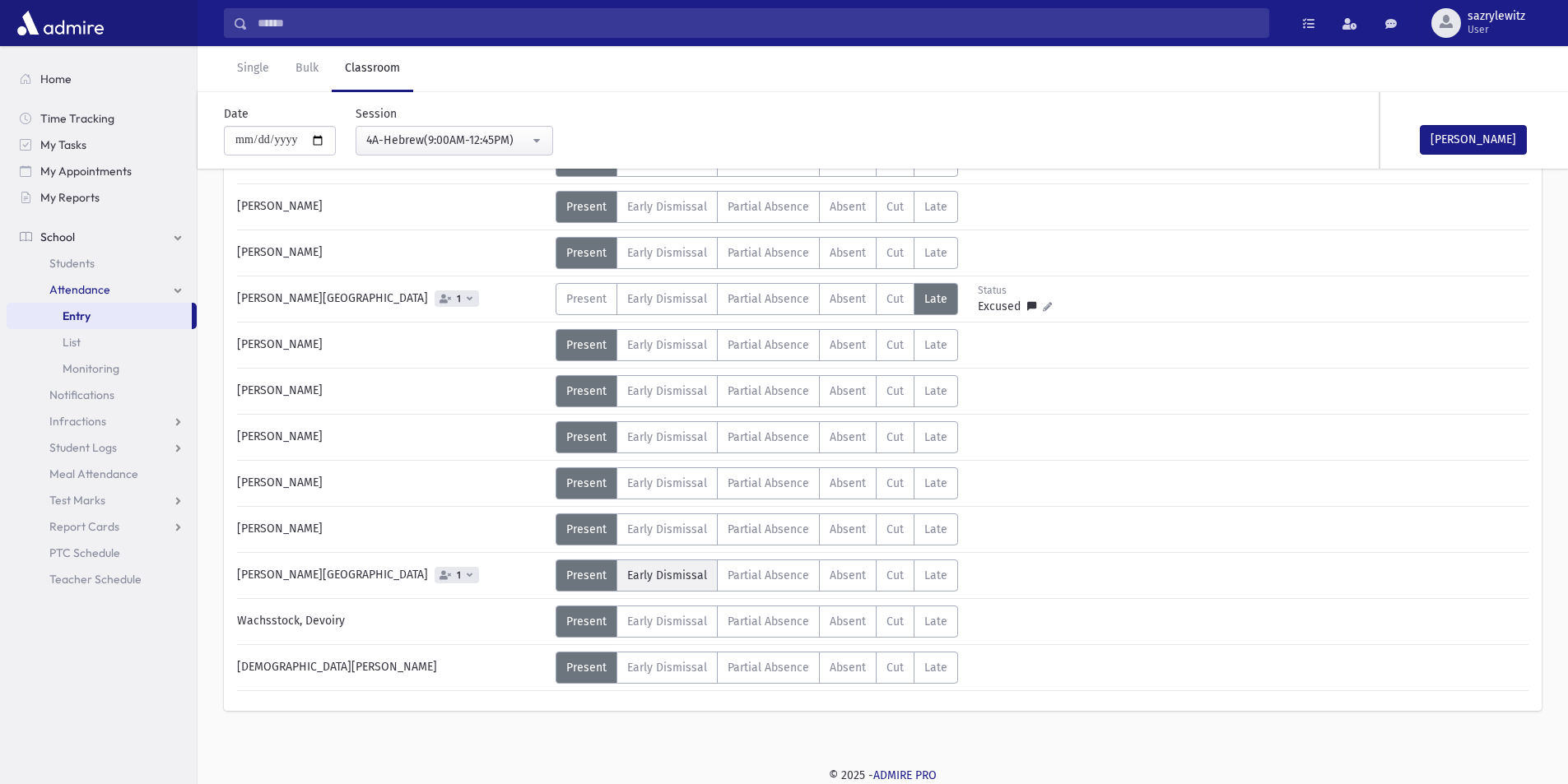
click at [685, 573] on span "Early Dismissal" at bounding box center [667, 575] width 80 height 14
click at [1474, 137] on button "[PERSON_NAME]" at bounding box center [1474, 140] width 107 height 29
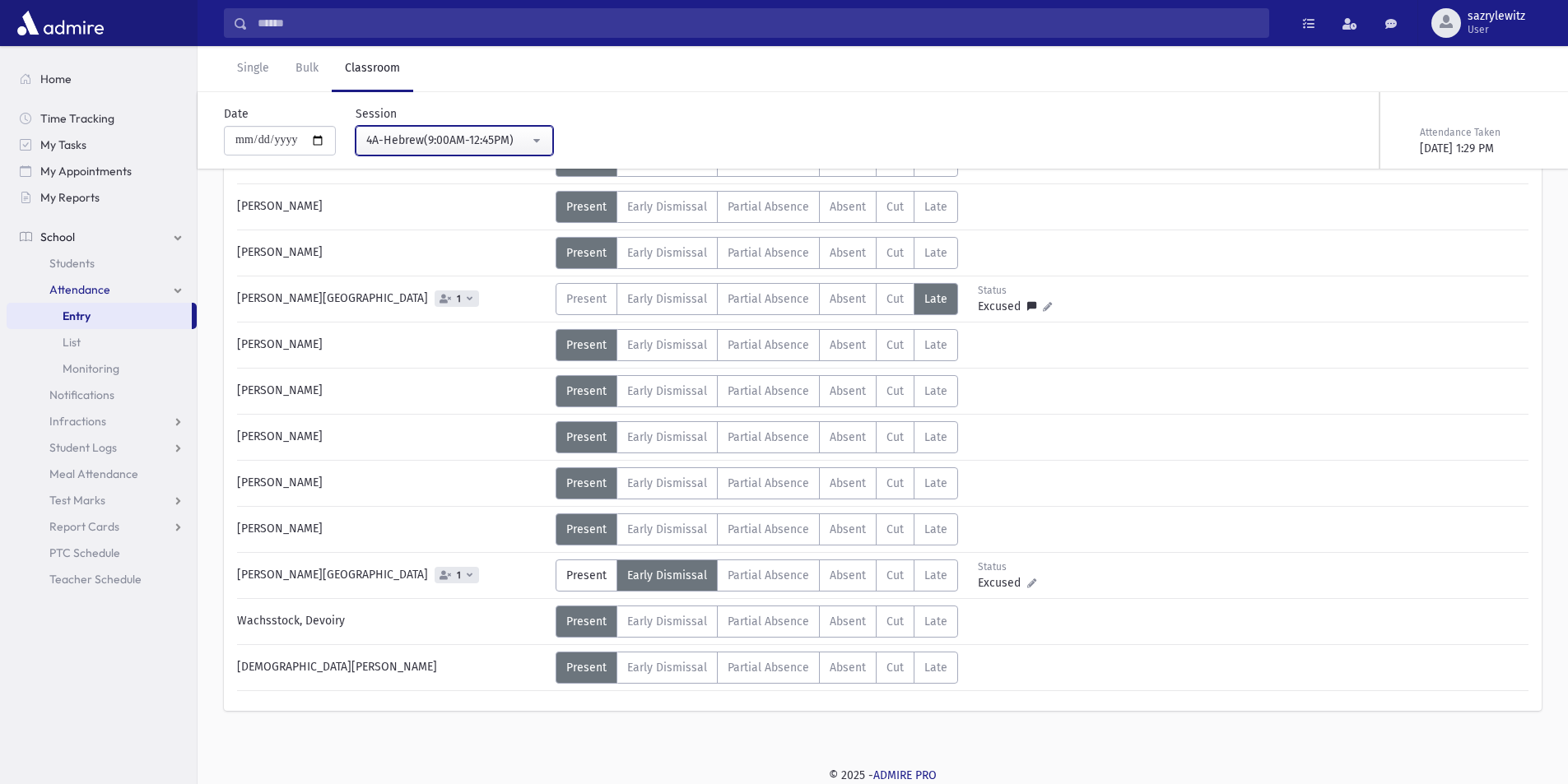
click at [448, 136] on div "4A-Hebrew(9:00AM-12:45PM)" at bounding box center [447, 140] width 163 height 18
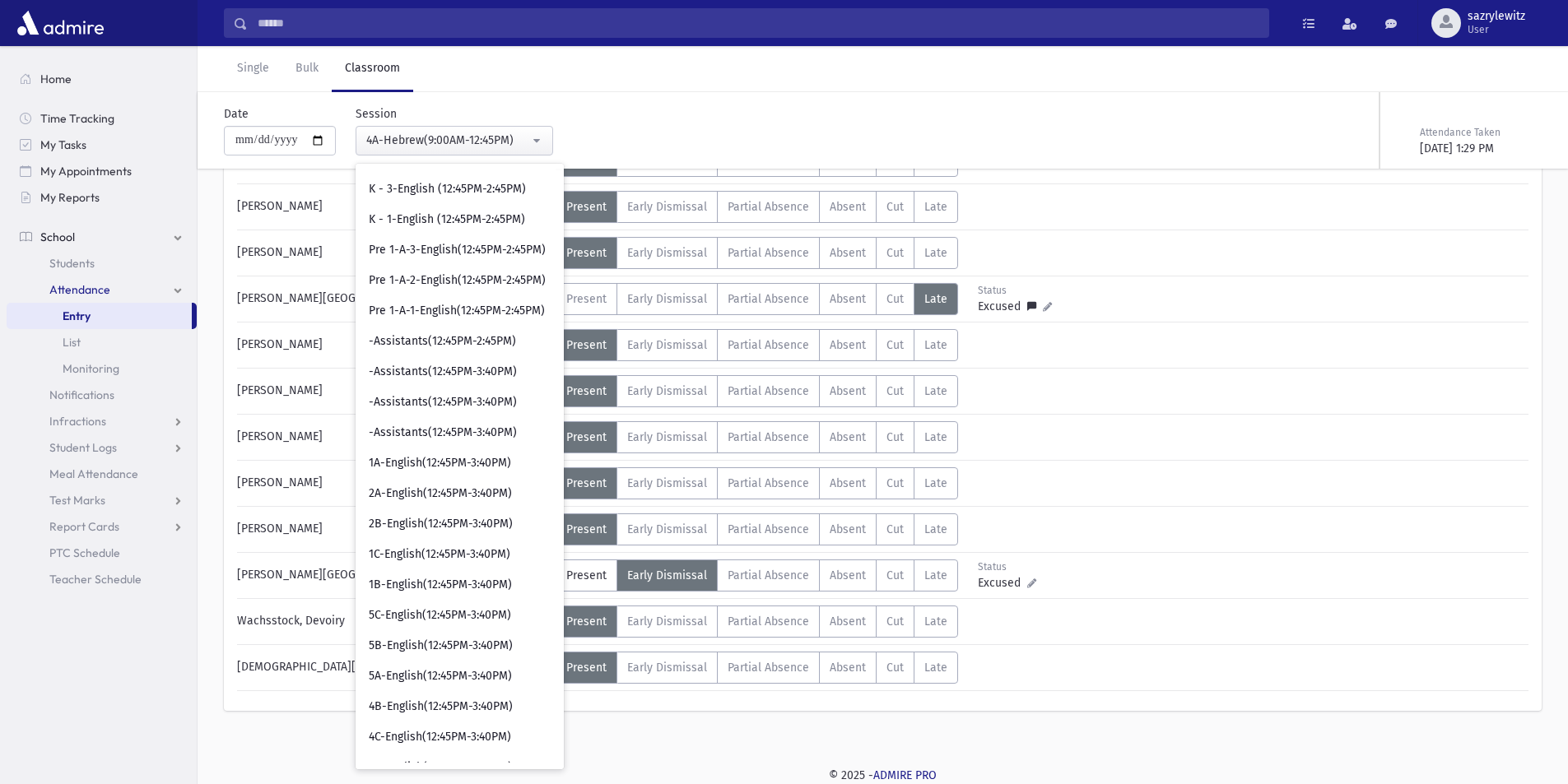
scroll to position [2496, 0]
click at [479, 428] on span "2A-English(12:45PM-3:40PM)" at bounding box center [440, 431] width 143 height 17
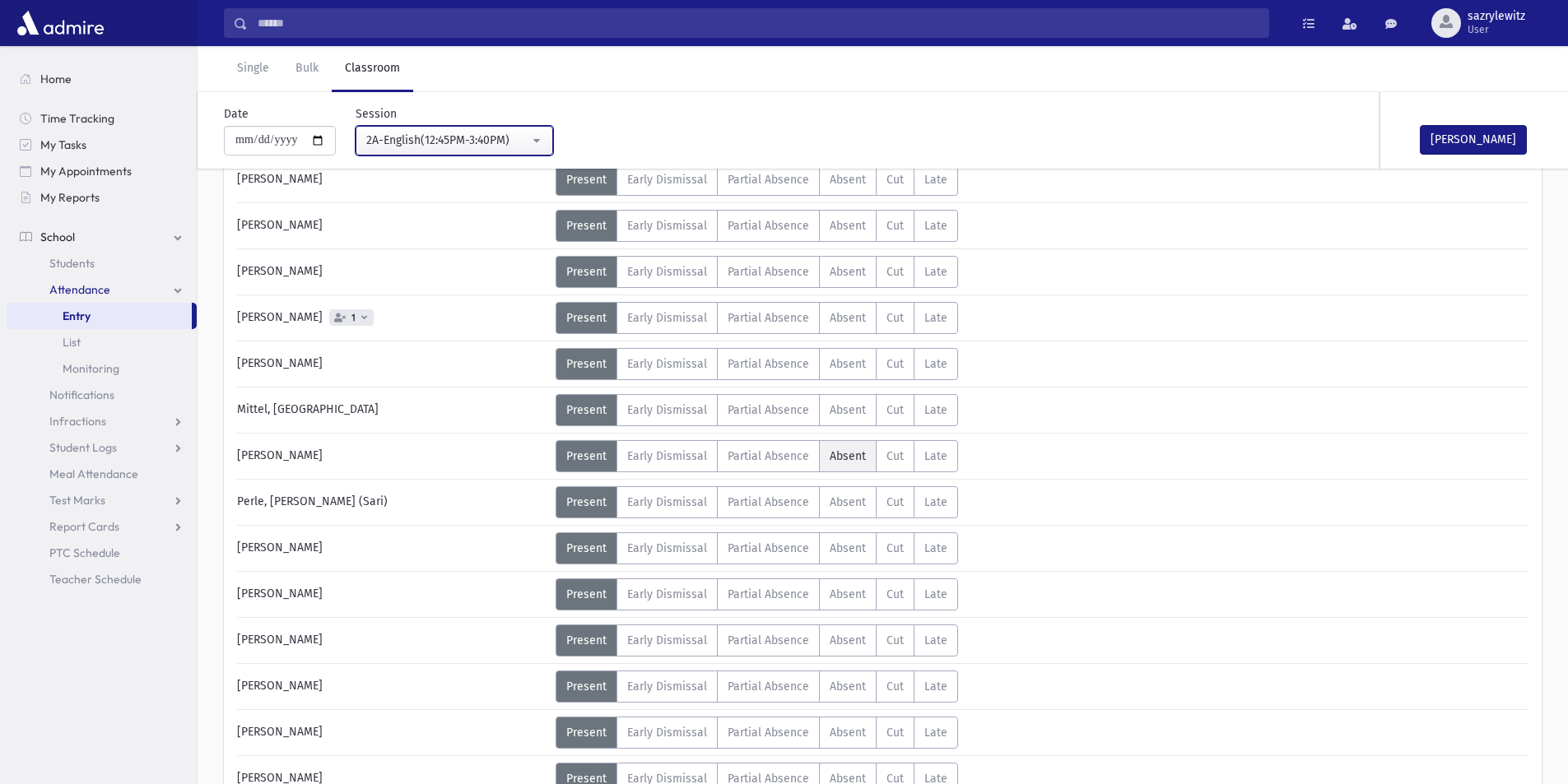
scroll to position [689, 0]
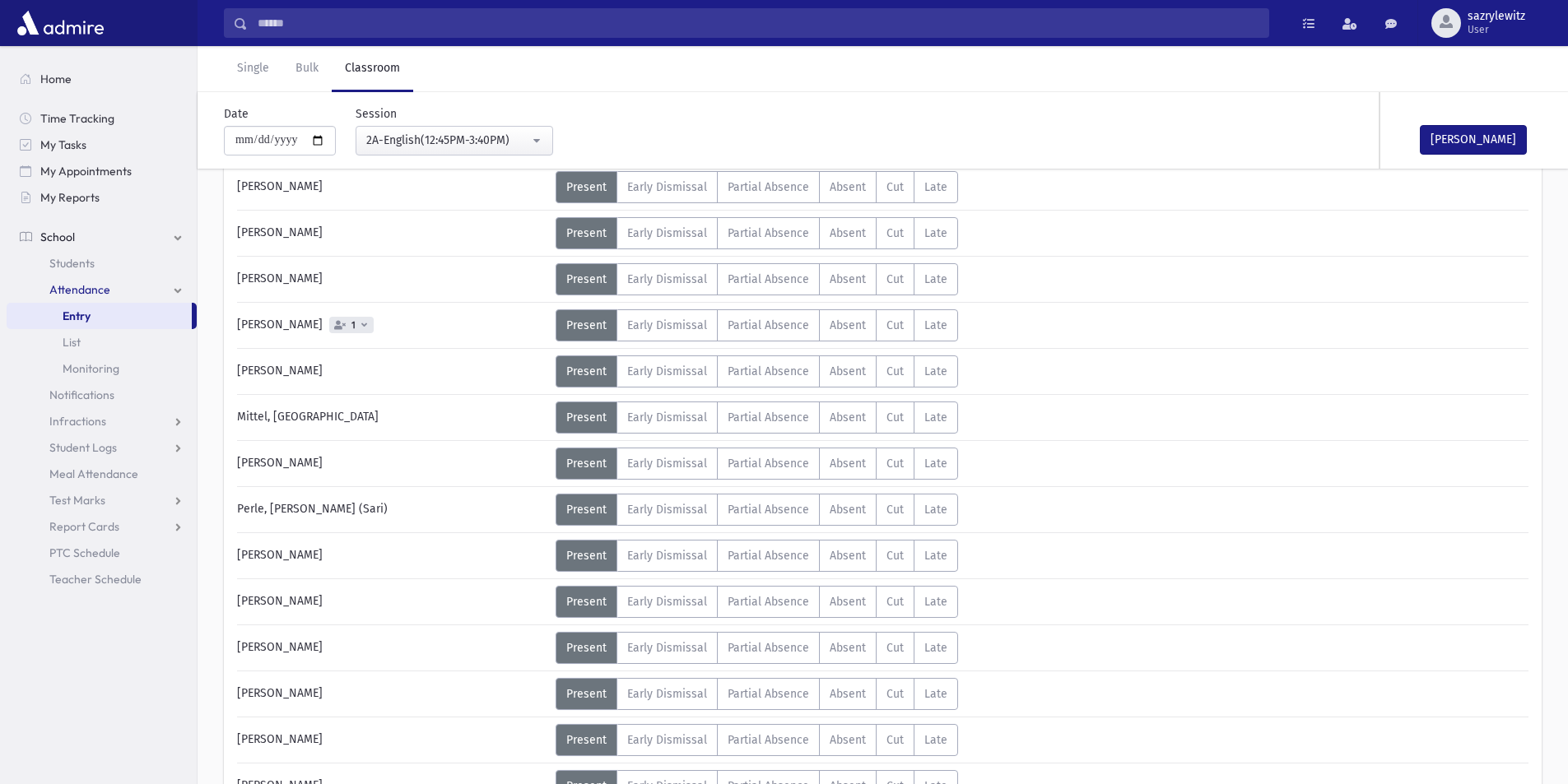
click at [354, 329] on span "1" at bounding box center [351, 325] width 44 height 17
click at [854, 332] on span "Absent" at bounding box center [848, 325] width 36 height 14
click at [444, 146] on div "2A-English(12:45PM-3:40PM)" at bounding box center [447, 140] width 163 height 18
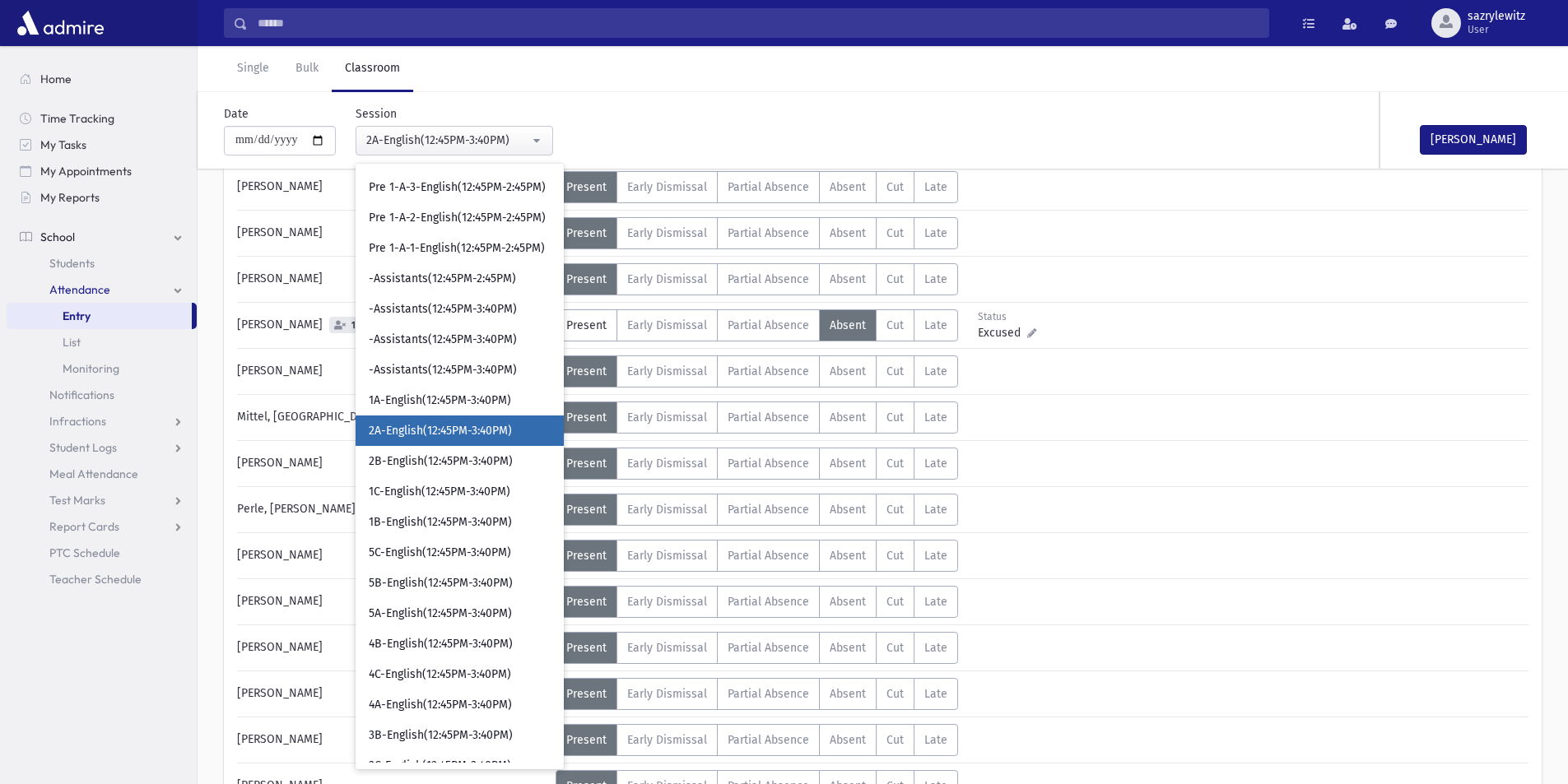
scroll to position [2460, 0]
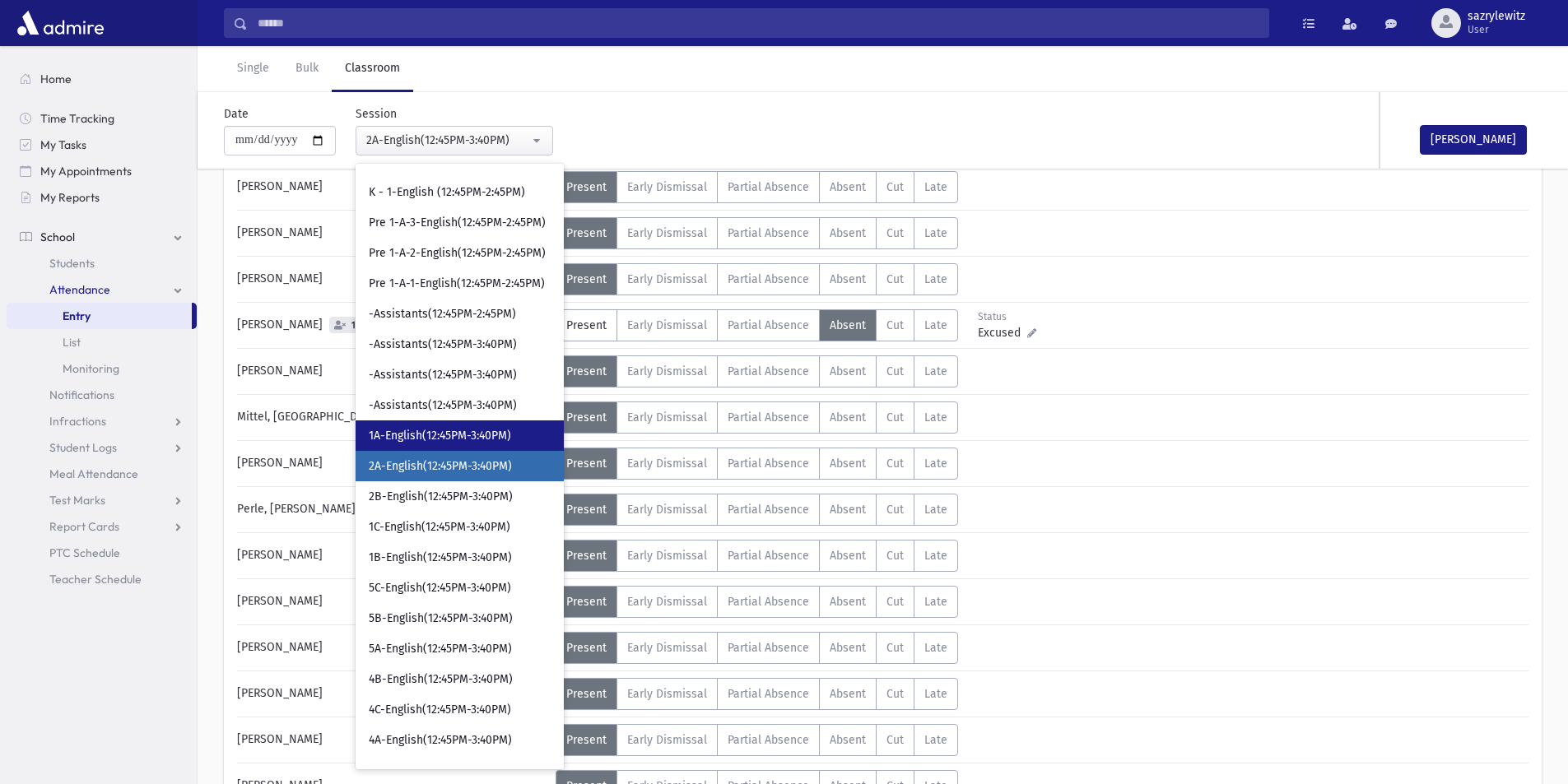
click at [422, 435] on span "1A-English(12:45PM-3:40PM)" at bounding box center [440, 436] width 142 height 17
select select "****"
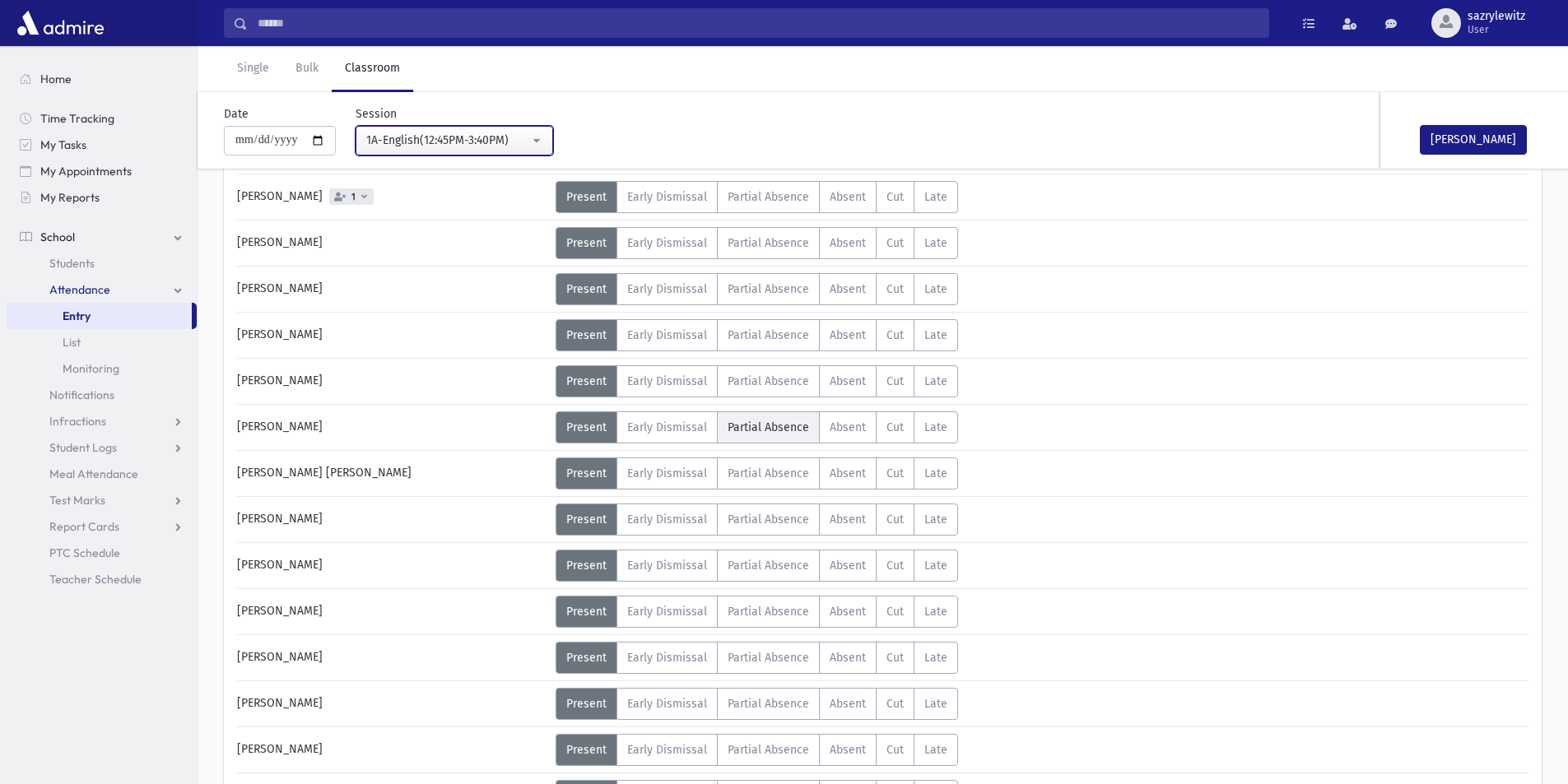
scroll to position [442, 0]
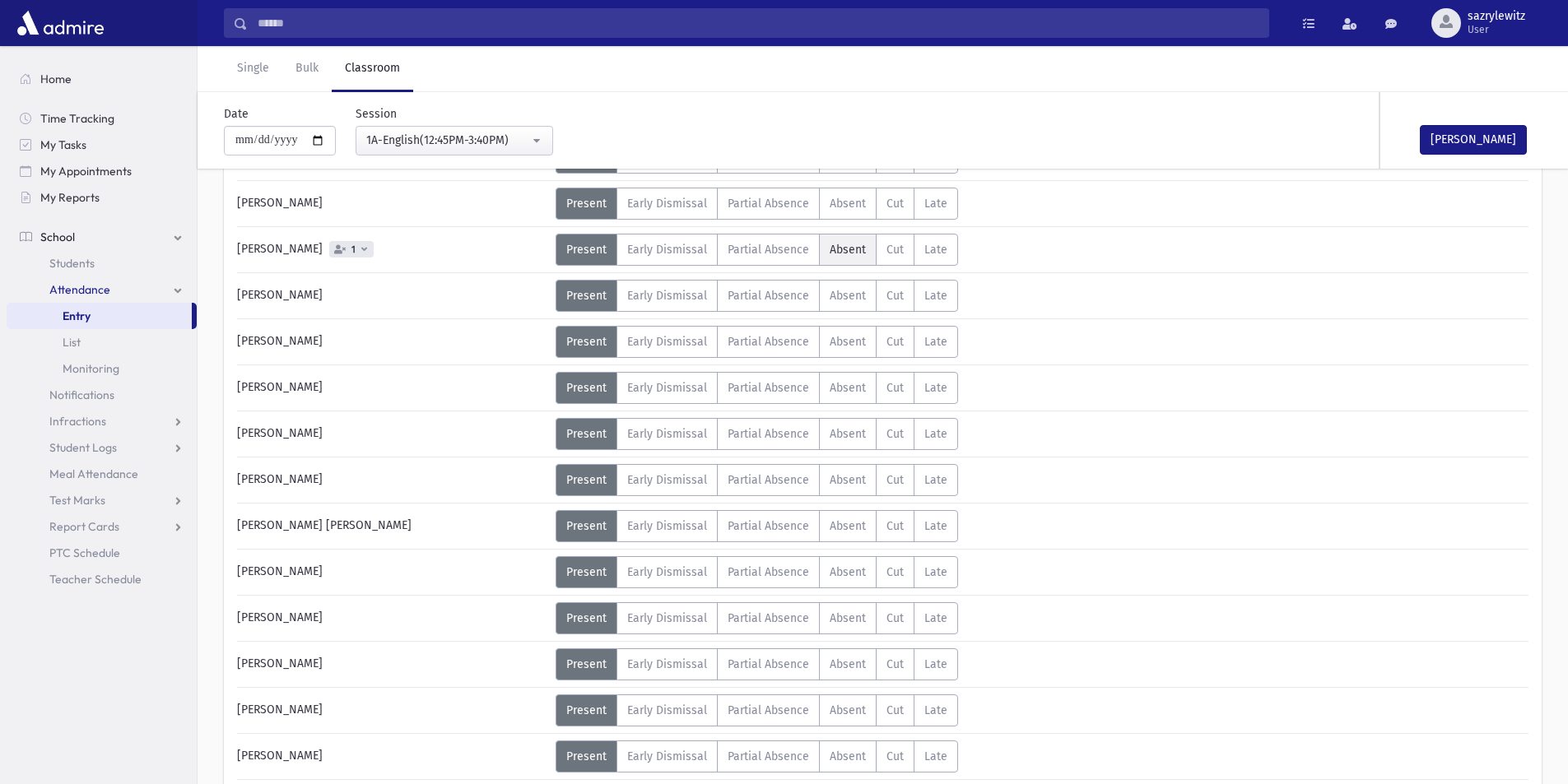
click at [849, 242] on span "Absent" at bounding box center [848, 249] width 36 height 14
click at [255, 74] on link "Single" at bounding box center [253, 69] width 59 height 46
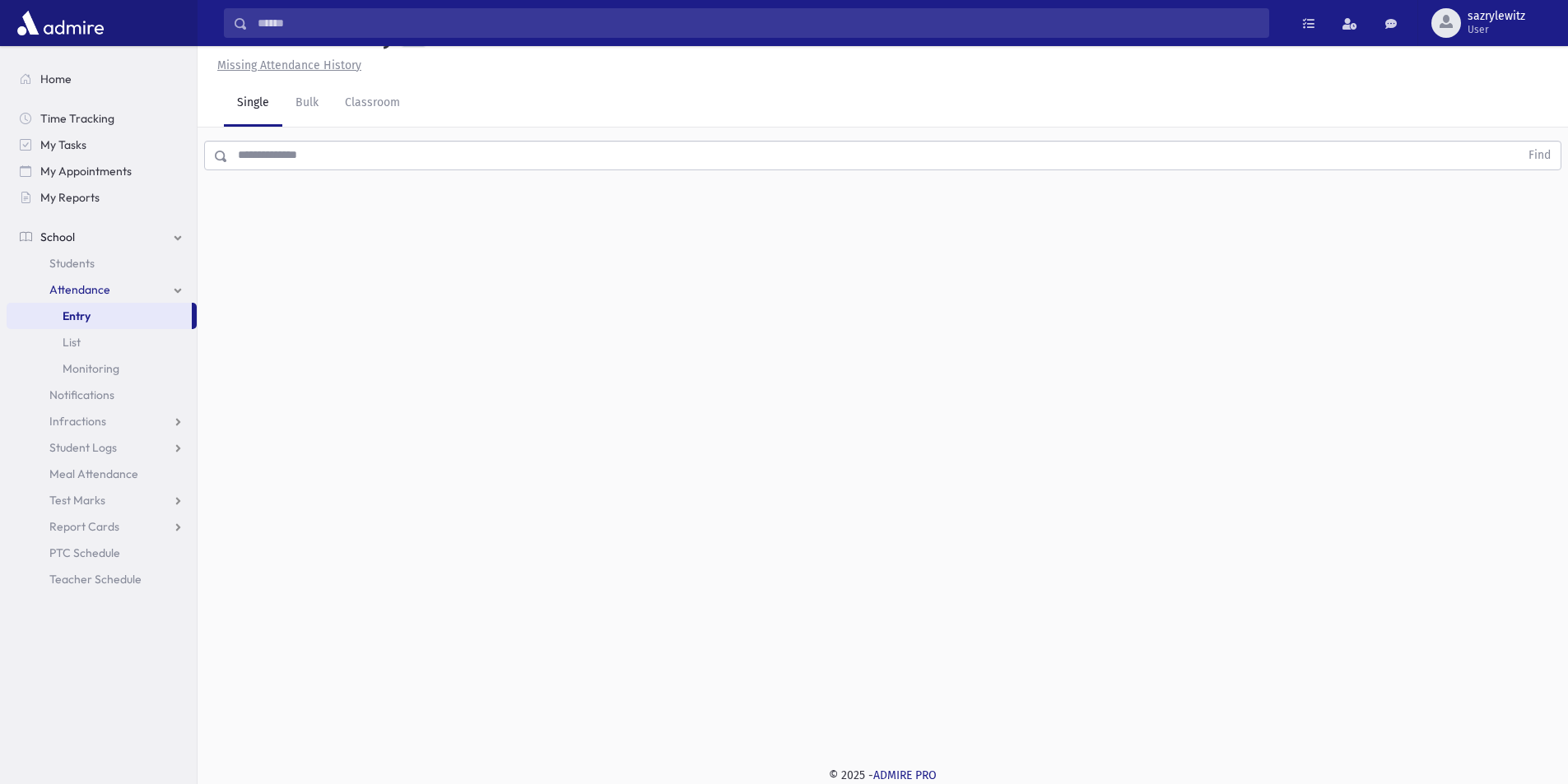
scroll to position [37, 0]
click at [249, 152] on input "text" at bounding box center [873, 155] width 1291 height 29
click at [1529, 154] on button "Find" at bounding box center [1540, 155] width 42 height 28
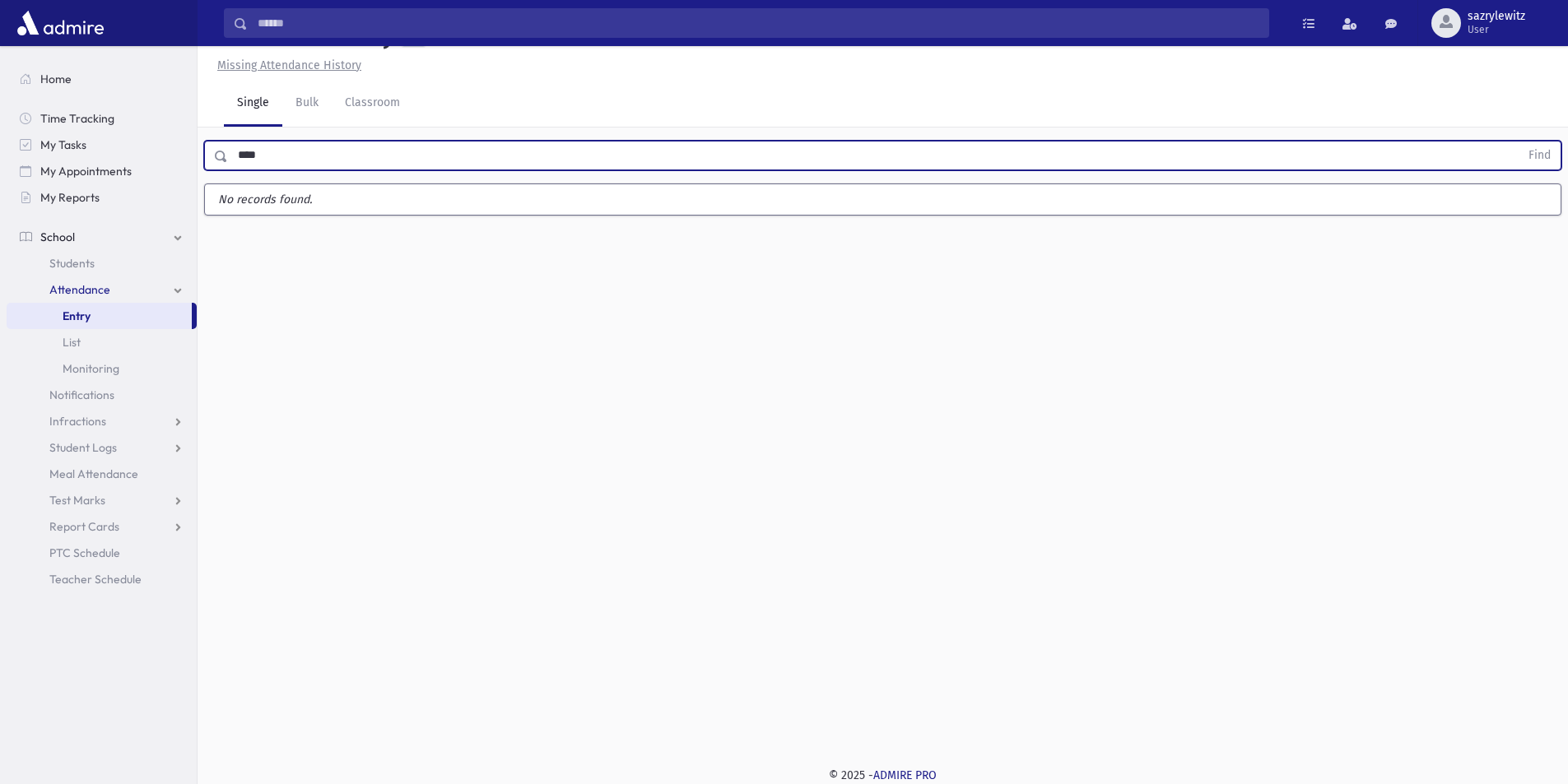
click at [272, 155] on input "****" at bounding box center [873, 155] width 1291 height 29
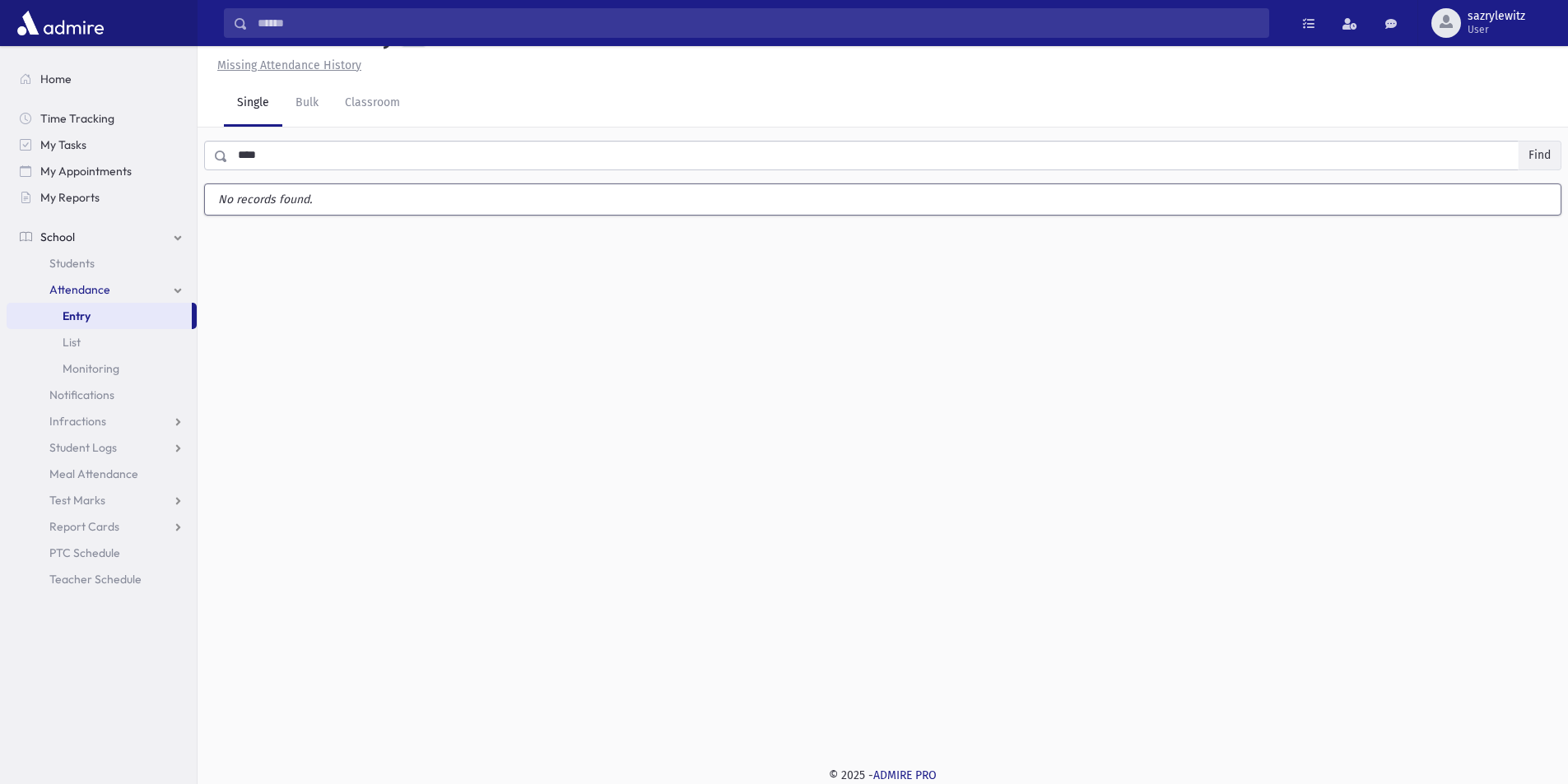
click at [1535, 154] on button "Find" at bounding box center [1540, 155] width 42 height 28
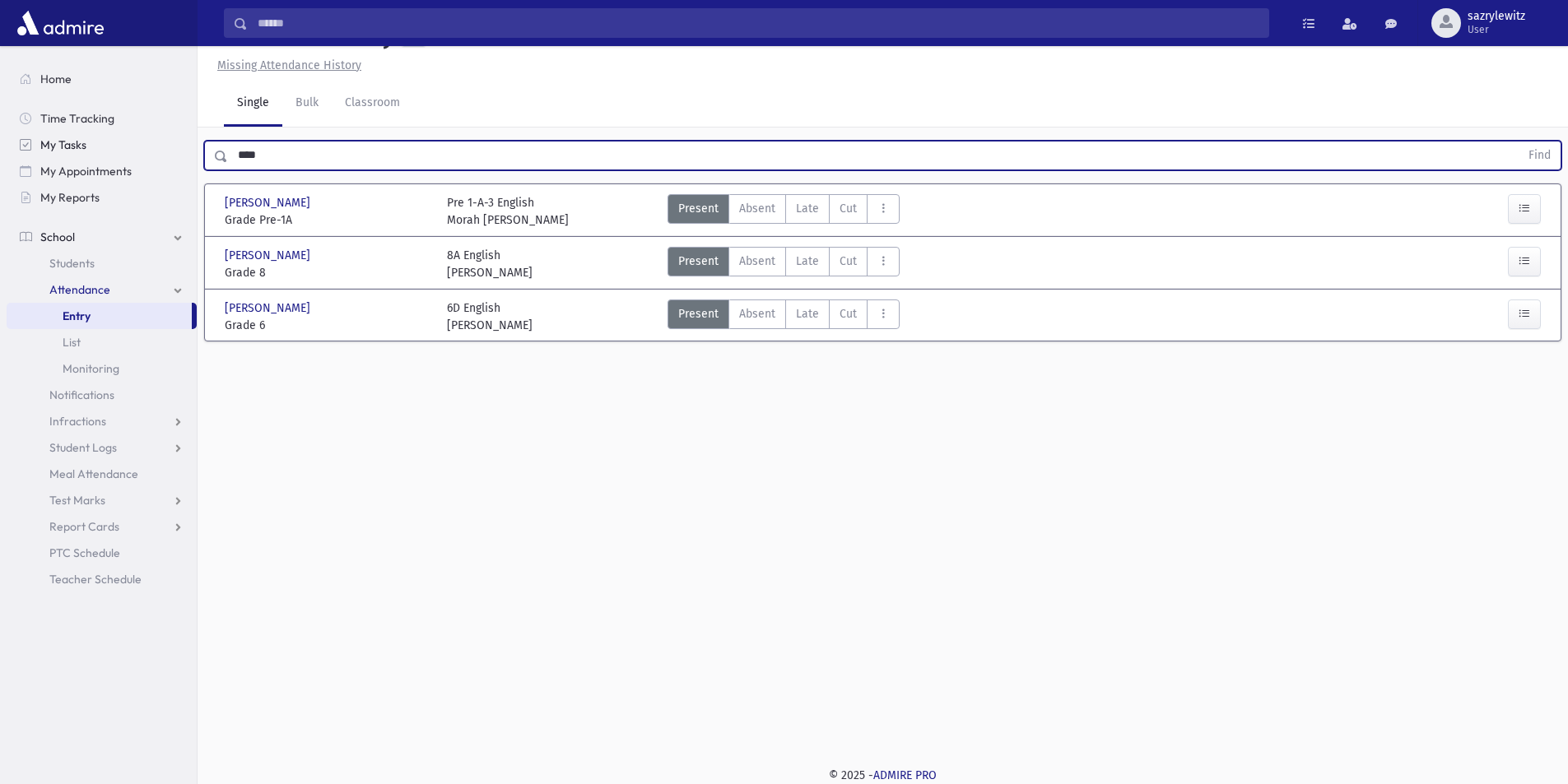
drag, startPoint x: 288, startPoint y: 160, endPoint x: 120, endPoint y: 135, distance: 169.8
click at [120, 135] on div "Search Results Students" at bounding box center [784, 374] width 1568 height 822
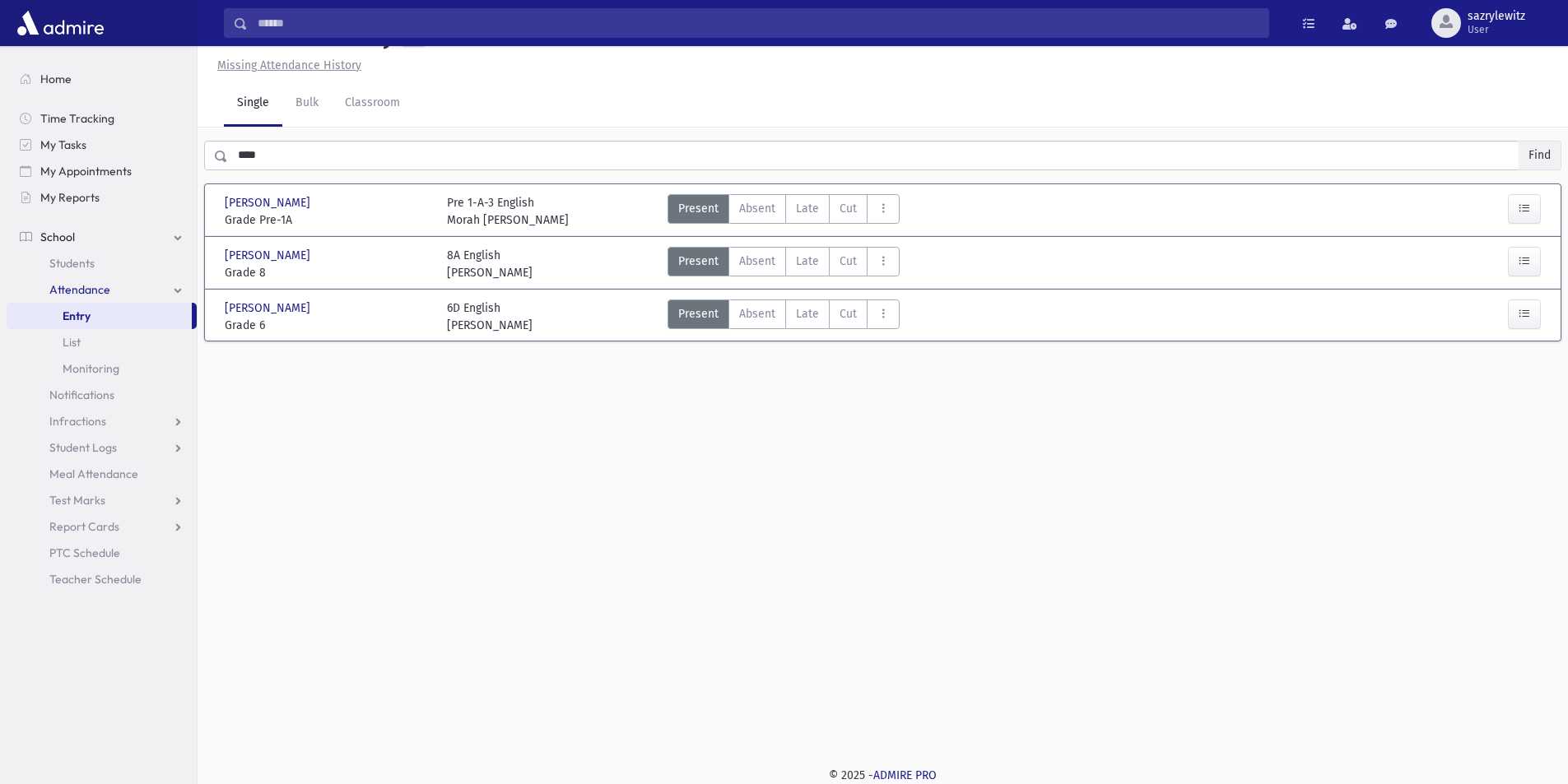
click at [1545, 158] on button "Find" at bounding box center [1540, 155] width 42 height 28
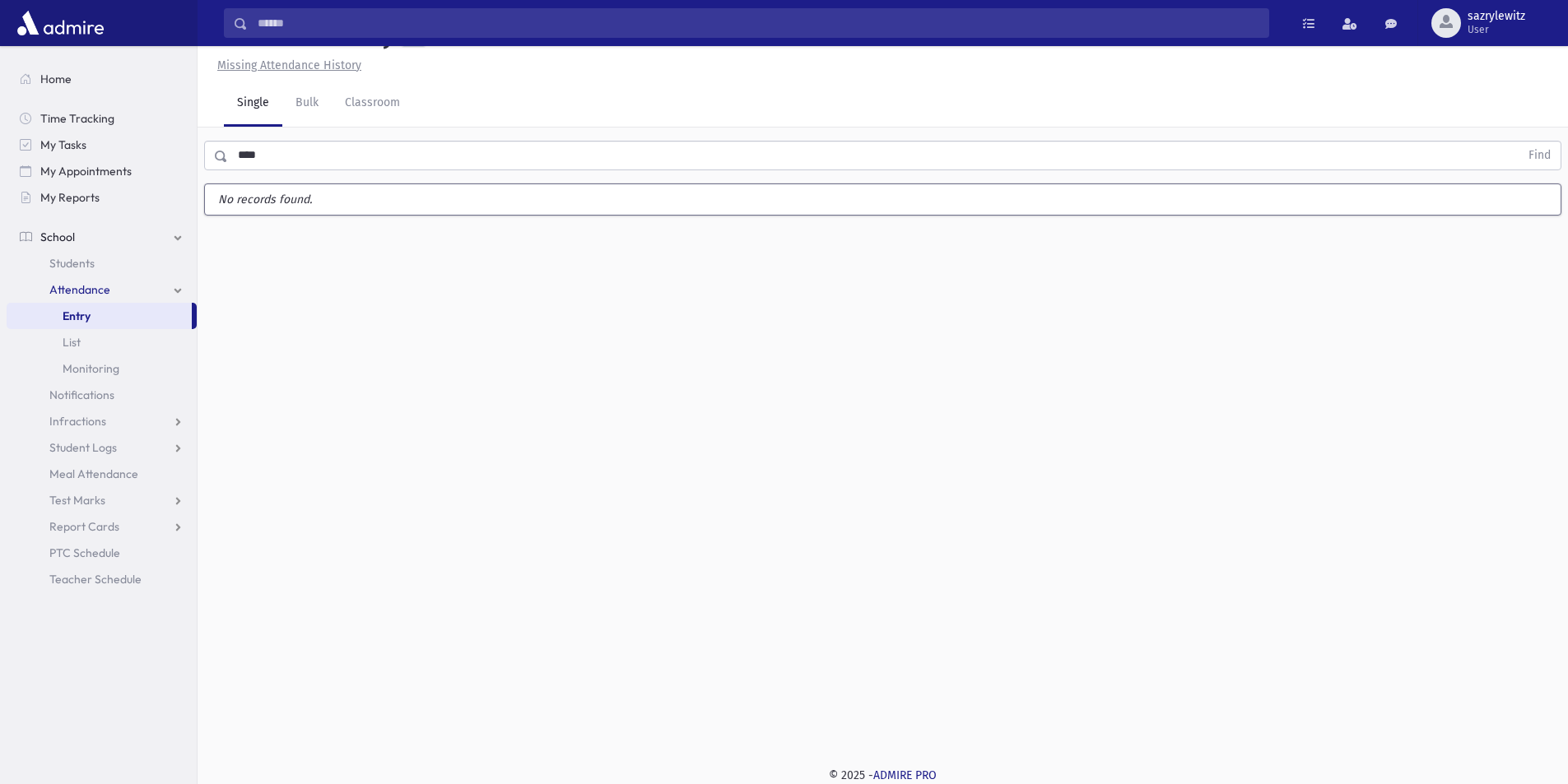
click at [272, 162] on input "****" at bounding box center [873, 155] width 1291 height 29
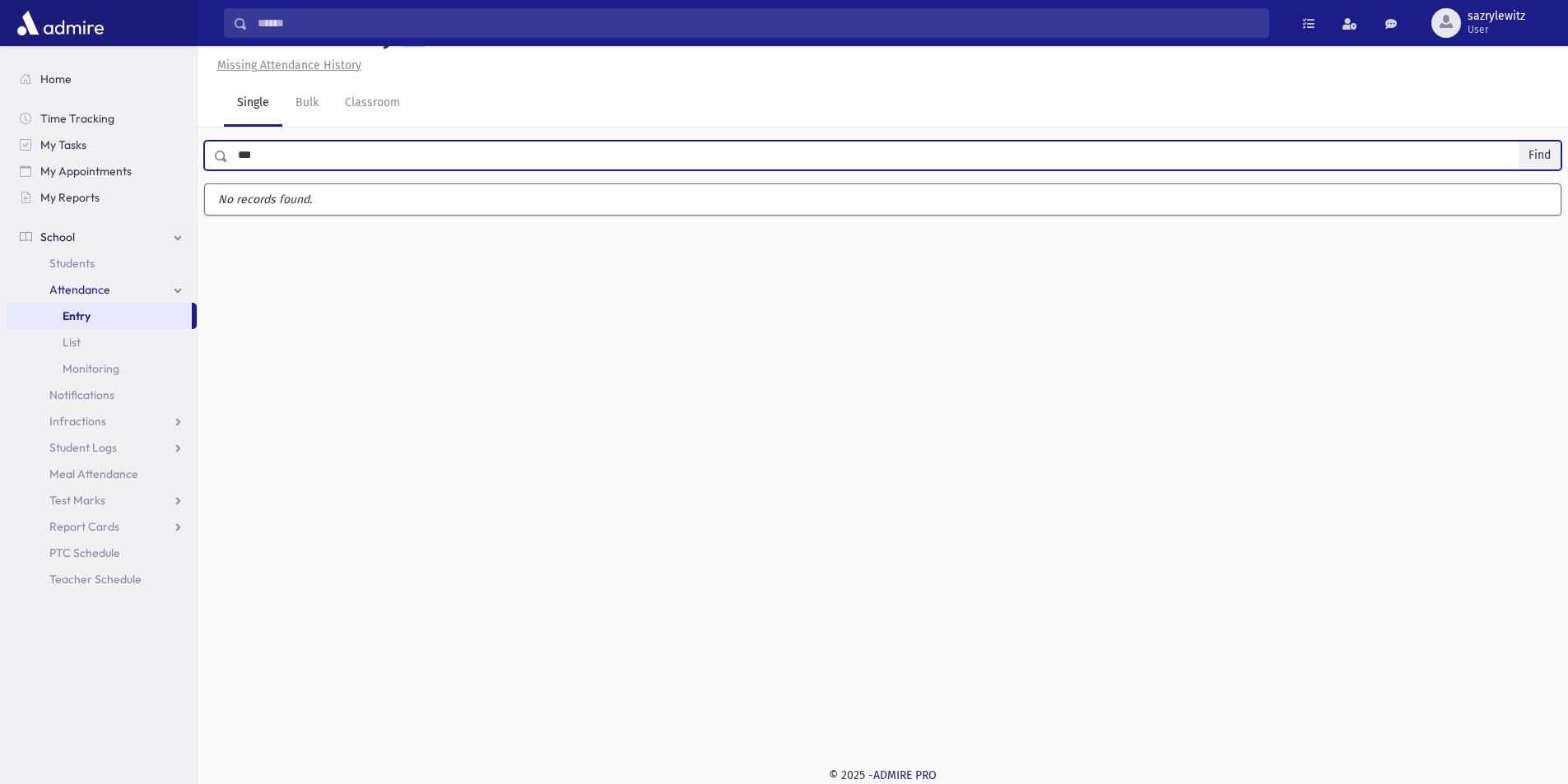
type input "***"
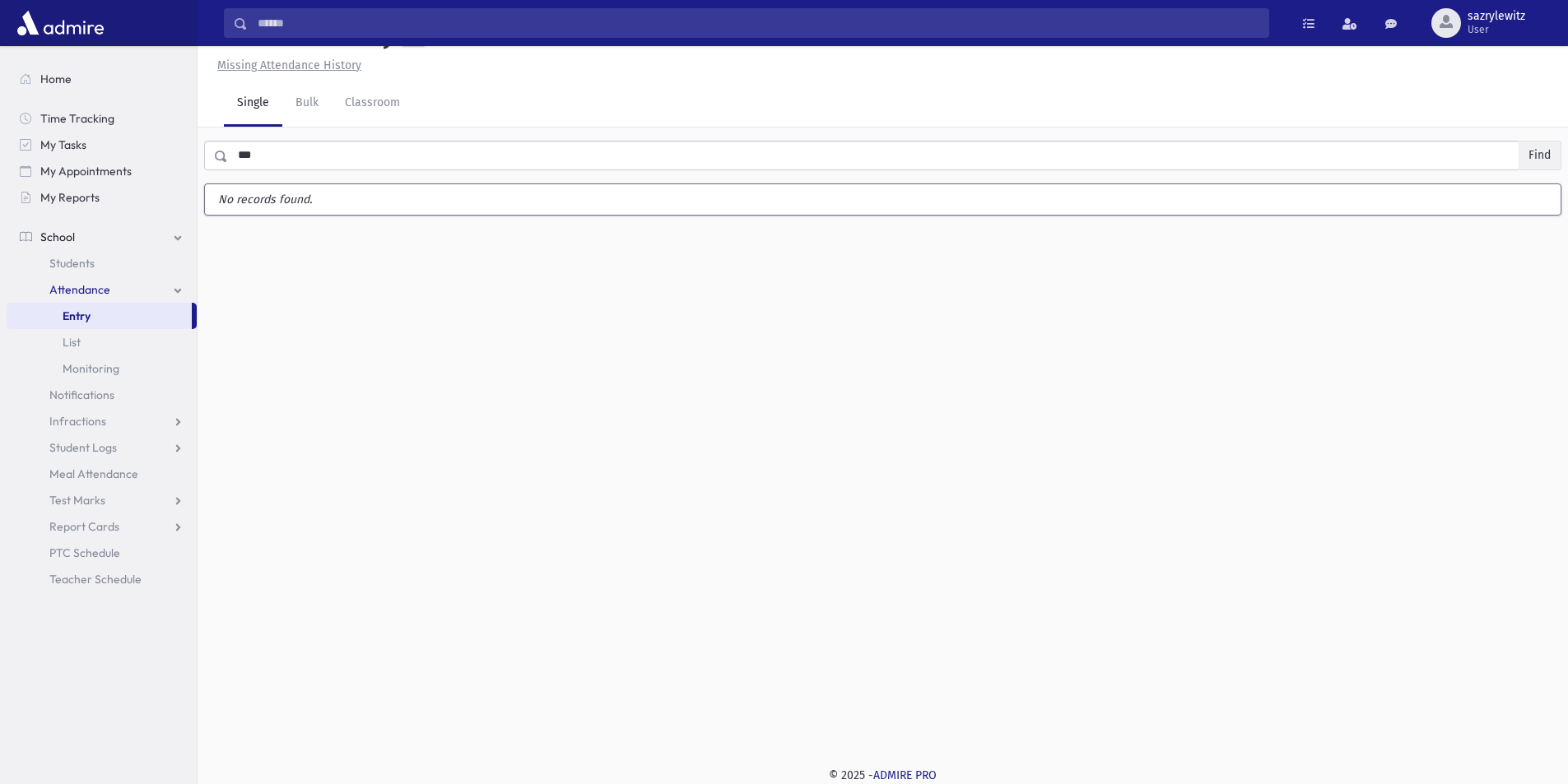
click at [1547, 155] on button "Find" at bounding box center [1540, 155] width 42 height 28
